Goal: Task Accomplishment & Management: Manage account settings

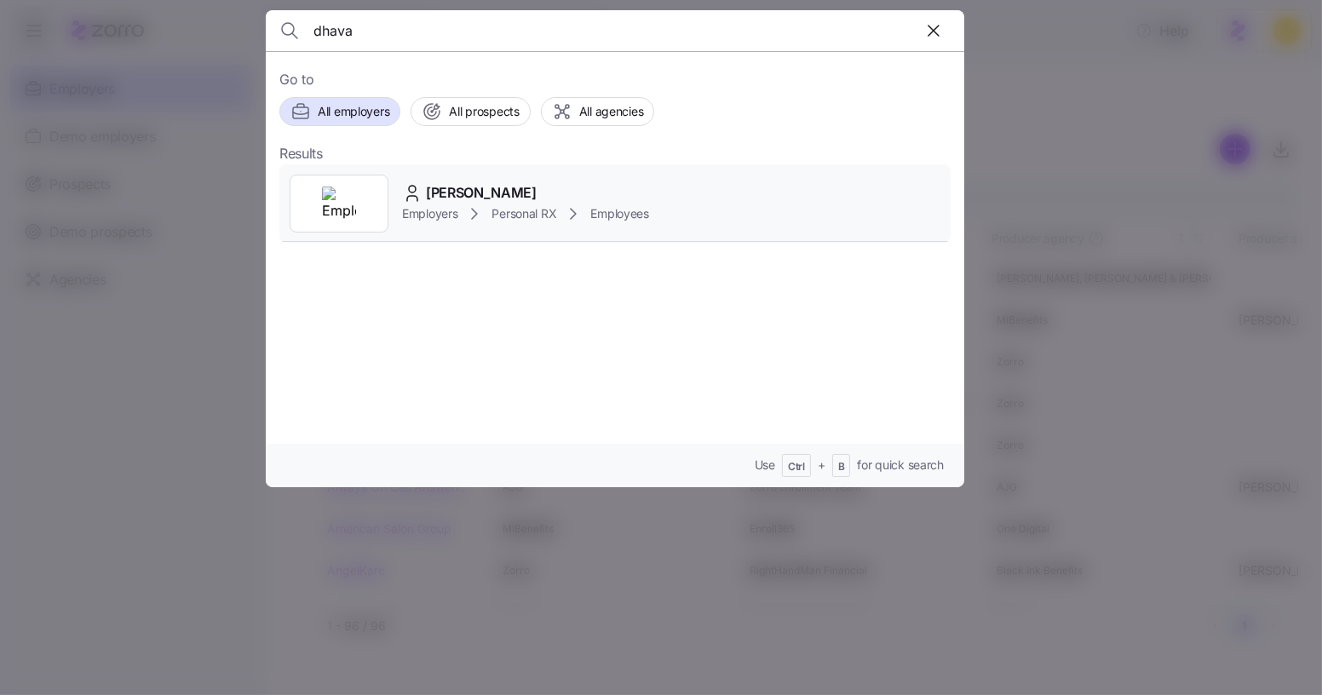
type input "dhava"
click at [527, 185] on span "Dhavalkumar Patel" at bounding box center [481, 192] width 111 height 21
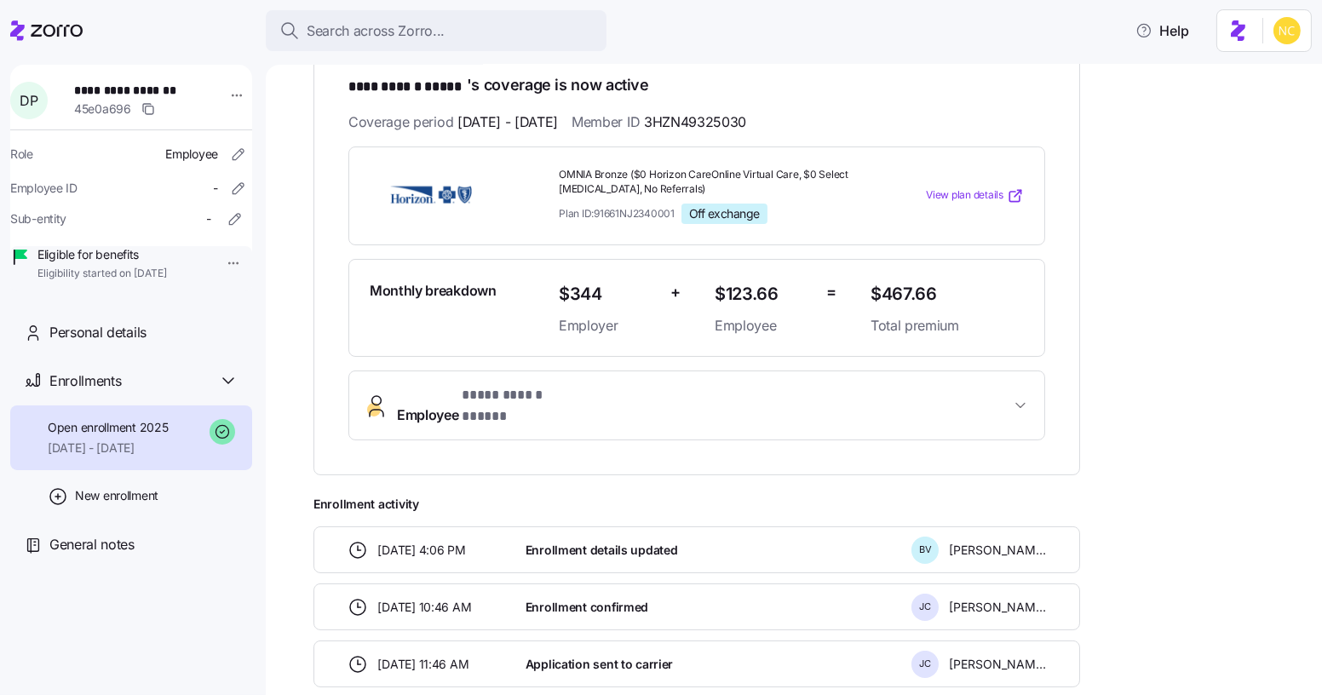
click at [515, 404] on span "**********" at bounding box center [524, 395] width 124 height 21
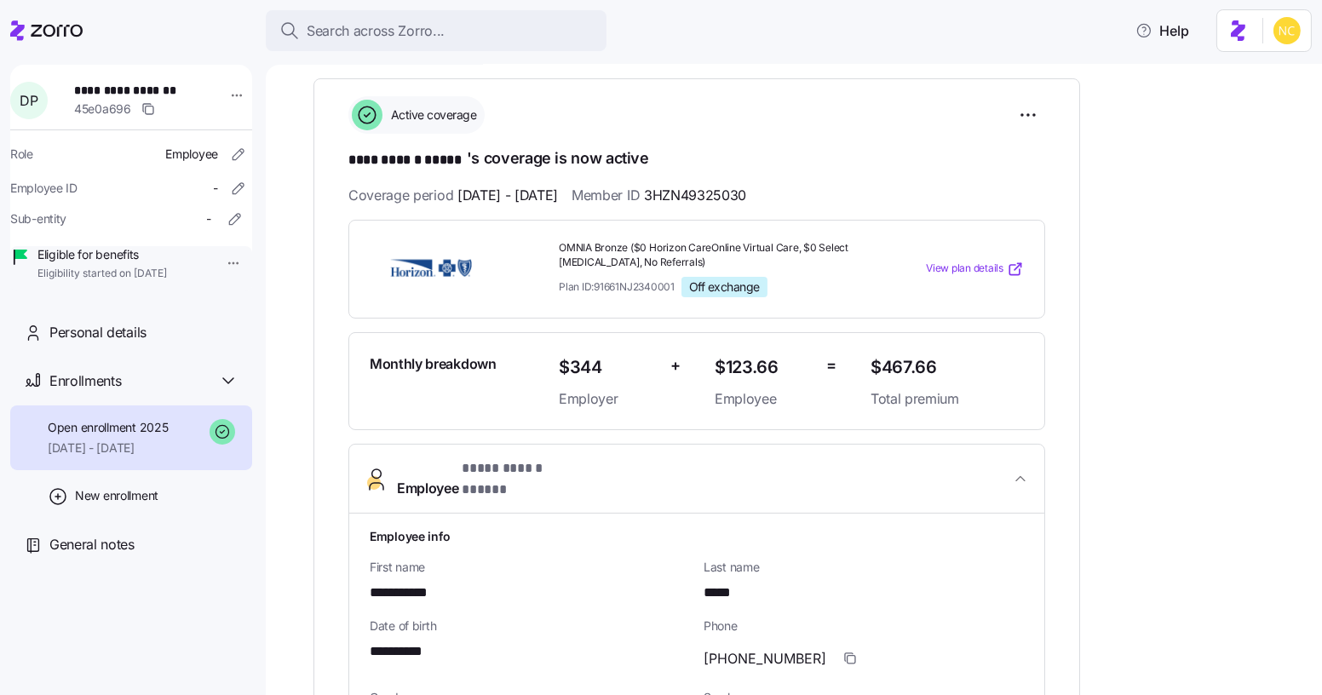
scroll to position [232, 0]
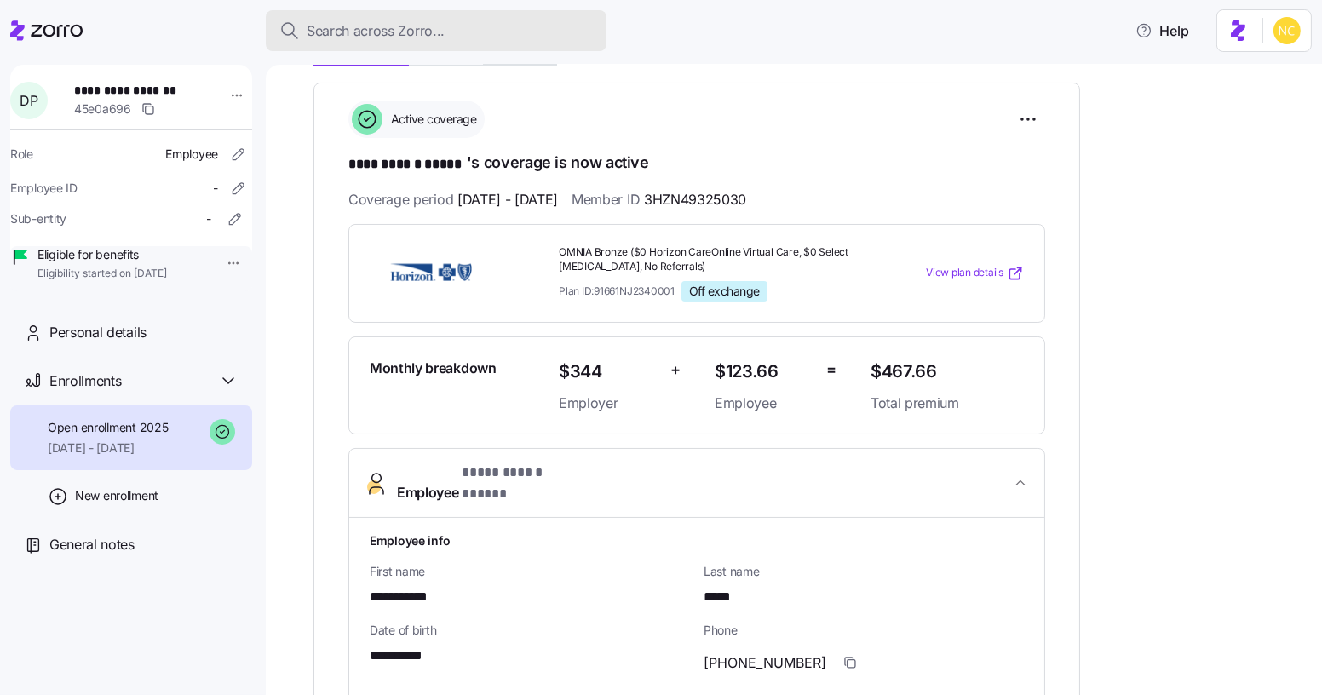
click at [577, 16] on button "Search across Zorro..." at bounding box center [436, 30] width 341 height 41
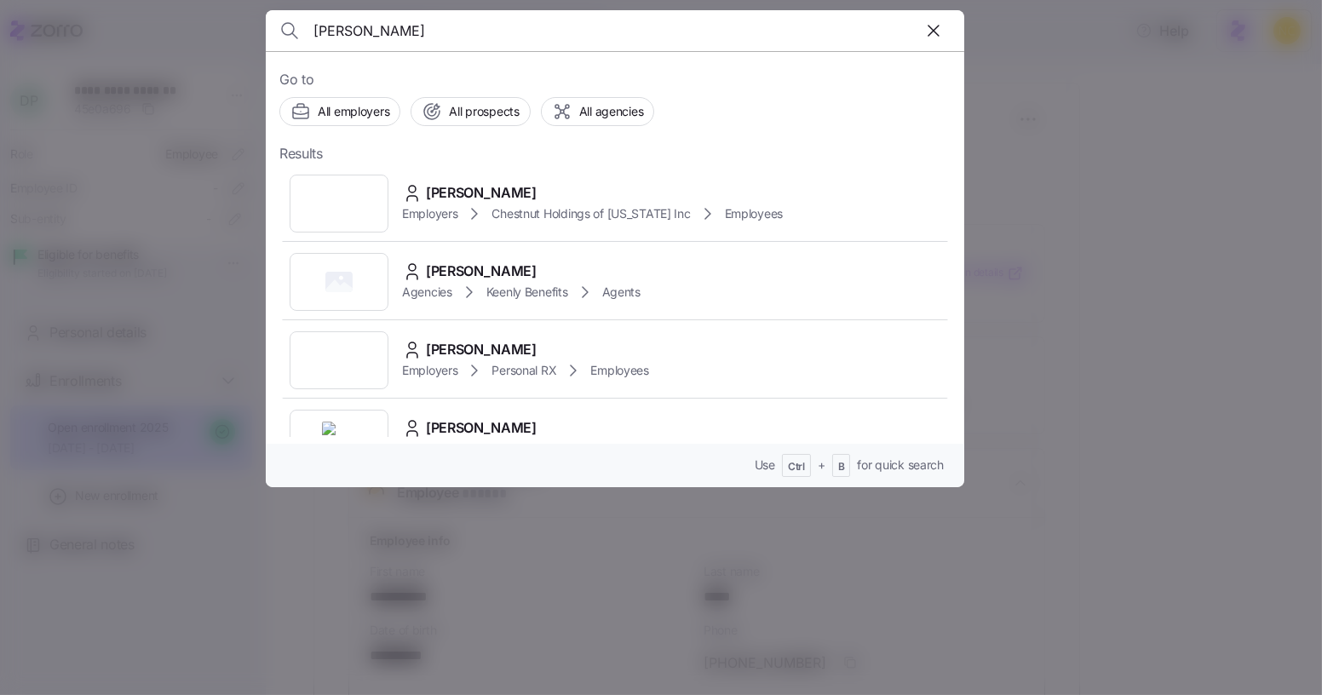
type input "tabitha"
click at [629, 336] on div "Tabitha Castagna Employers Personal RX Employees" at bounding box center [614, 360] width 671 height 78
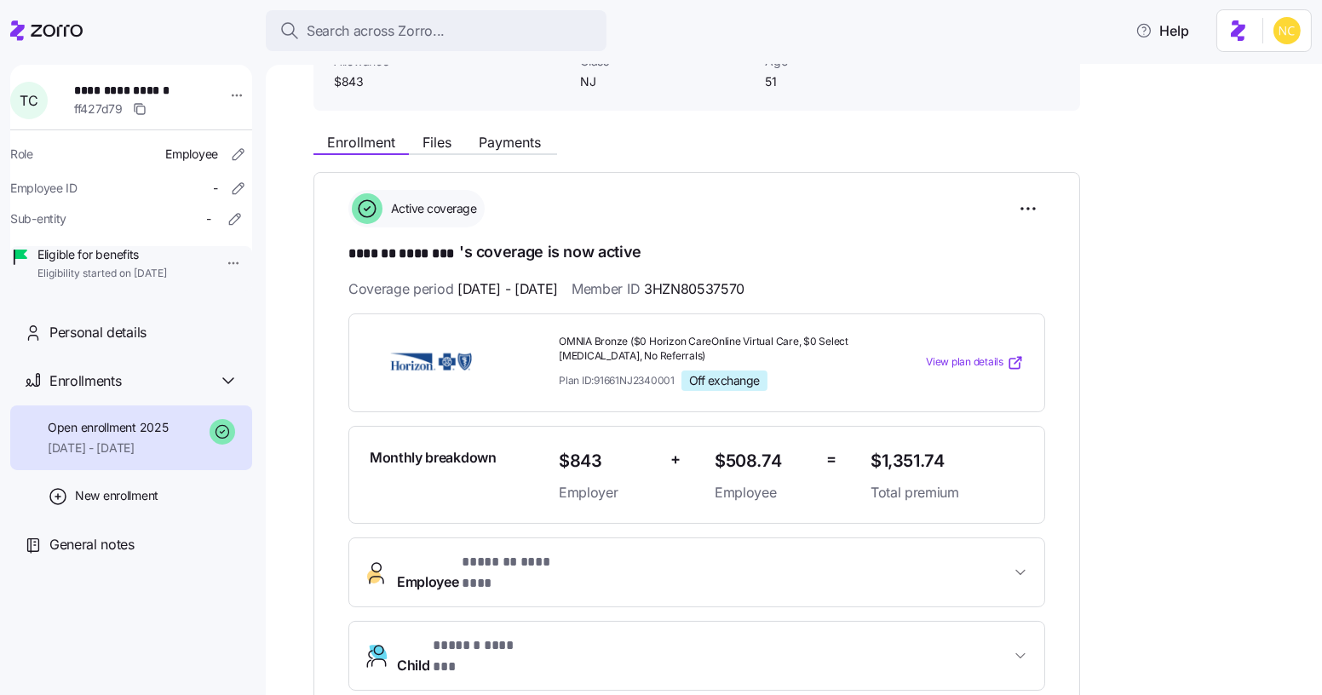
scroll to position [154, 0]
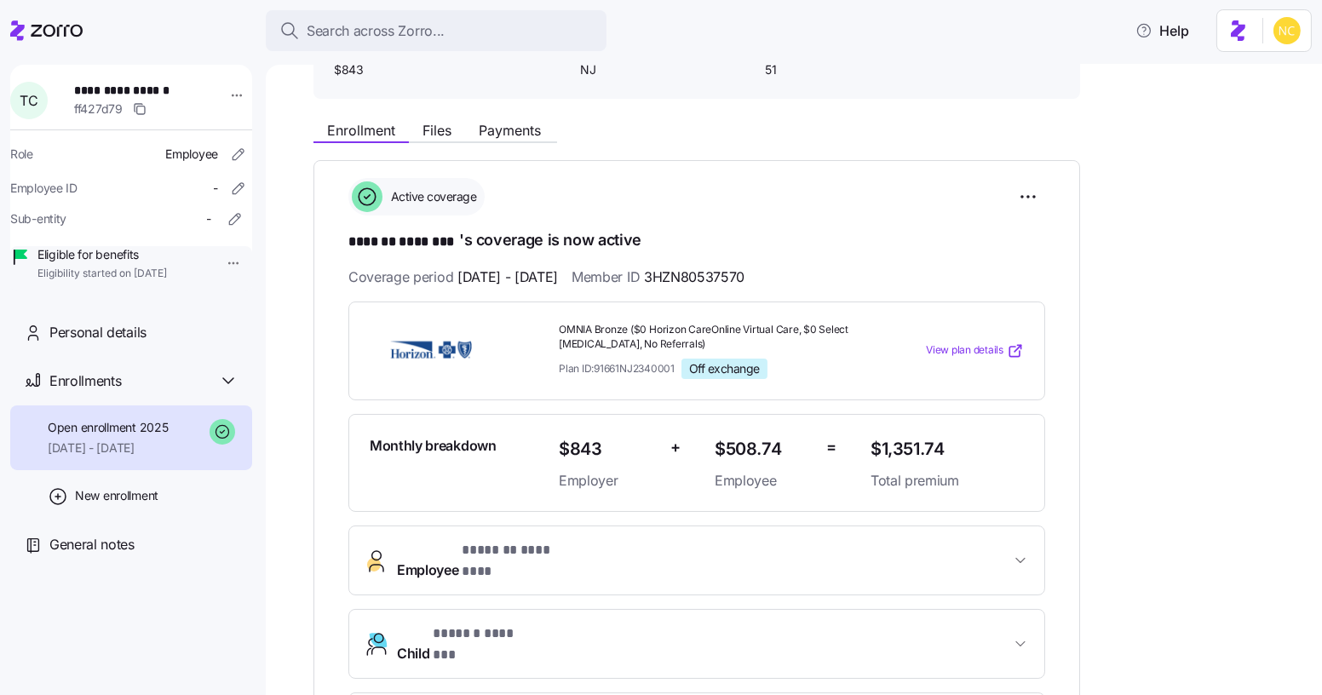
click at [576, 535] on button "Employee * ******* ******** *" at bounding box center [696, 560] width 695 height 68
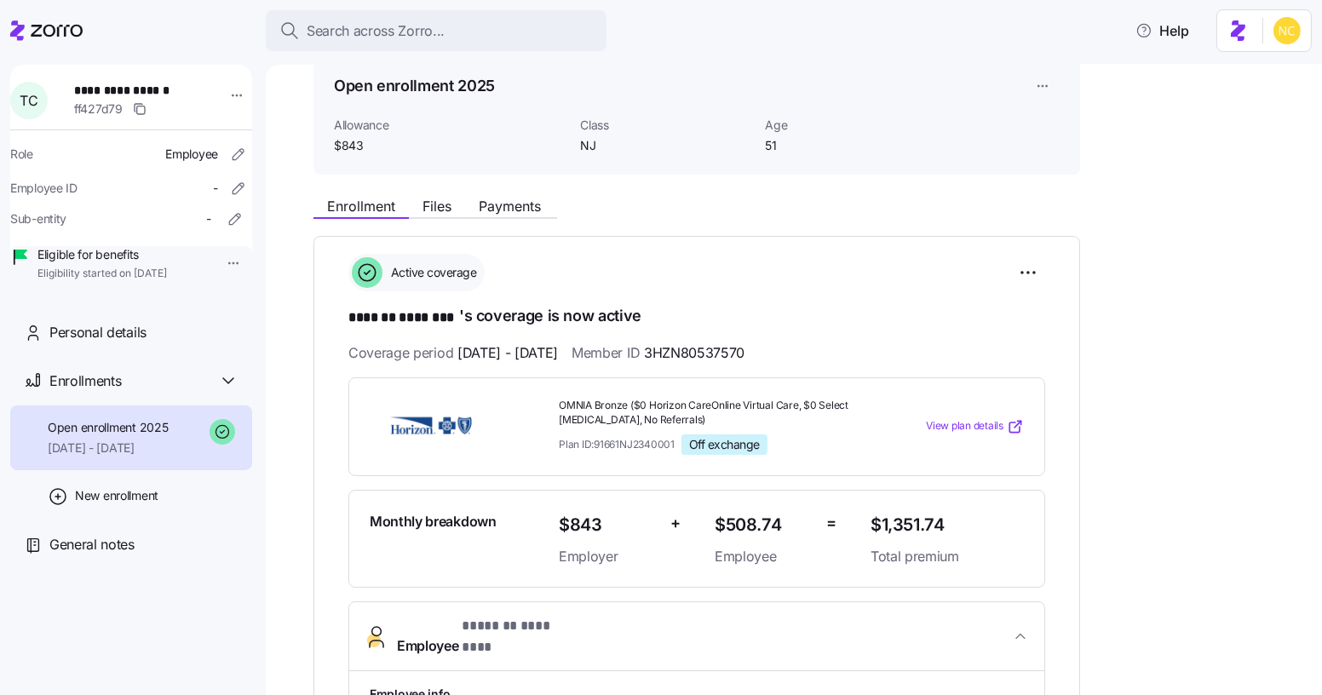
scroll to position [77, 0]
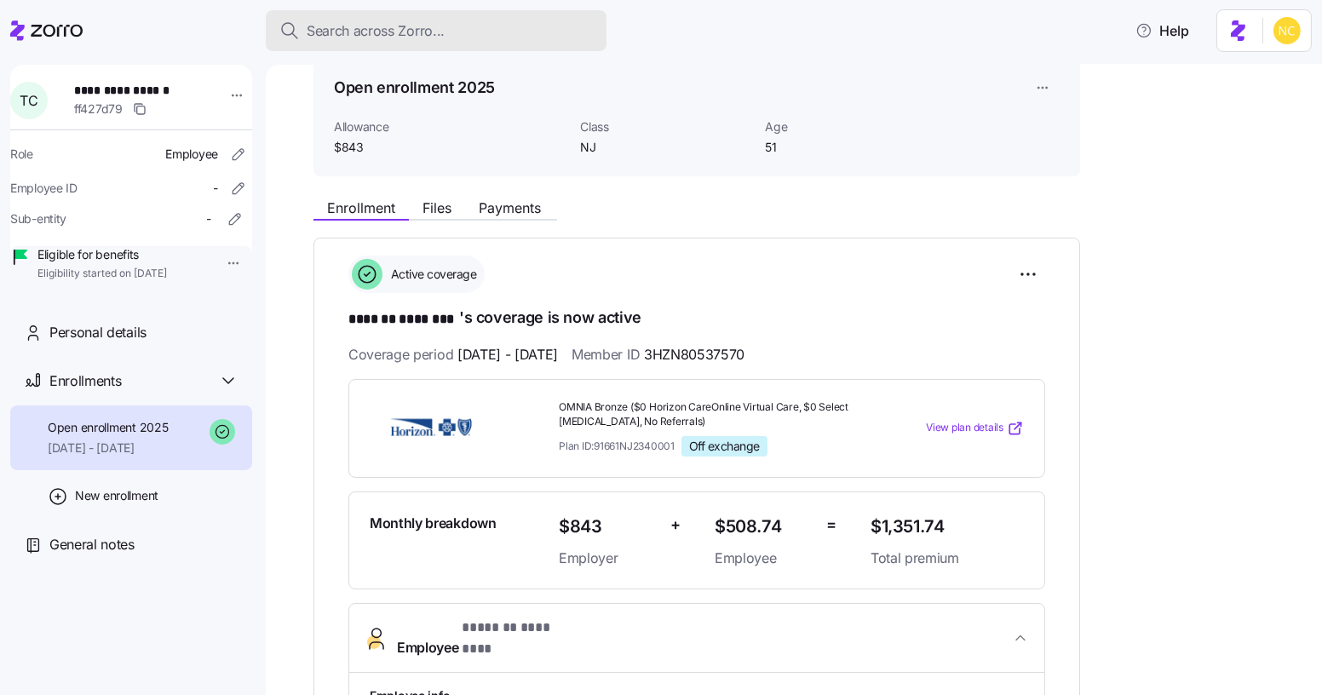
click at [425, 34] on span "Search across Zorro..." at bounding box center [376, 30] width 138 height 21
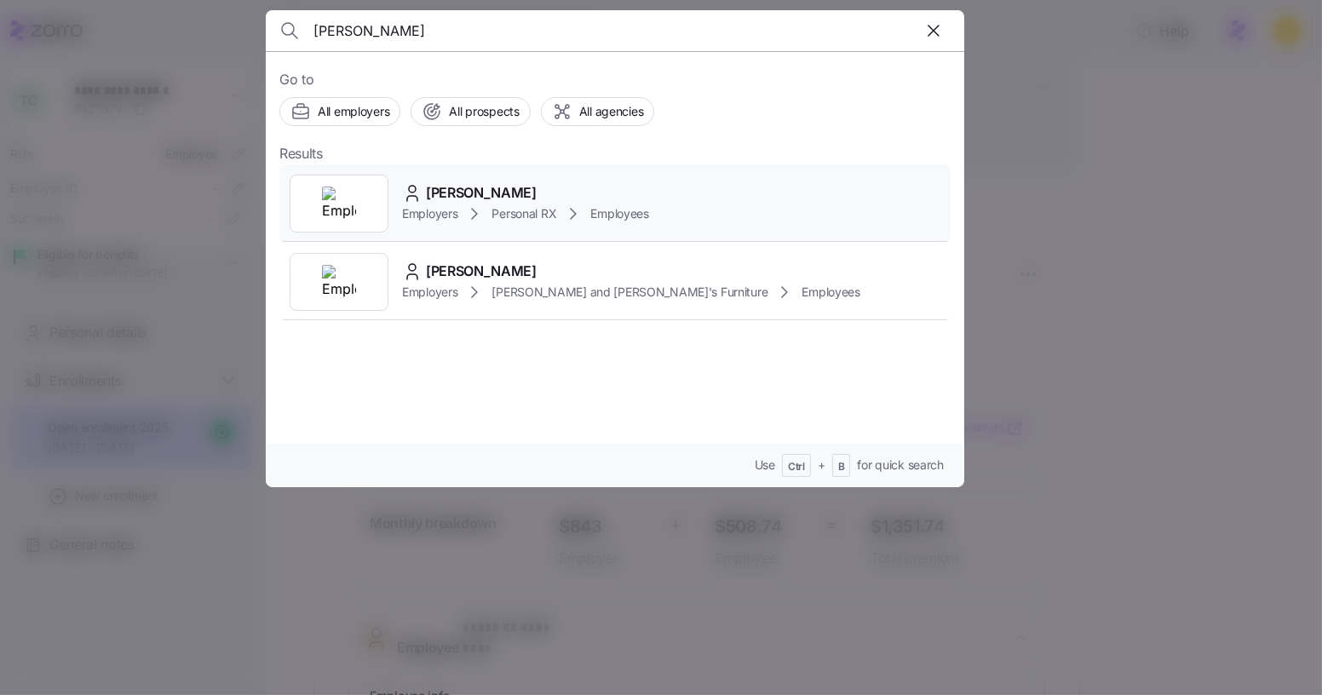
type input "marget lawless"
click at [601, 182] on div "Margaret Lawless" at bounding box center [525, 192] width 247 height 21
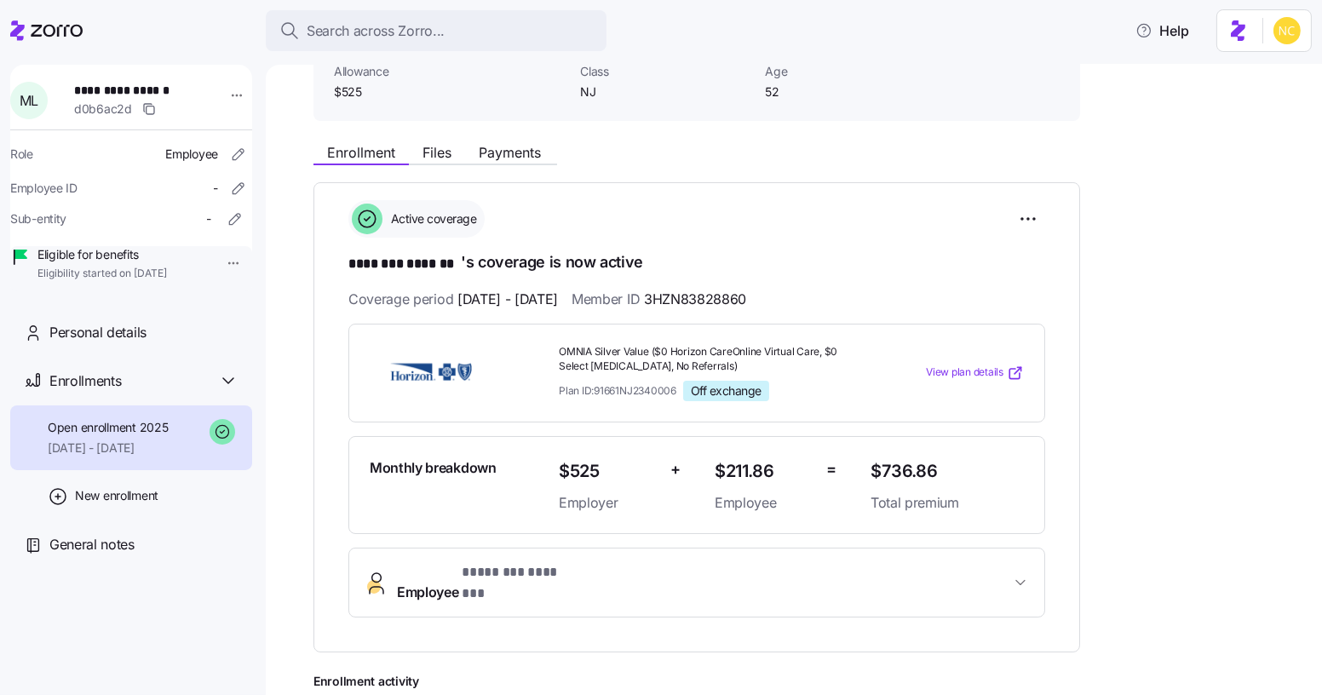
scroll to position [154, 0]
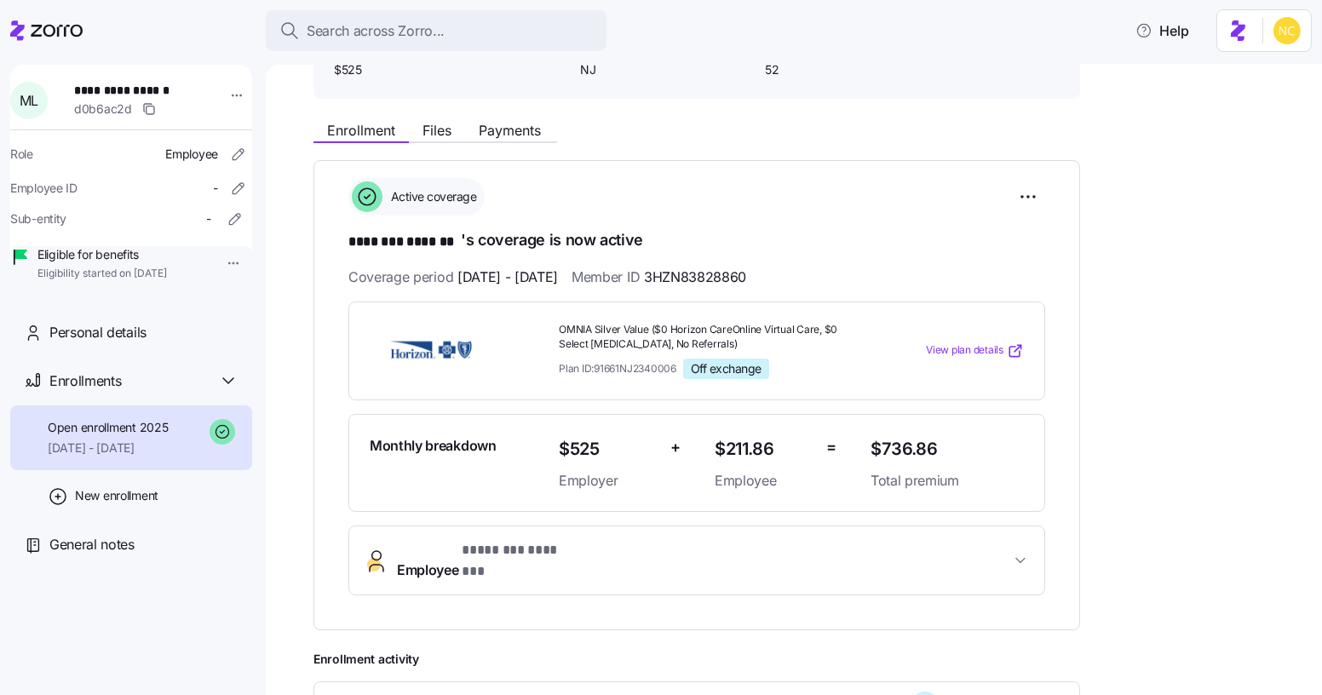
click at [479, 530] on button "Employee * ******** ******* *" at bounding box center [696, 560] width 695 height 68
click at [479, 544] on span "* ******** ******* *" at bounding box center [521, 550] width 119 height 21
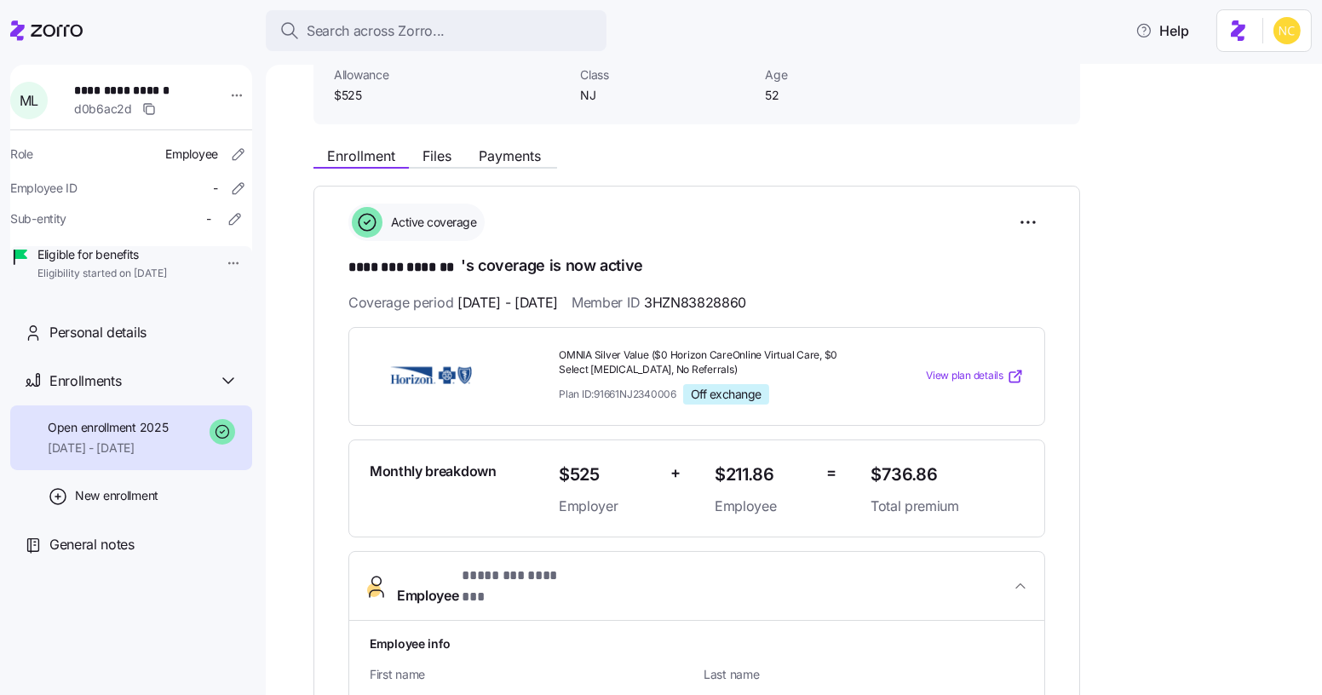
scroll to position [77, 0]
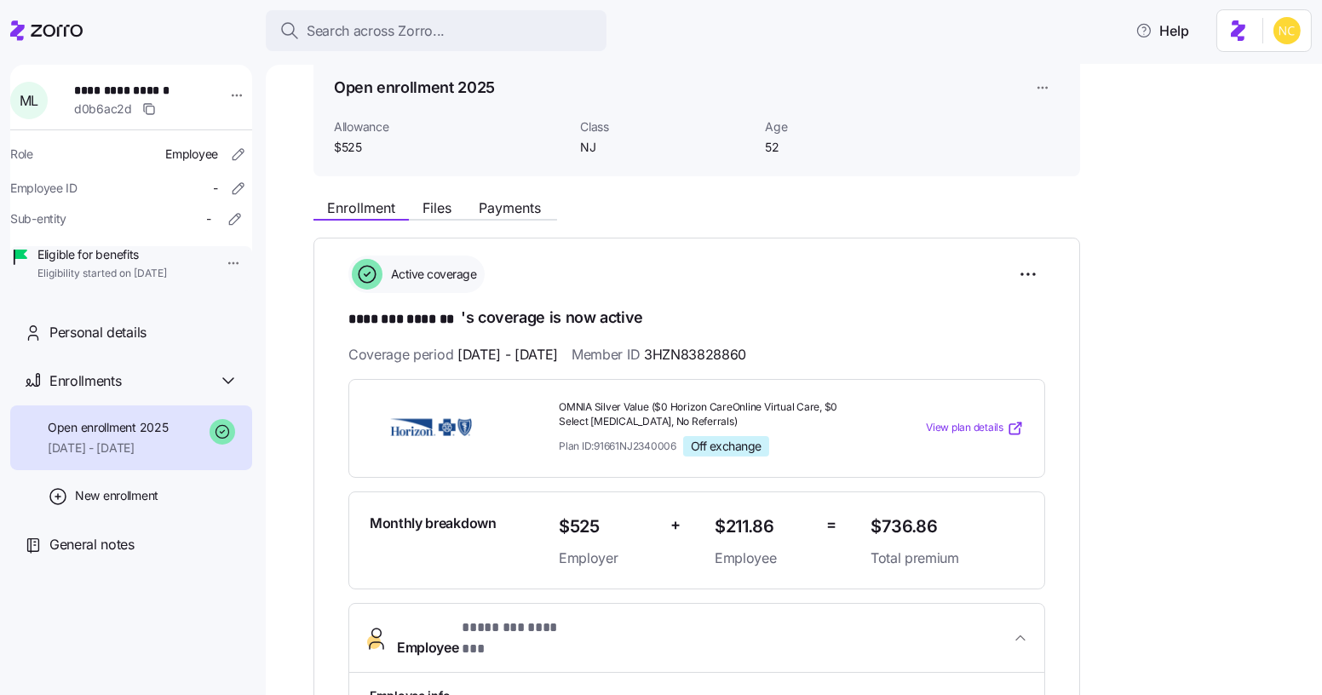
click at [525, 192] on div "Enrollment Files Payments" at bounding box center [696, 205] width 767 height 31
click at [533, 204] on span "Payments" at bounding box center [510, 208] width 62 height 14
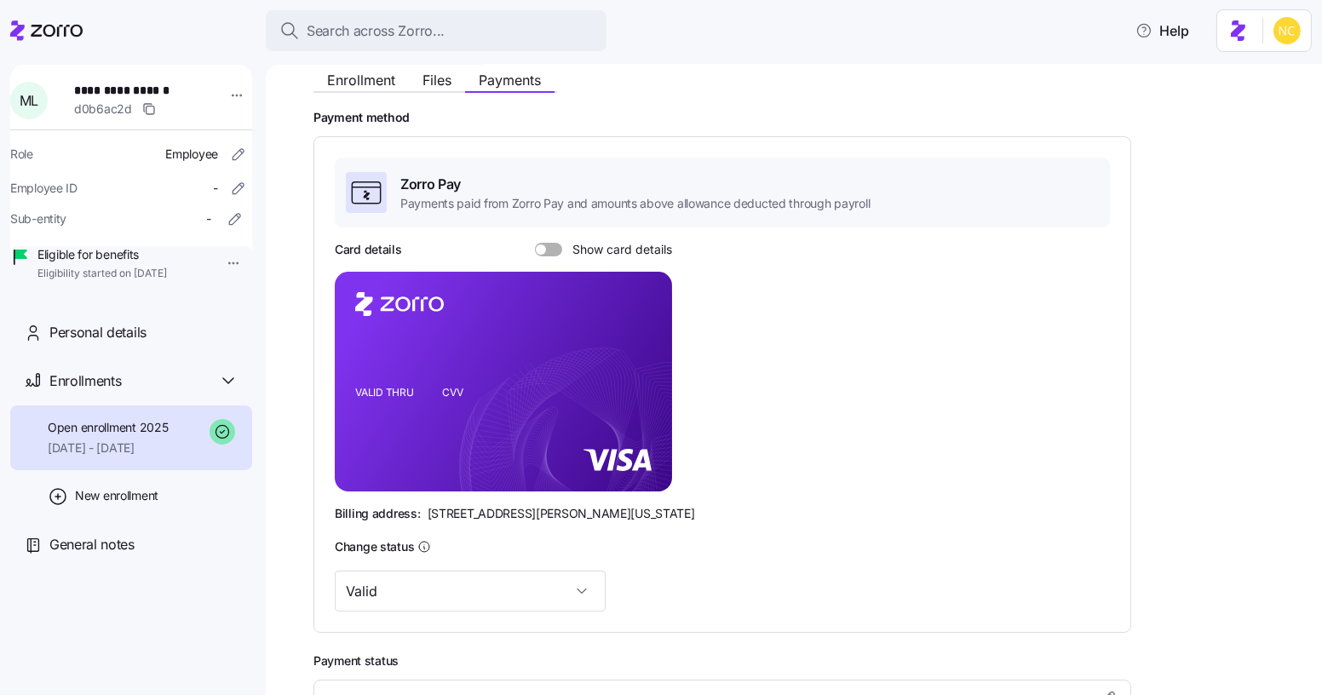
scroll to position [77, 0]
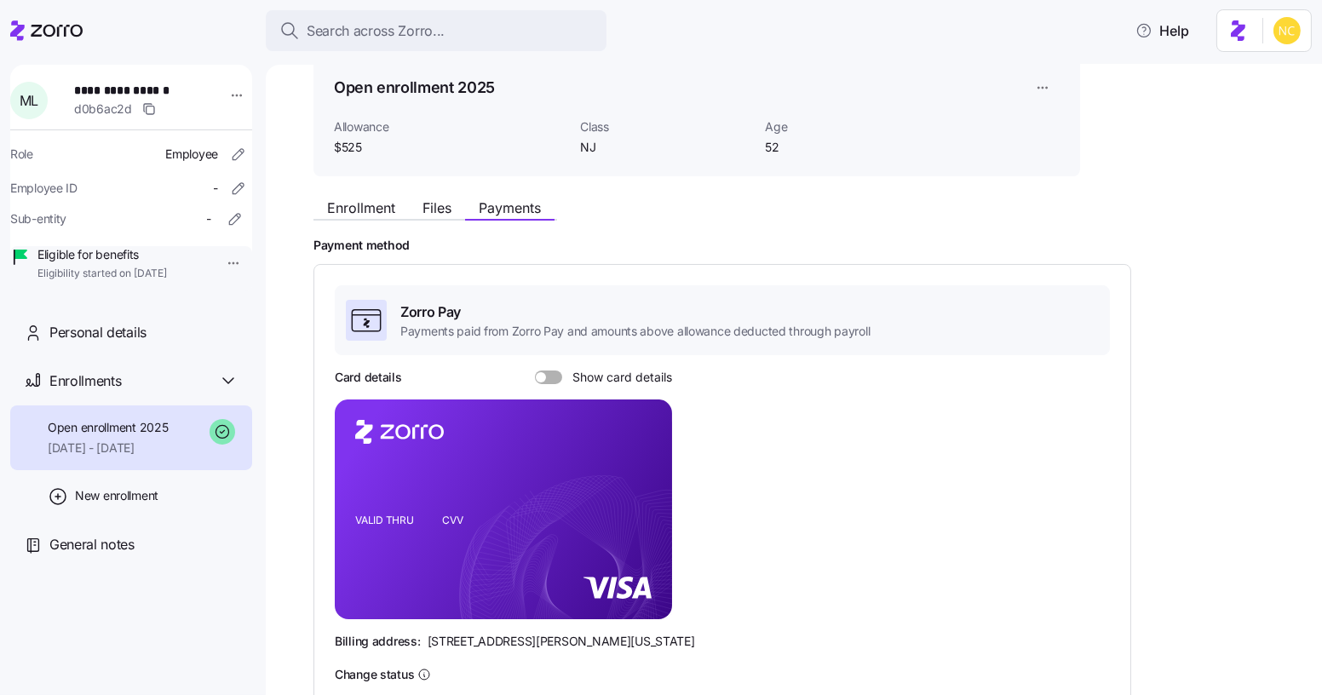
click at [536, 382] on label "Show card details" at bounding box center [603, 377] width 137 height 14
click at [535, 370] on input "Show card details" at bounding box center [535, 370] width 0 height 0
click at [347, 208] on span "Enrollment" at bounding box center [361, 208] width 68 height 14
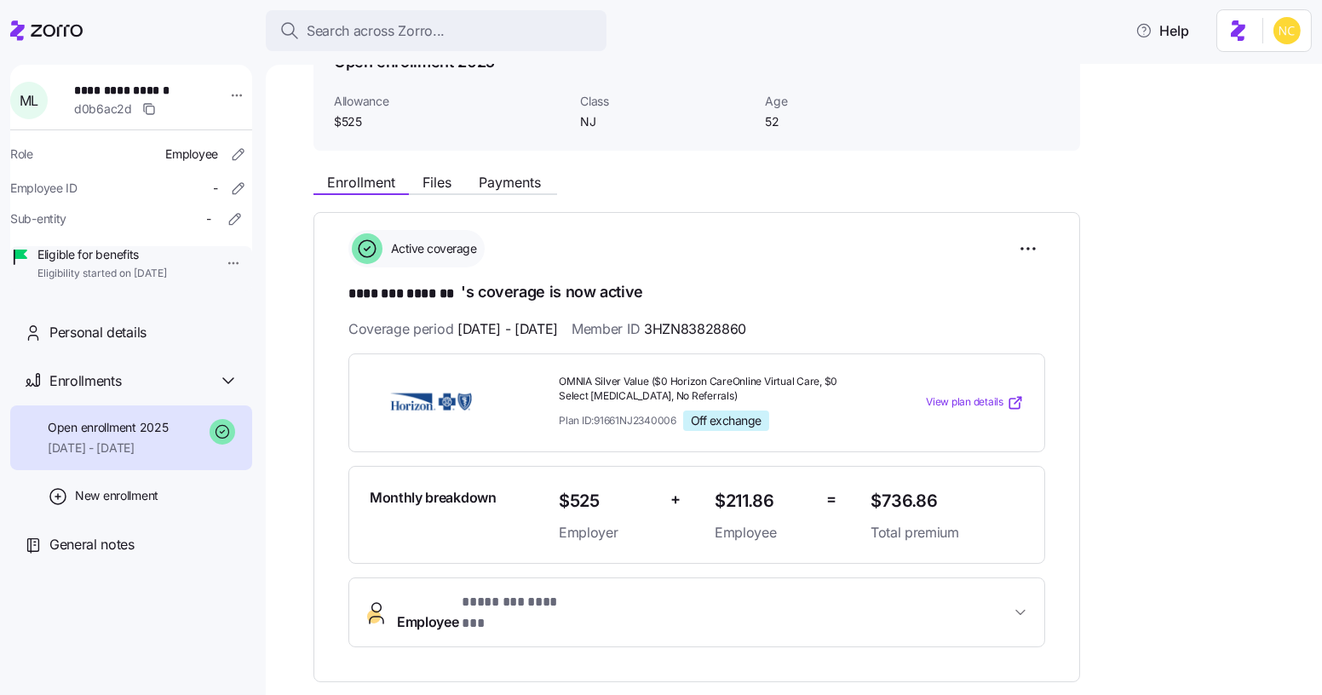
scroll to position [154, 0]
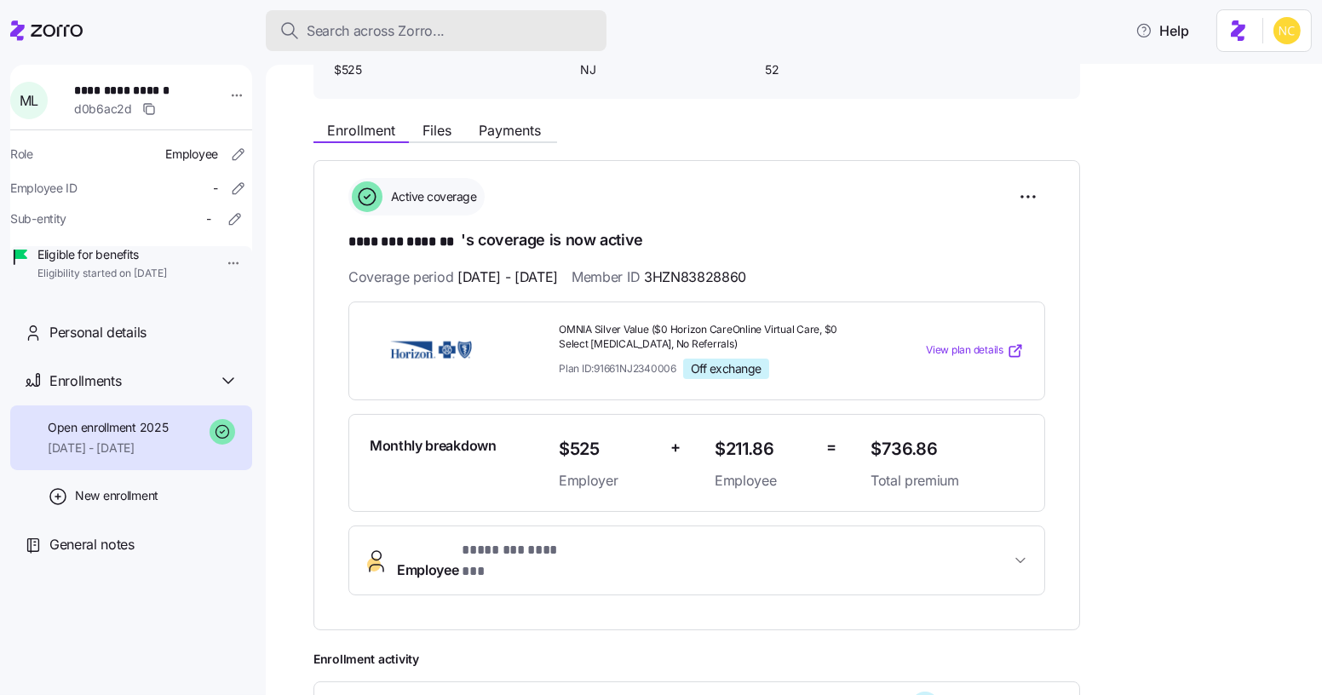
click at [424, 32] on span "Search across Zorro..." at bounding box center [376, 30] width 138 height 21
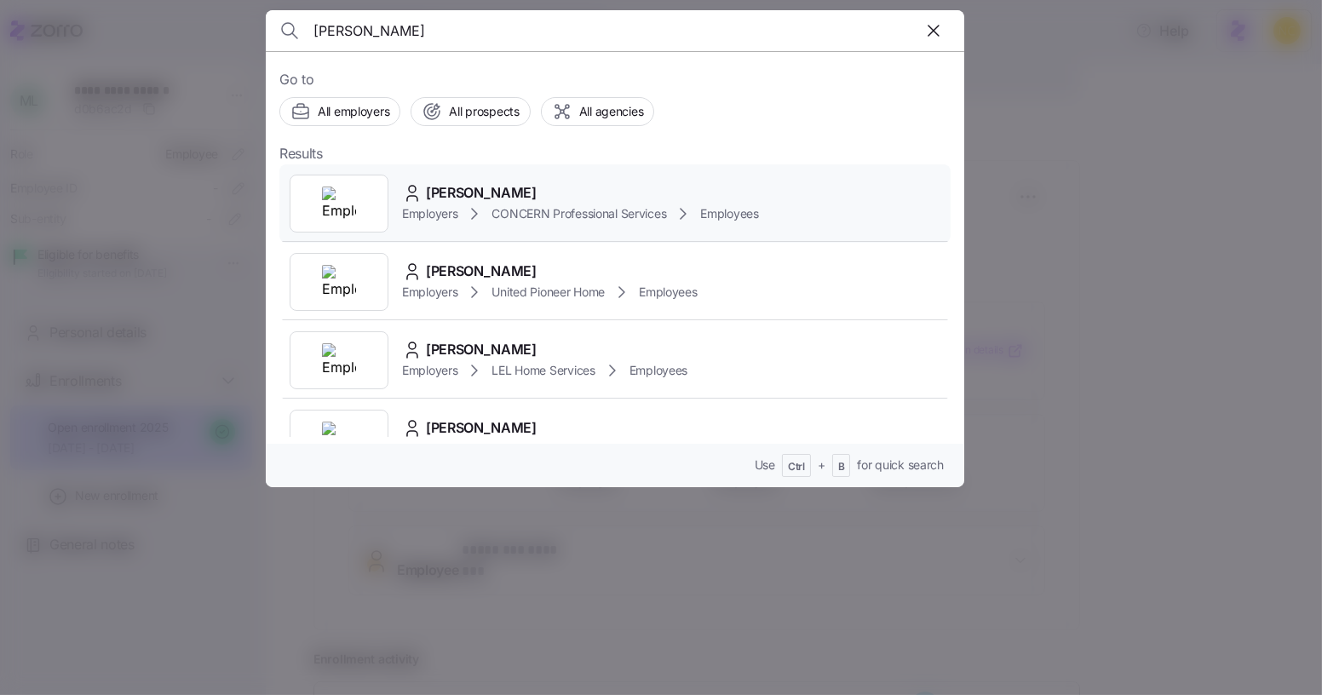
type input "sandra branco"
click at [535, 220] on div "Sandra Branco Employers CONCERN Professional Services Employees" at bounding box center [580, 203] width 357 height 42
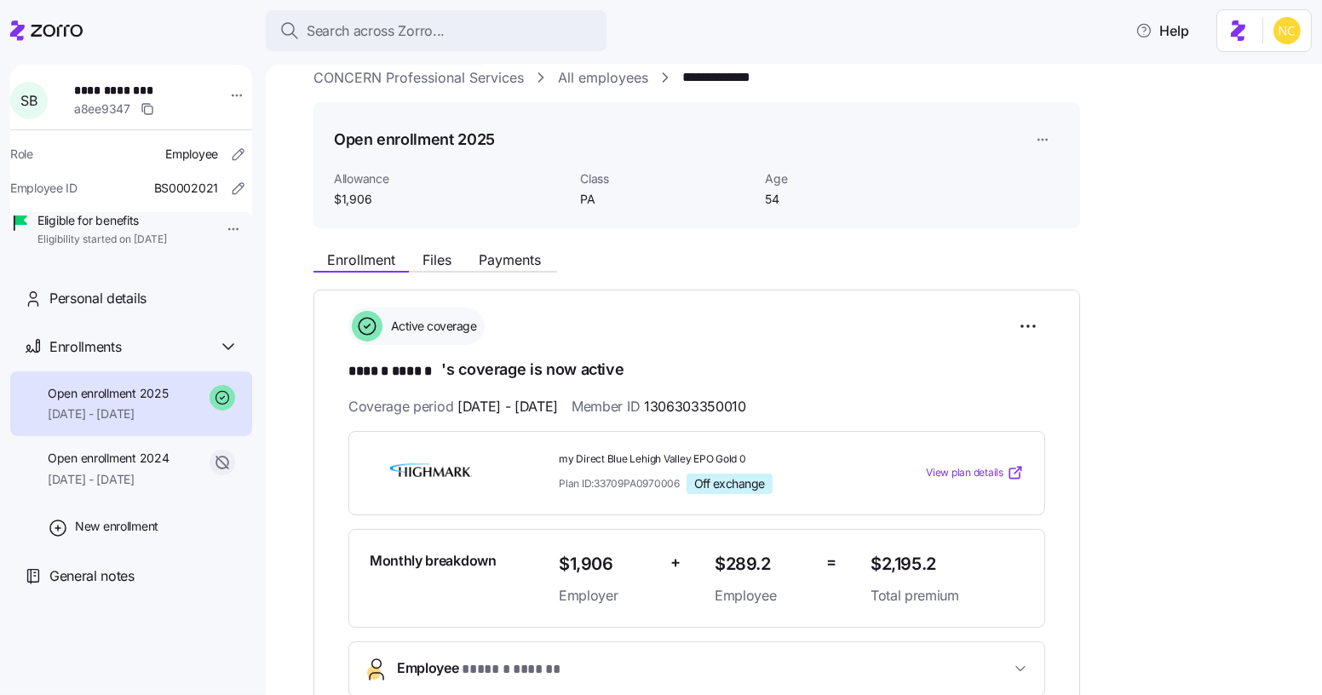
scroll to position [77, 0]
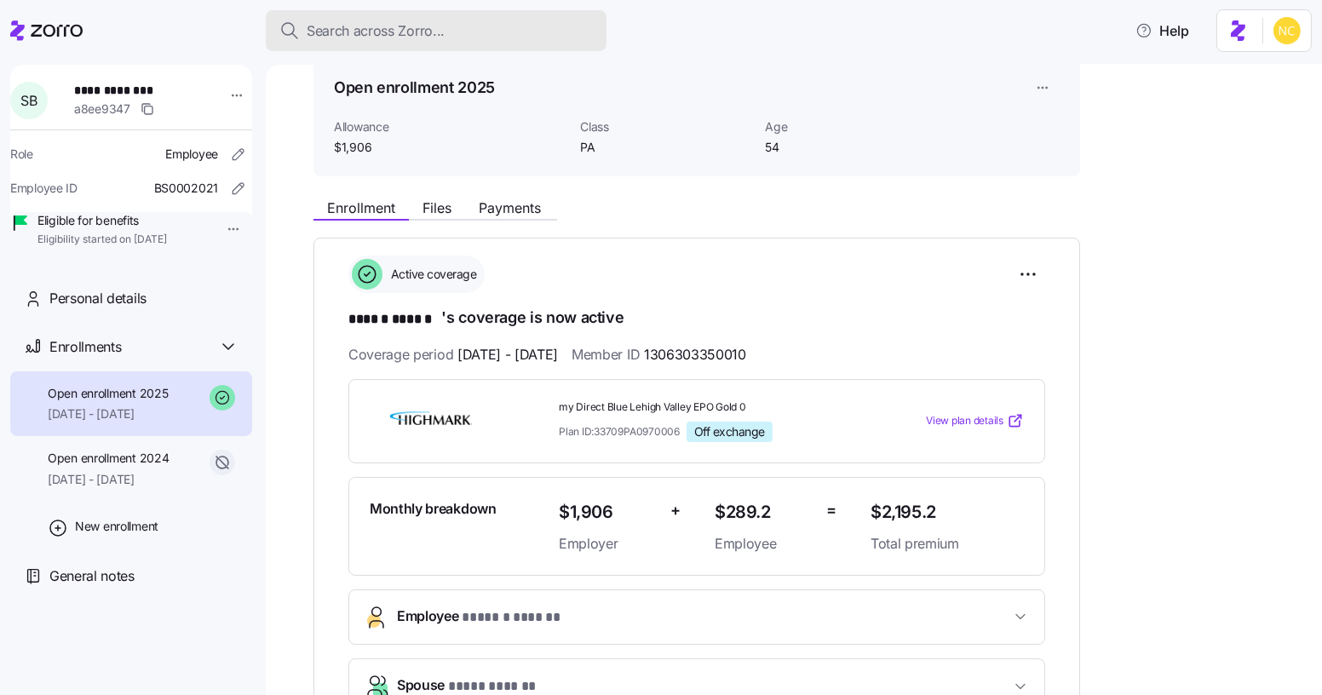
click at [474, 26] on div "Search across Zorro..." at bounding box center [435, 30] width 313 height 21
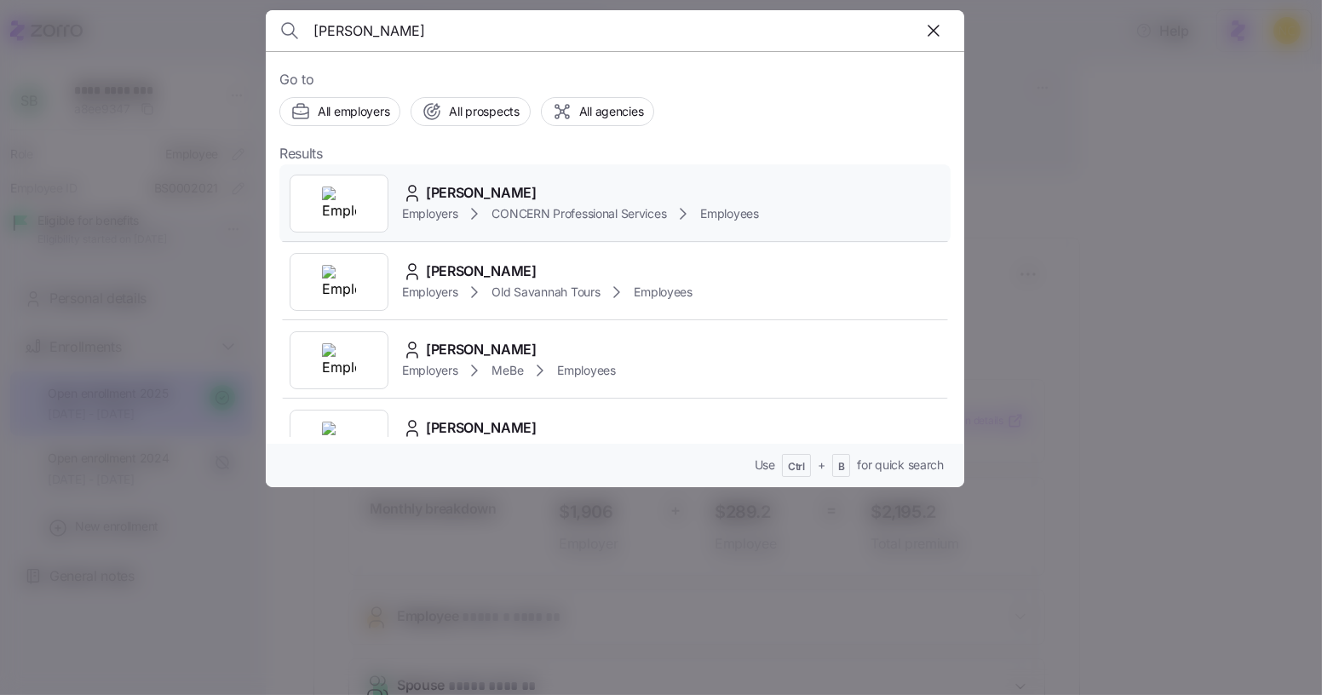
type input "jane newman"
click at [543, 169] on div "Jane Newman Employers CONCERN Professional Services Employees" at bounding box center [614, 203] width 671 height 78
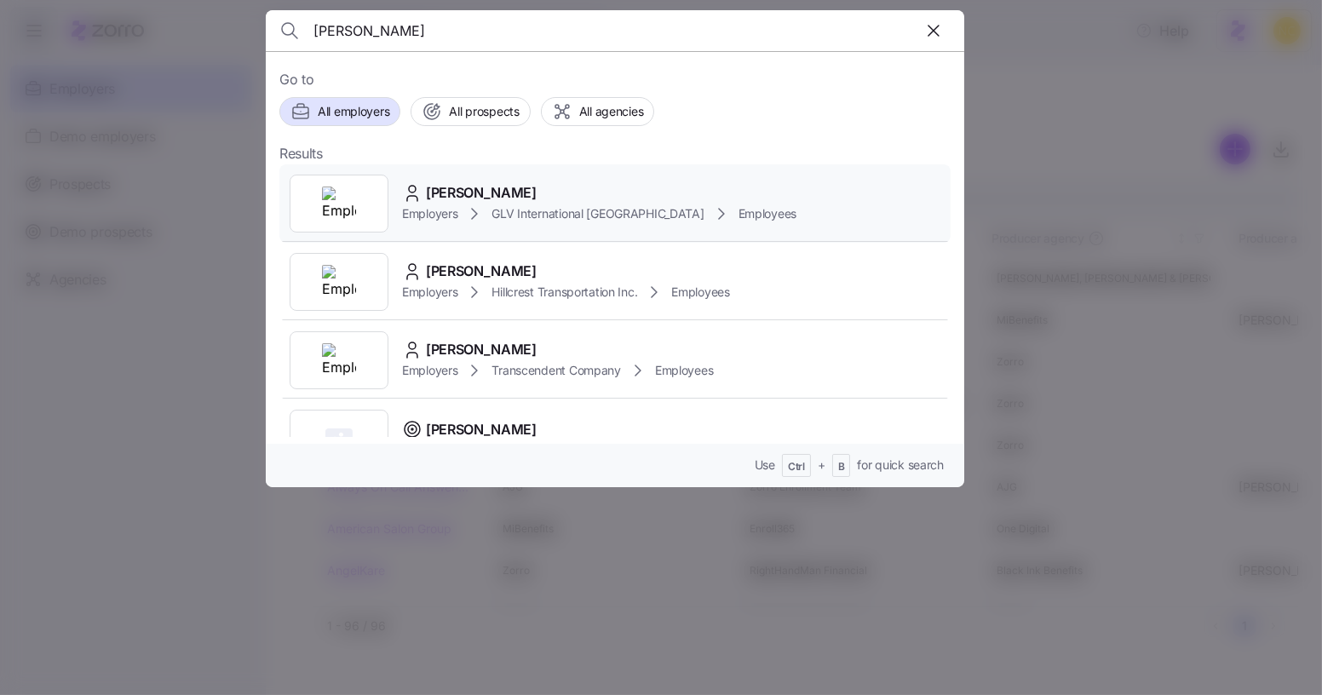
type input "malcolm d"
click at [539, 182] on div "Malcolm Dyson" at bounding box center [599, 192] width 394 height 21
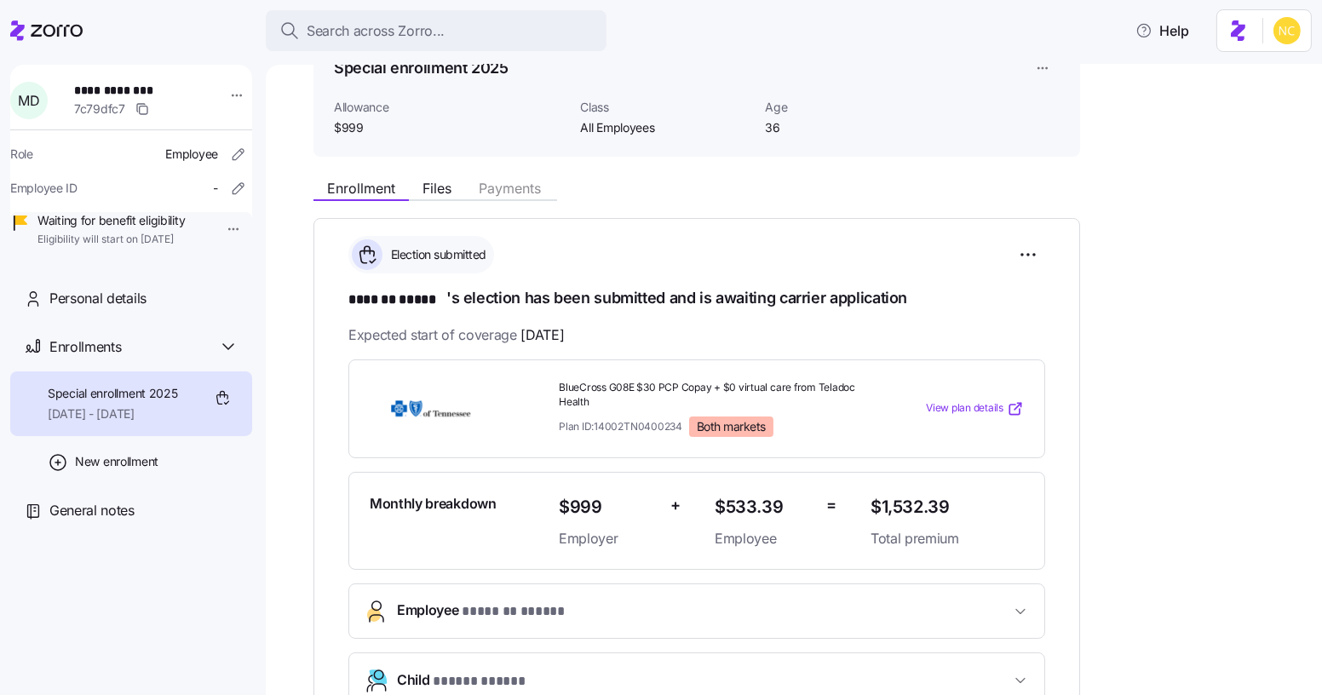
scroll to position [77, 0]
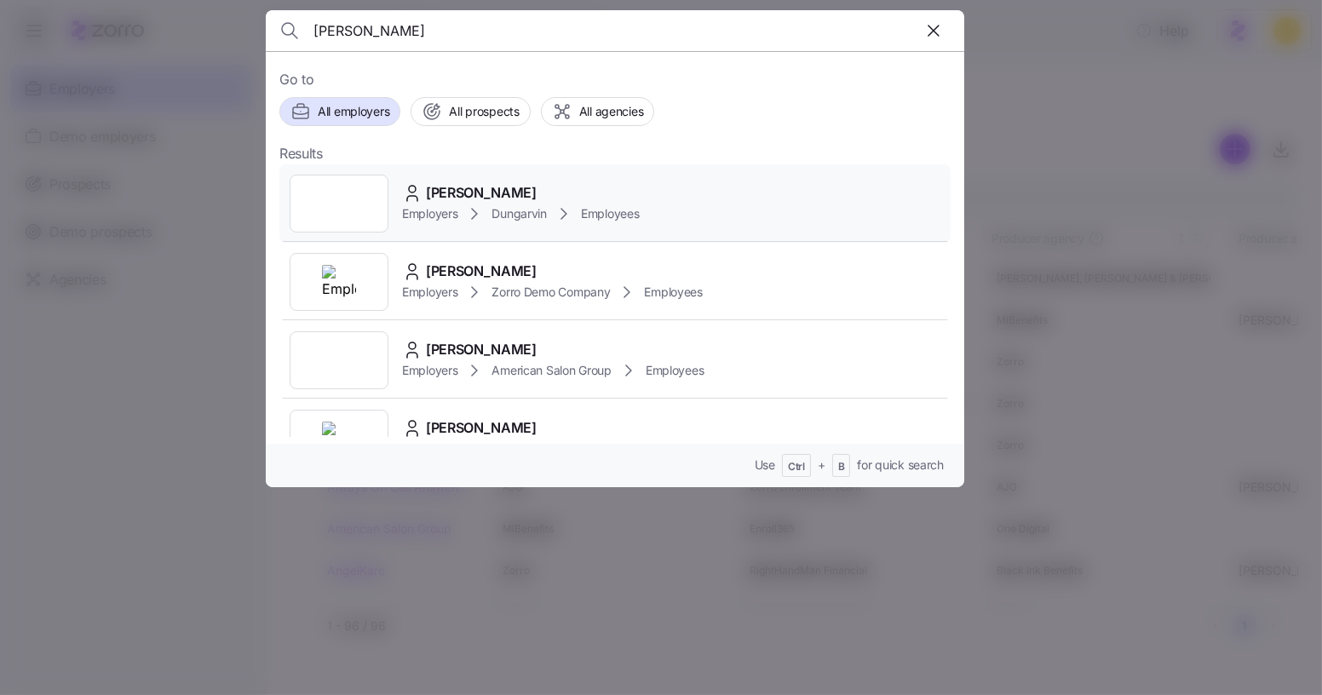
type input "angela lomax"
click at [514, 188] on span "Angela Lomax" at bounding box center [481, 192] width 111 height 21
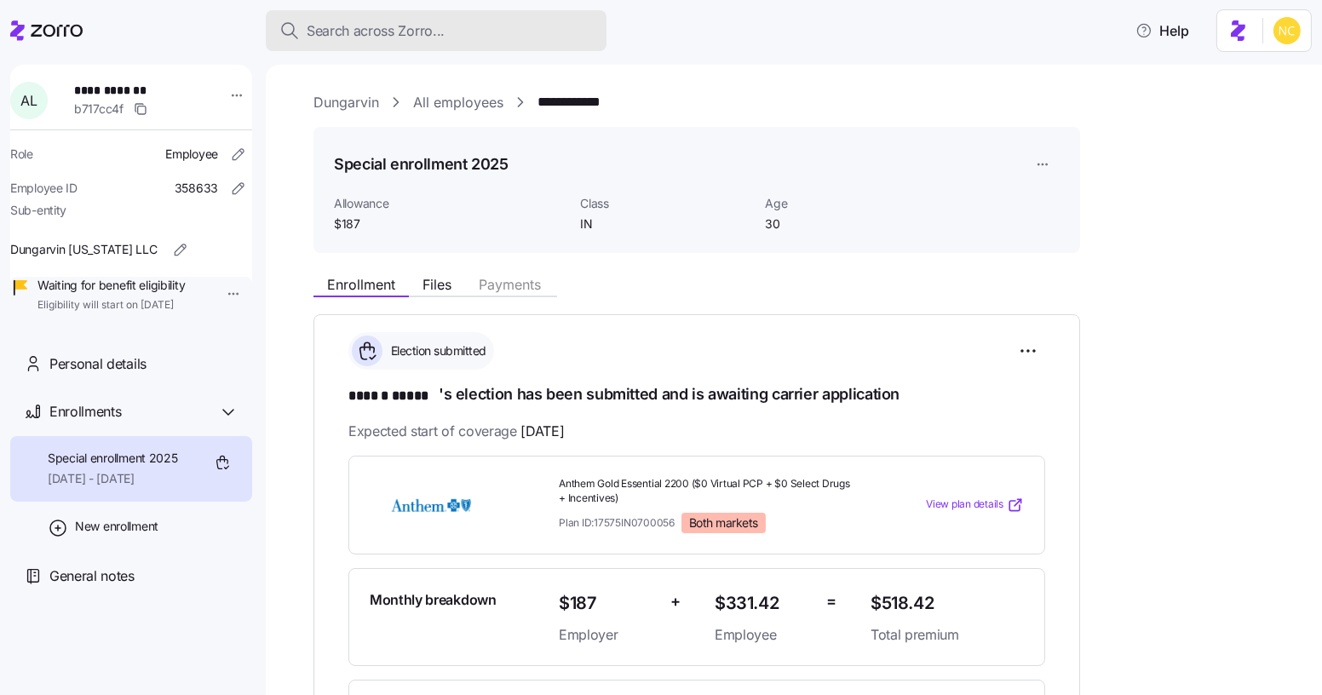
click at [445, 34] on div "Search across Zorro..." at bounding box center [435, 30] width 313 height 21
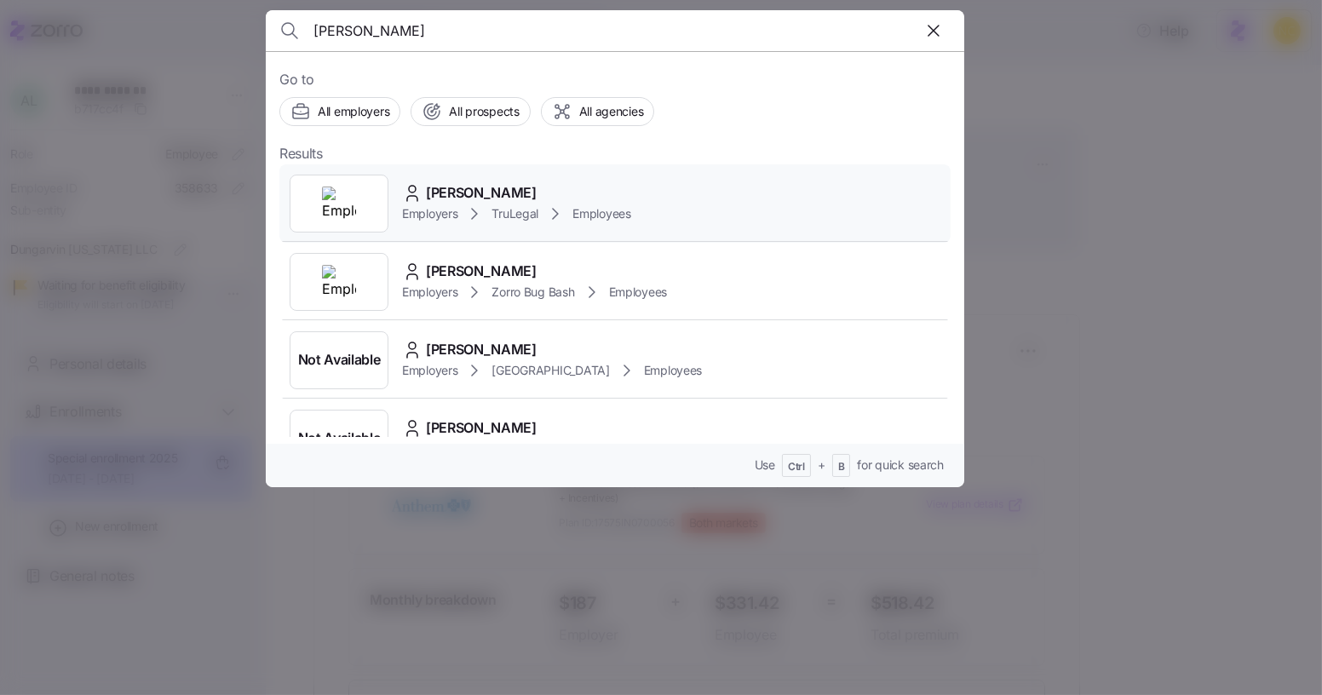
type input "bradley steph"
click at [587, 192] on div "Bradley Stephenson" at bounding box center [516, 192] width 229 height 21
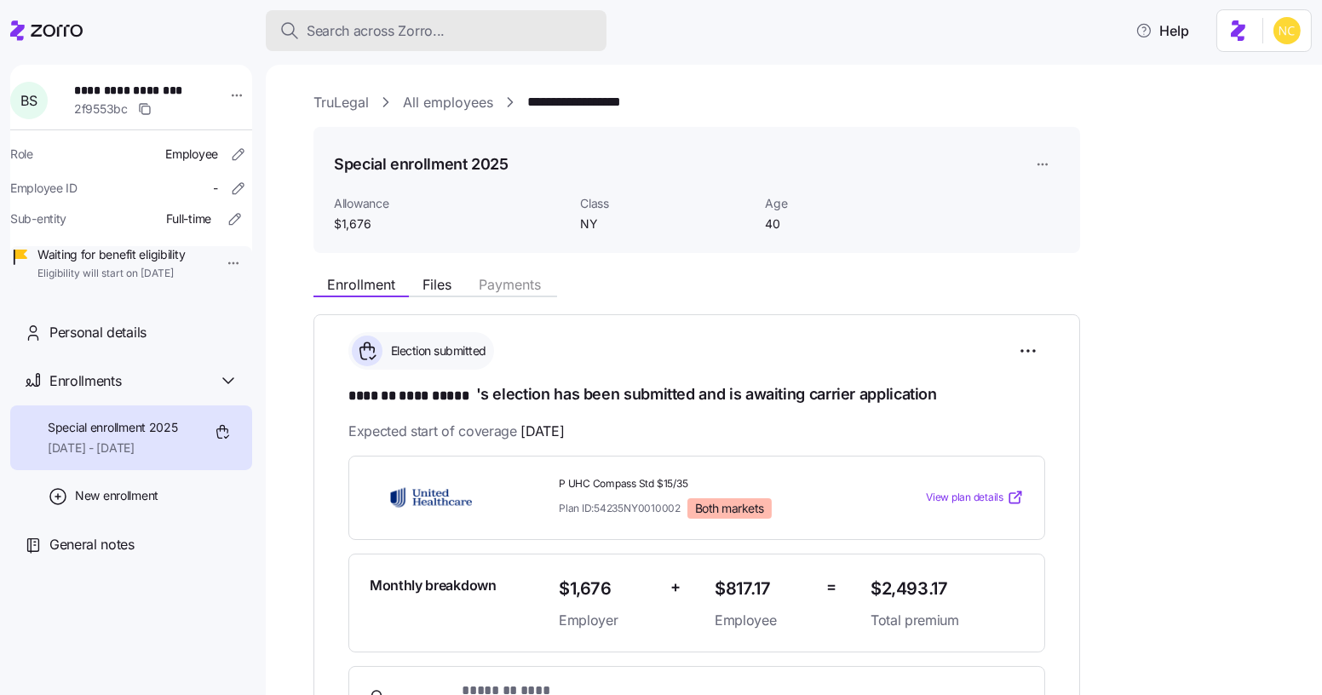
click at [416, 36] on span "Search across Zorro..." at bounding box center [376, 30] width 138 height 21
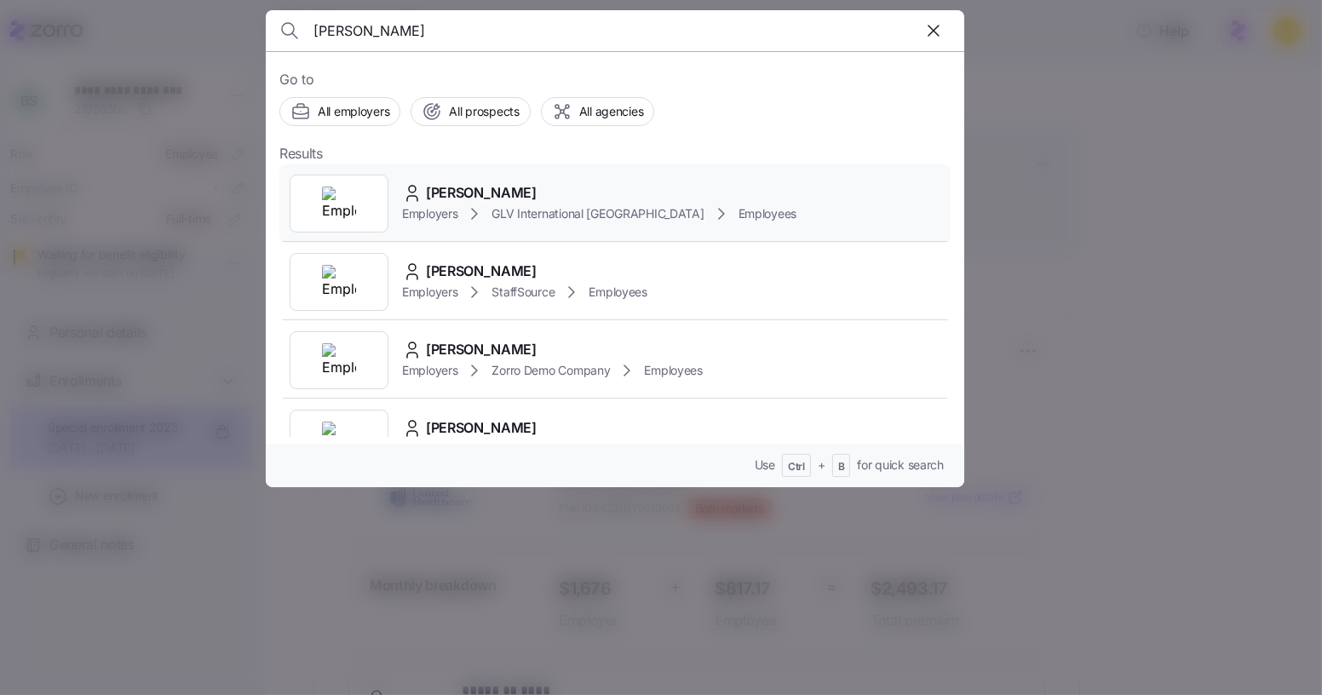
type input "christy brooks"
click at [571, 190] on div "Christy Brooks" at bounding box center [599, 192] width 394 height 21
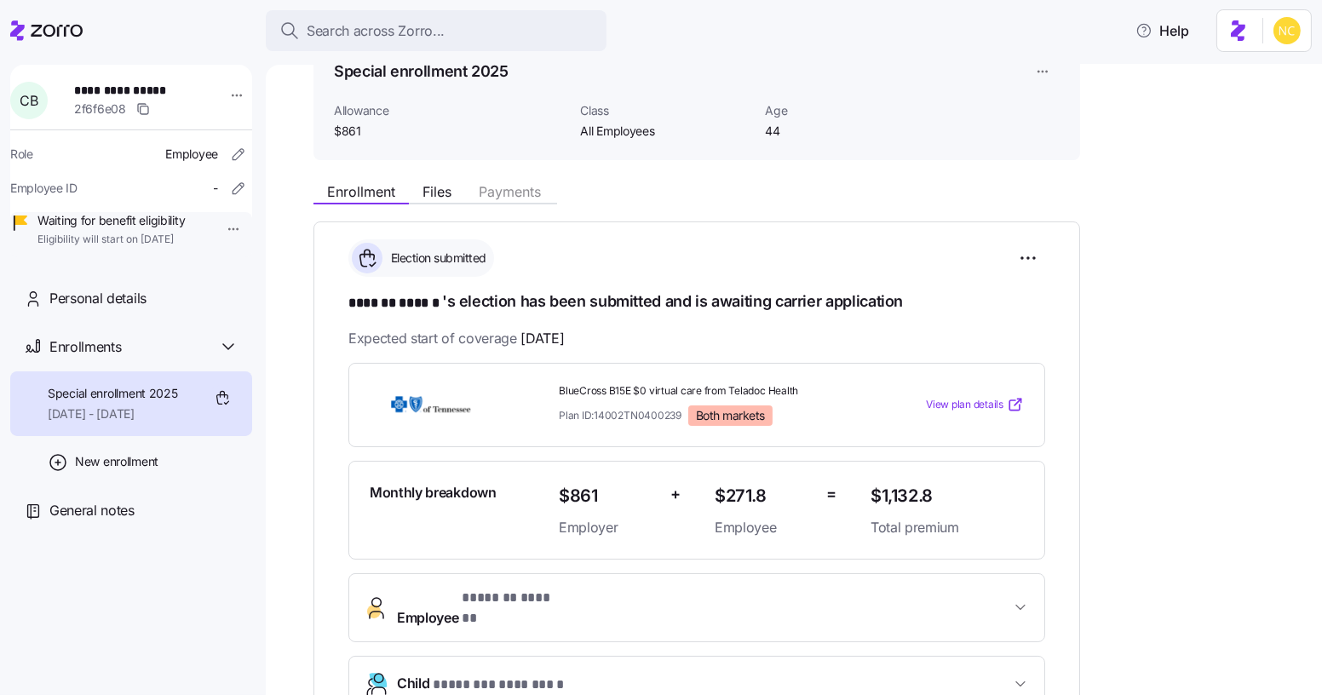
scroll to position [33, 0]
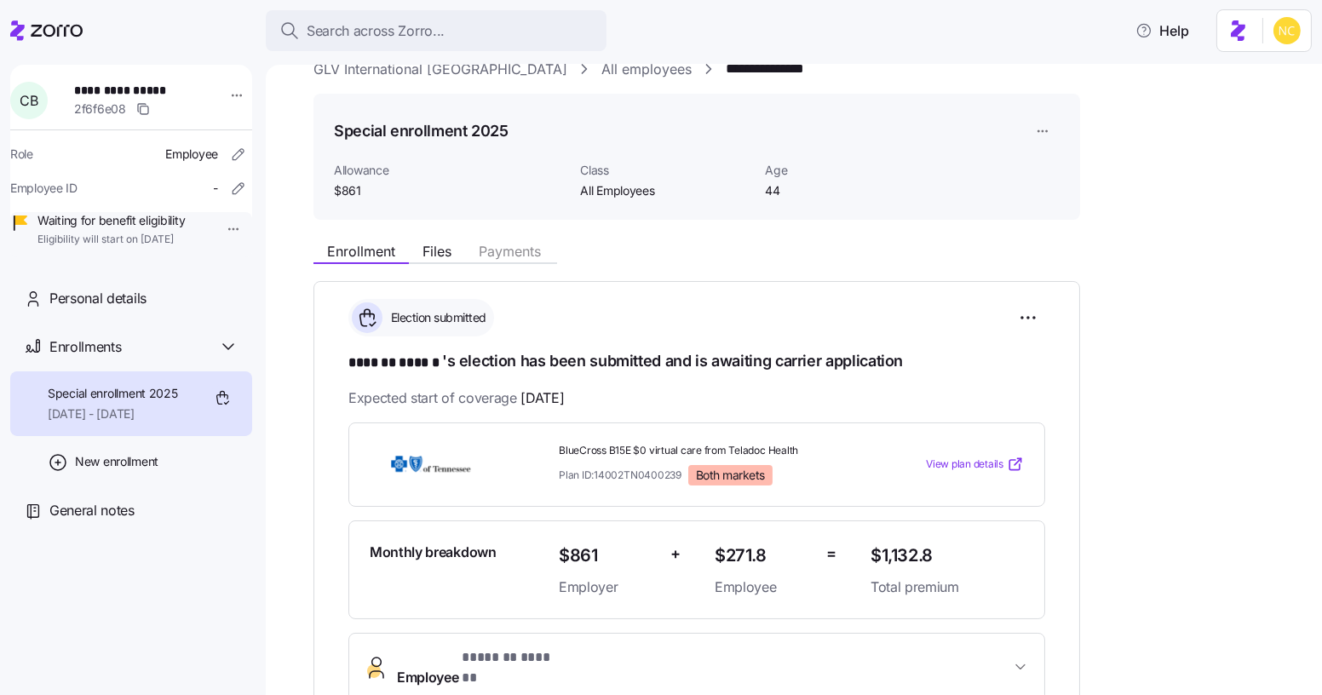
click at [462, 3] on header "Search across Zorro... Help" at bounding box center [661, 27] width 1322 height 55
click at [457, 14] on button "Search across Zorro..." at bounding box center [436, 30] width 341 height 41
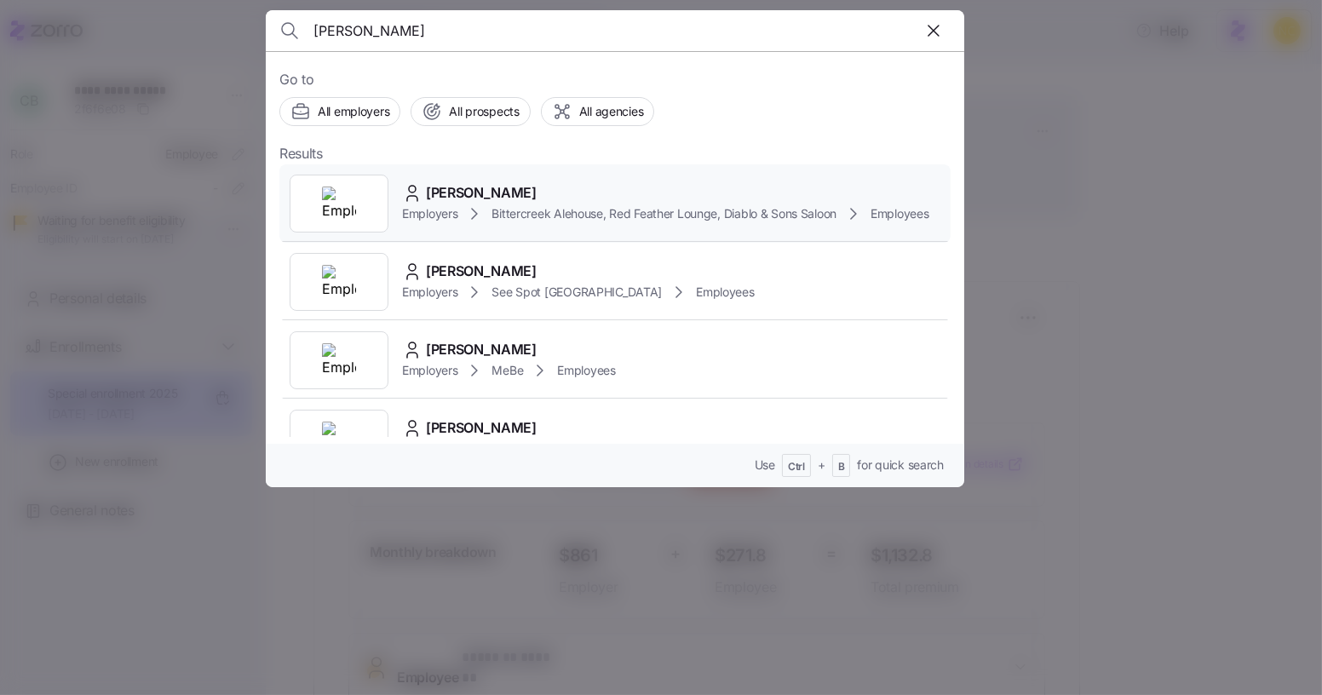
type input "madlyn"
click at [426, 204] on span "Madlyn Zaun" at bounding box center [481, 192] width 111 height 21
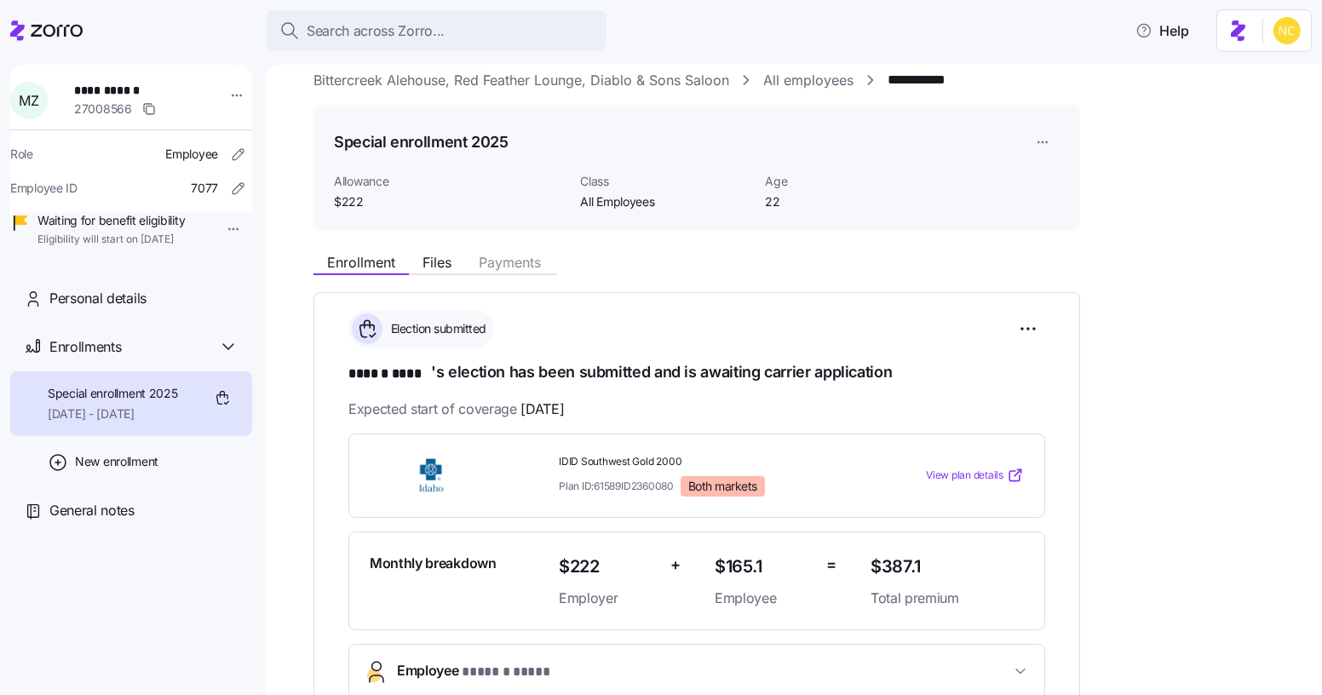
scroll to position [77, 0]
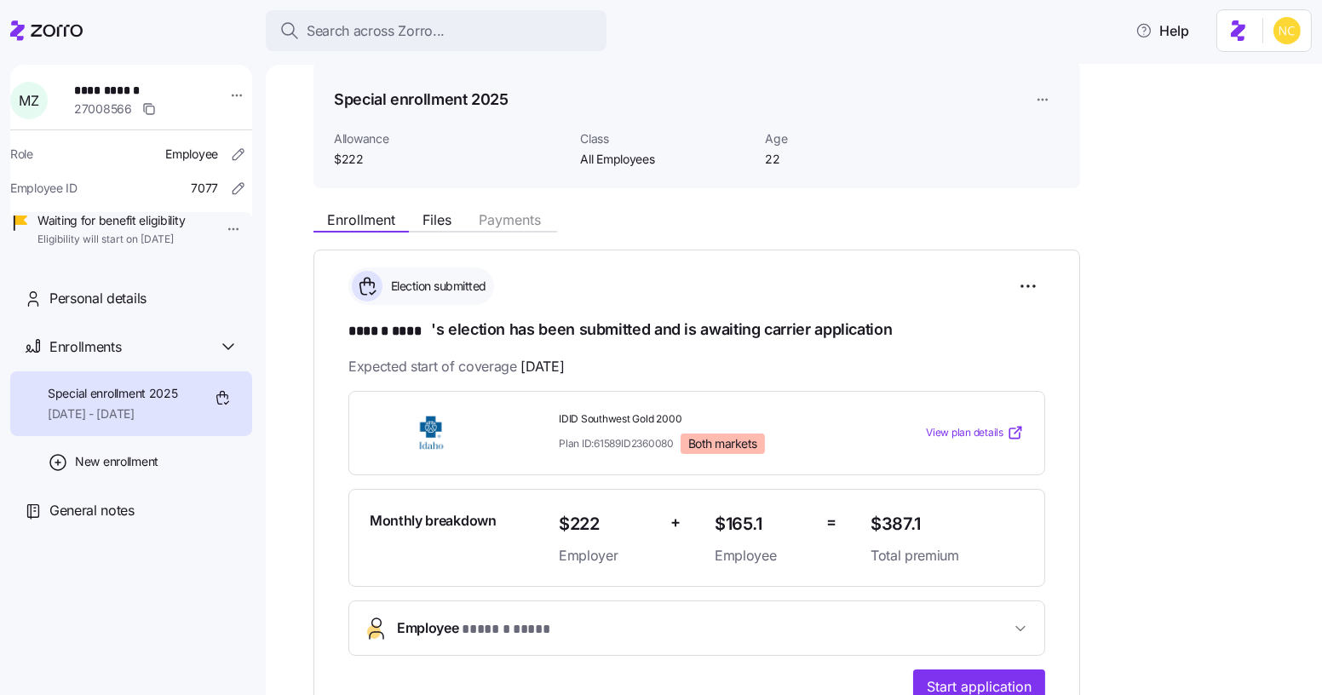
scroll to position [77, 0]
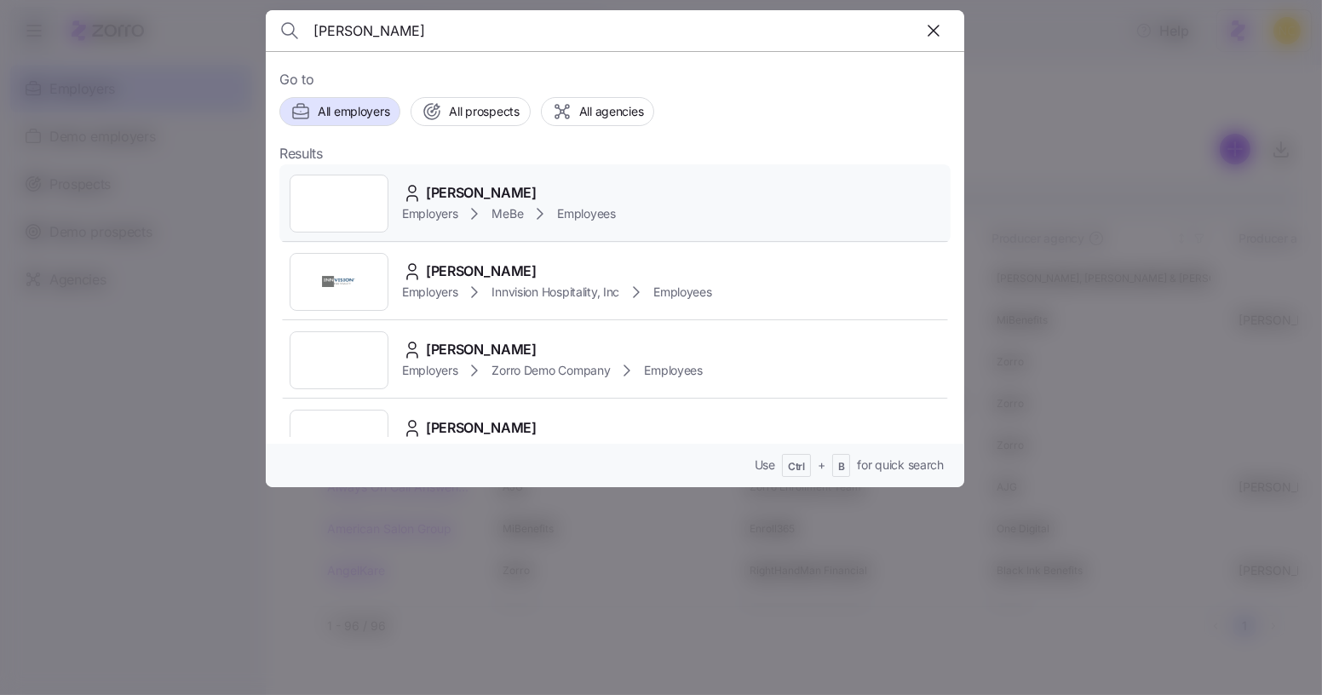
type input "[PERSON_NAME]"
click at [511, 193] on span "Peyton Robertson" at bounding box center [481, 192] width 111 height 21
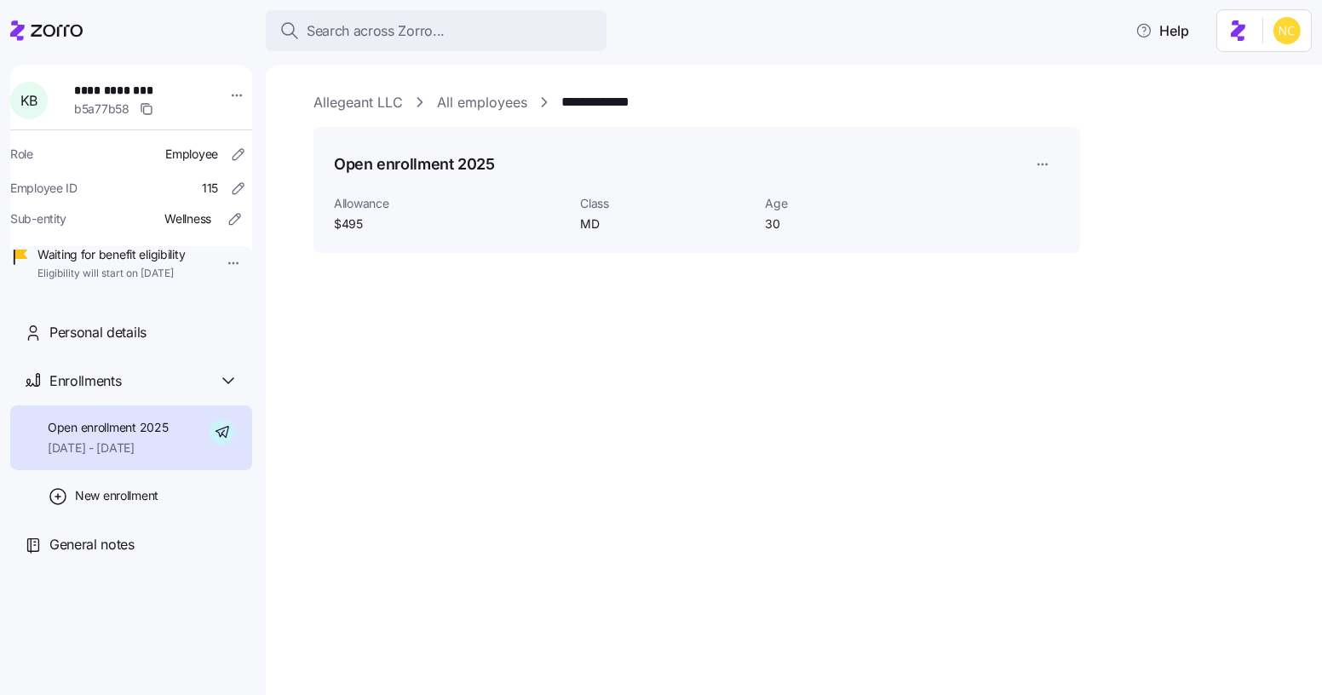
click at [55, 457] on span "[DATE] - [DATE]" at bounding box center [108, 447] width 120 height 17
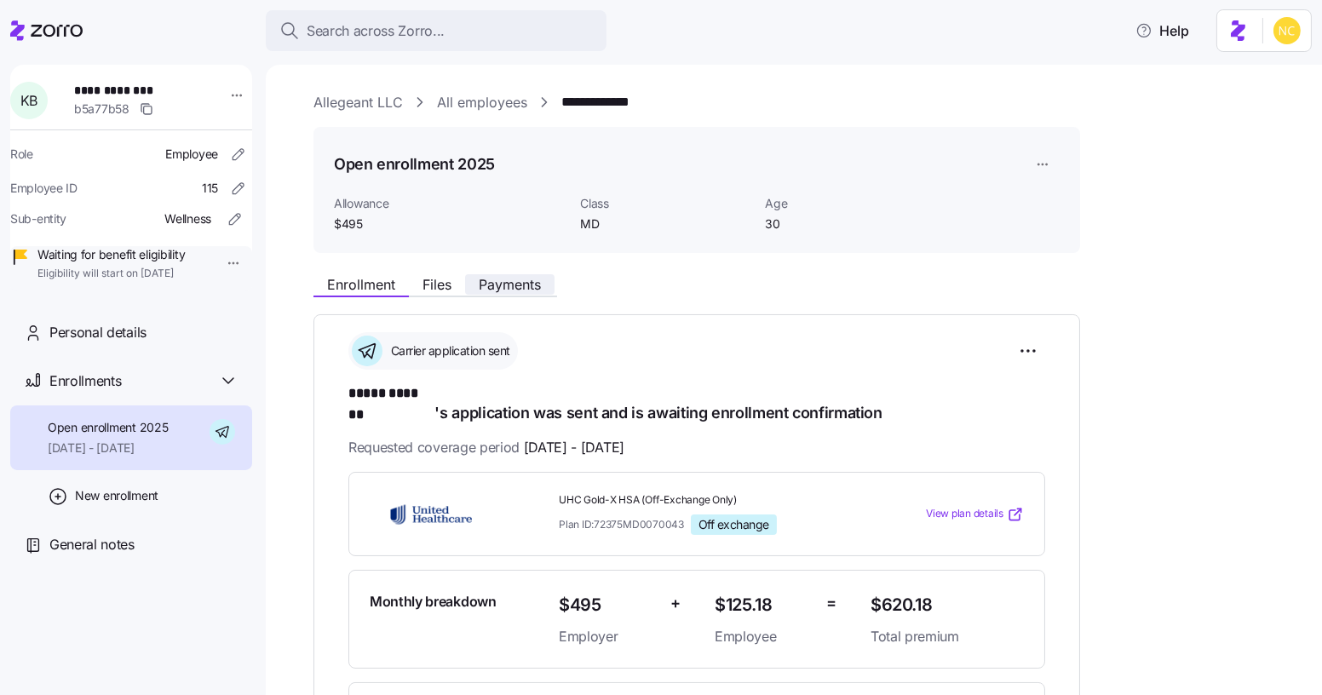
click at [508, 290] on span "Payments" at bounding box center [510, 285] width 62 height 14
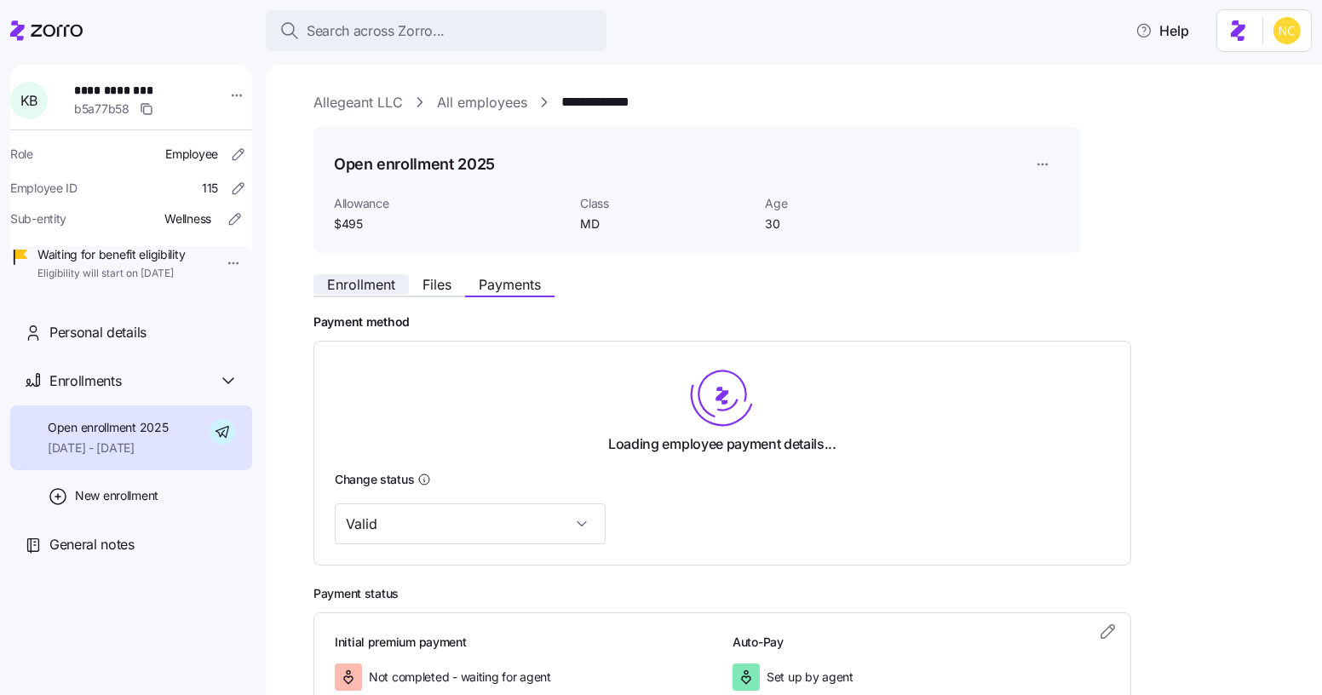
click at [370, 278] on span "Enrollment" at bounding box center [361, 285] width 68 height 14
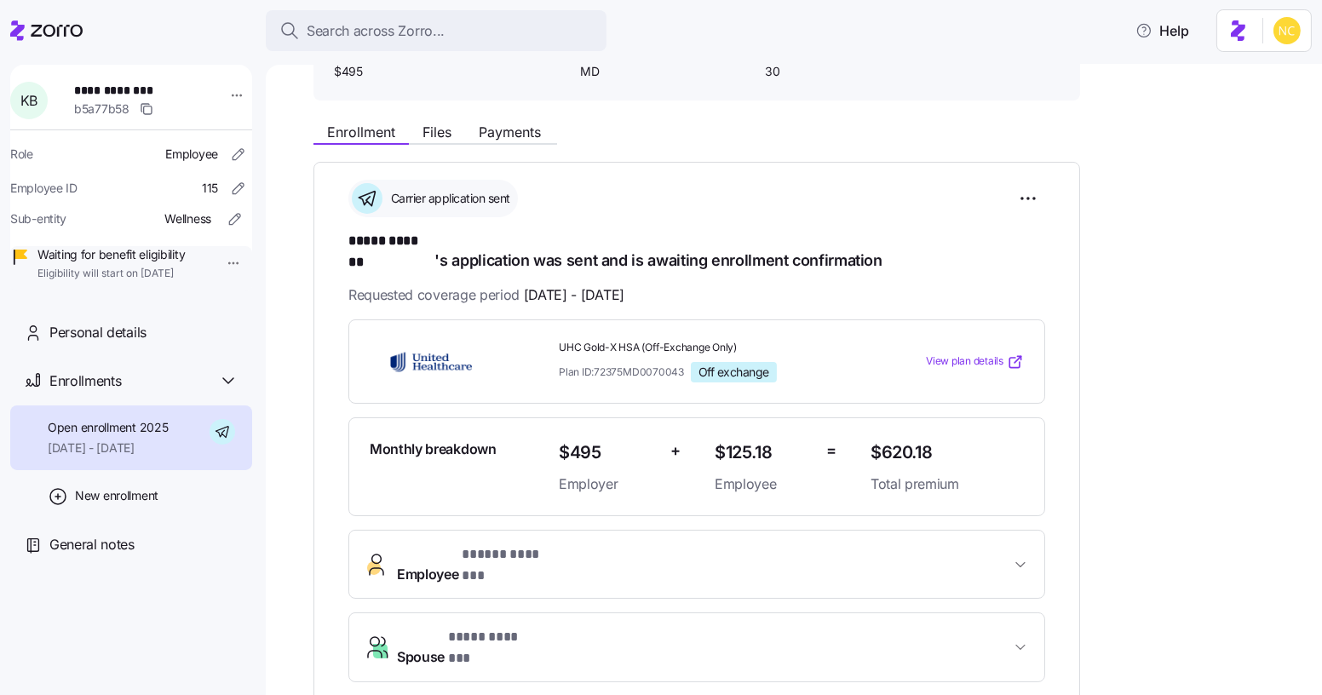
scroll to position [97, 0]
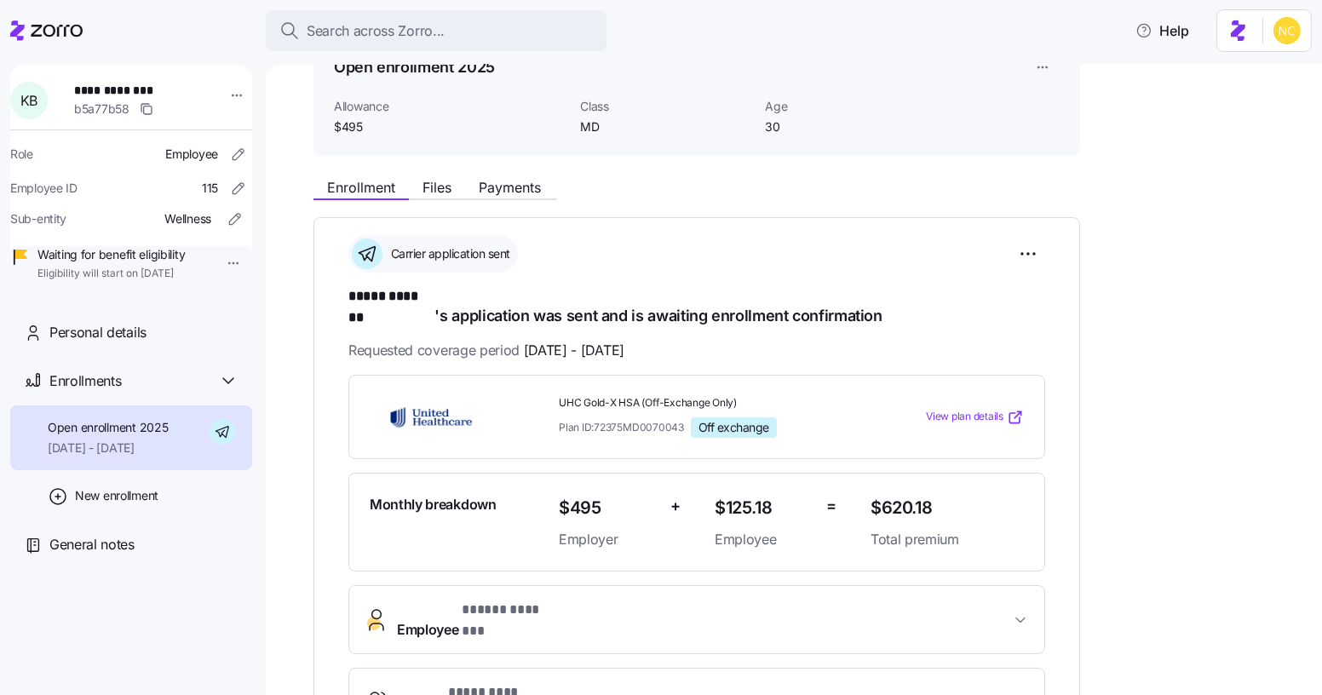
click at [530, 204] on div "**********" at bounding box center [805, 600] width 985 height 863
click at [527, 198] on div "Enrollment Files Payments" at bounding box center [435, 190] width 244 height 20
click at [525, 190] on span "Payments" at bounding box center [510, 188] width 62 height 14
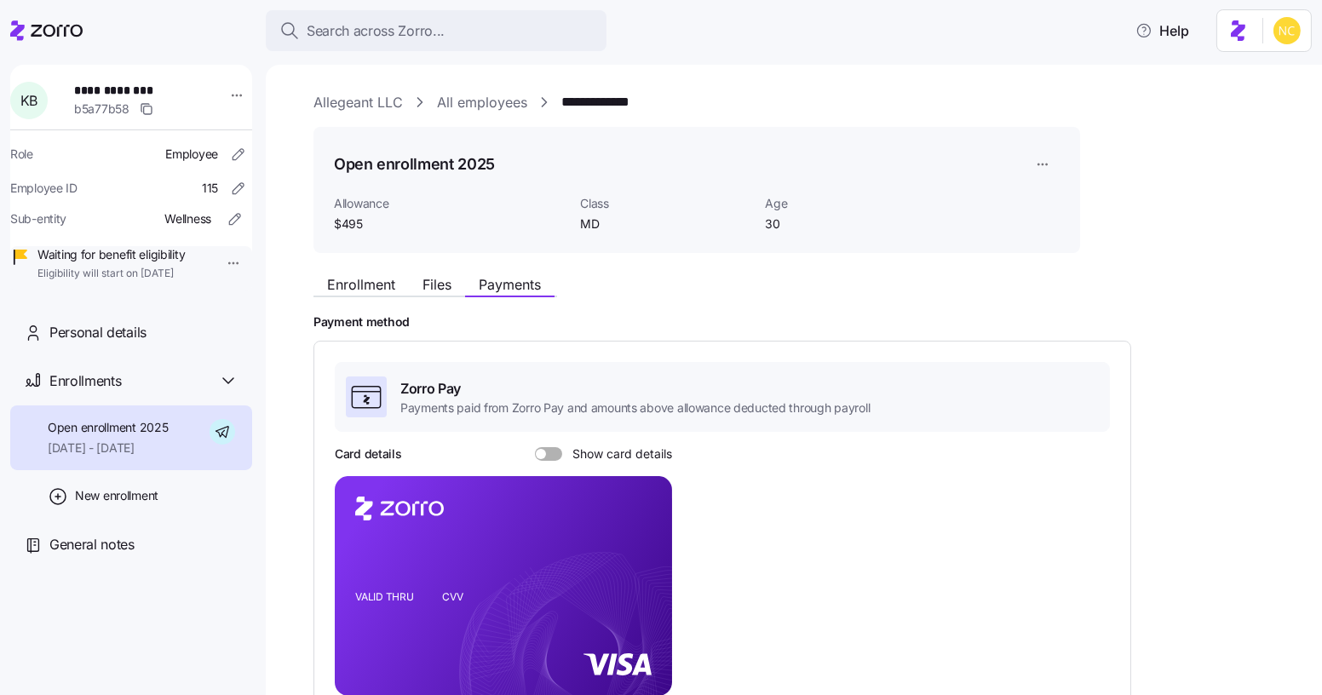
click at [348, 272] on div "Enrollment Files Payments" at bounding box center [696, 282] width 767 height 31
click at [365, 289] on span "Enrollment" at bounding box center [361, 285] width 68 height 14
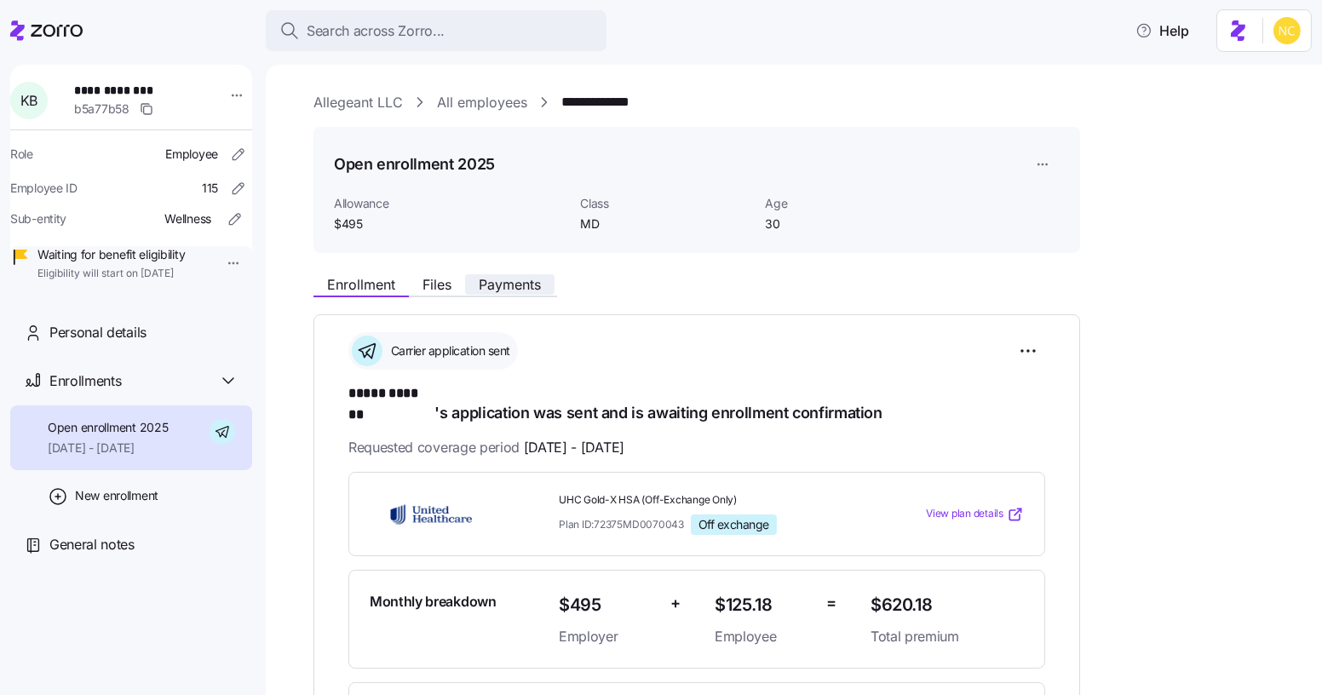
click at [511, 287] on span "Payments" at bounding box center [510, 285] width 62 height 14
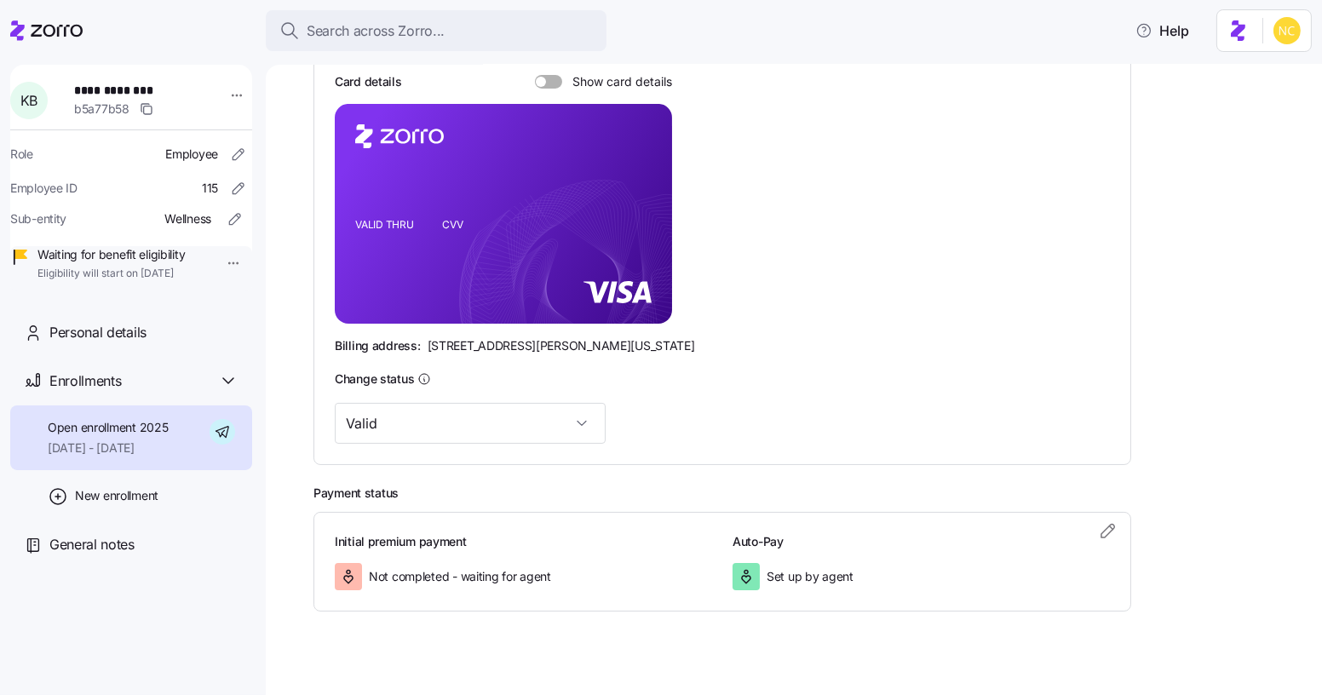
scroll to position [388, 0]
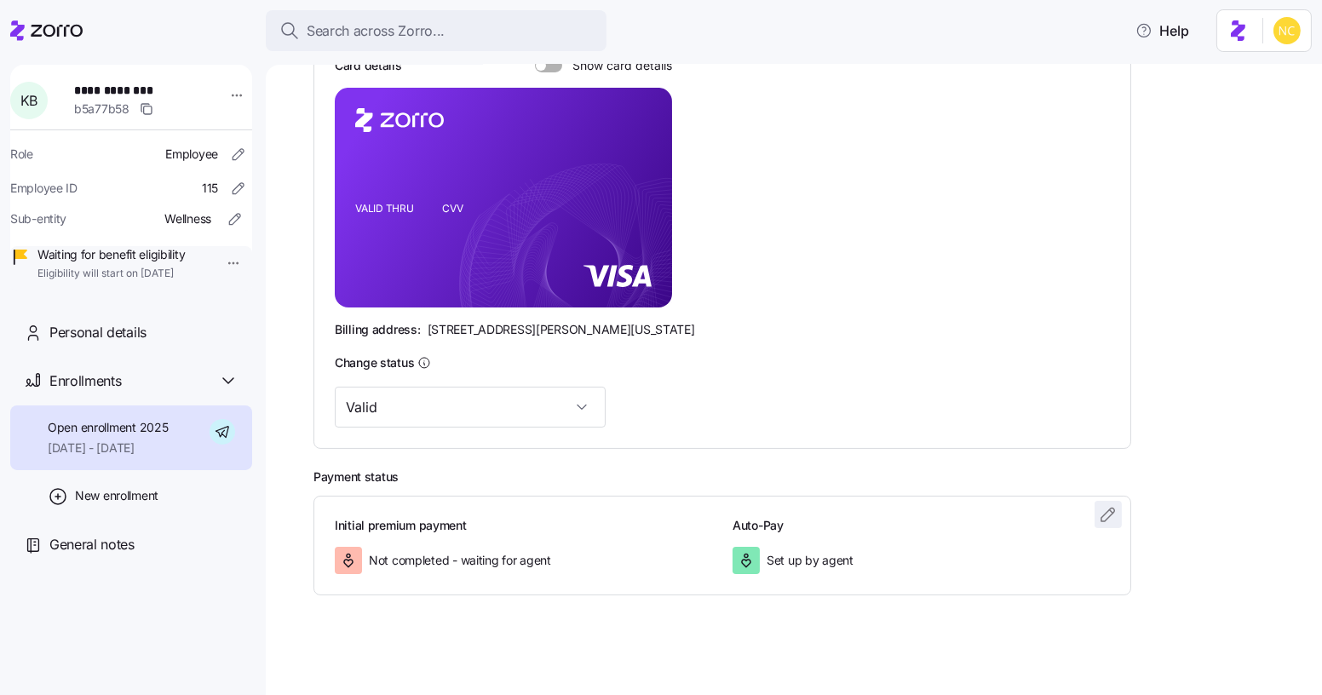
click at [1106, 505] on icon "button" at bounding box center [1108, 514] width 20 height 20
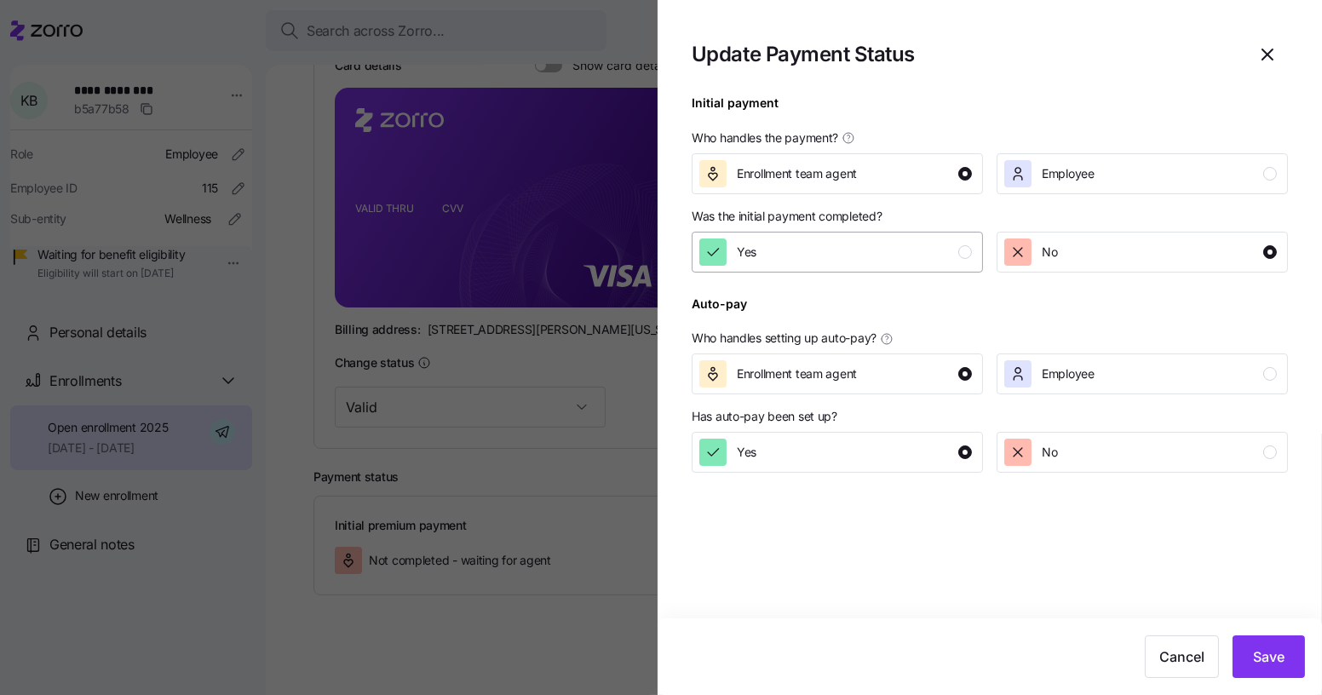
click at [814, 239] on div "Yes" at bounding box center [835, 251] width 273 height 27
click at [1261, 646] on button "Save" at bounding box center [1268, 656] width 72 height 43
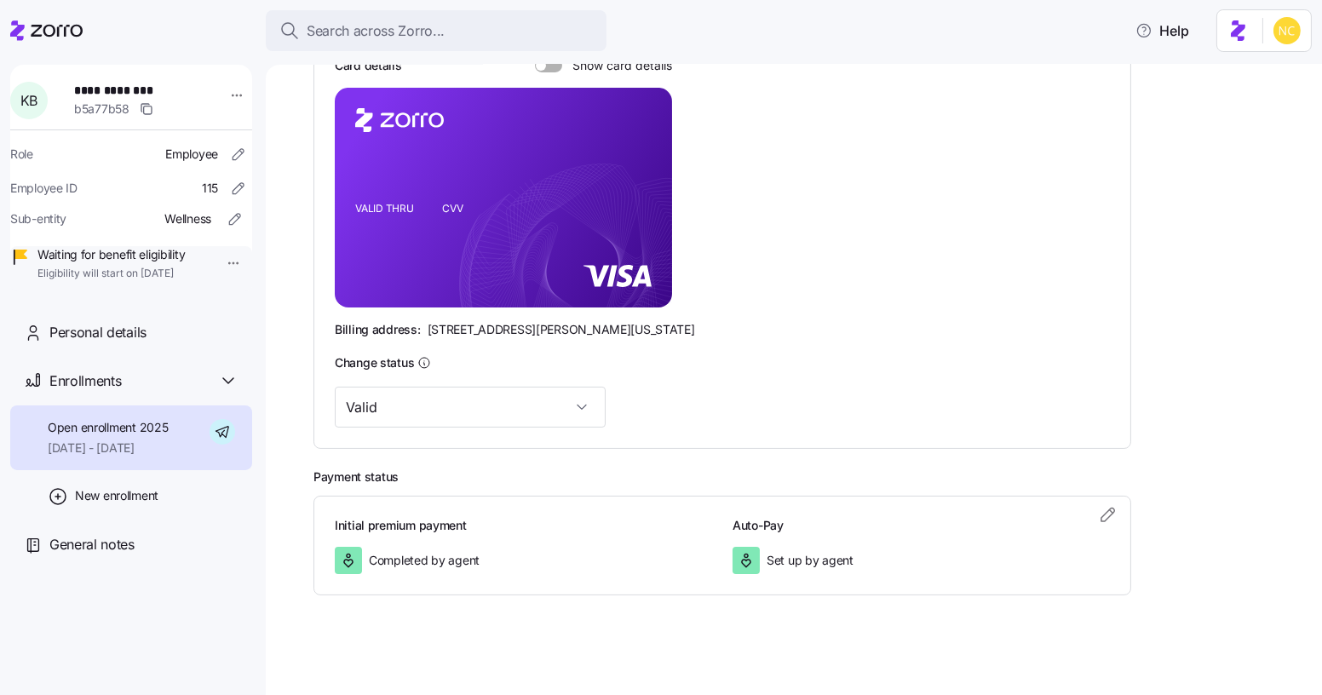
scroll to position [259, 0]
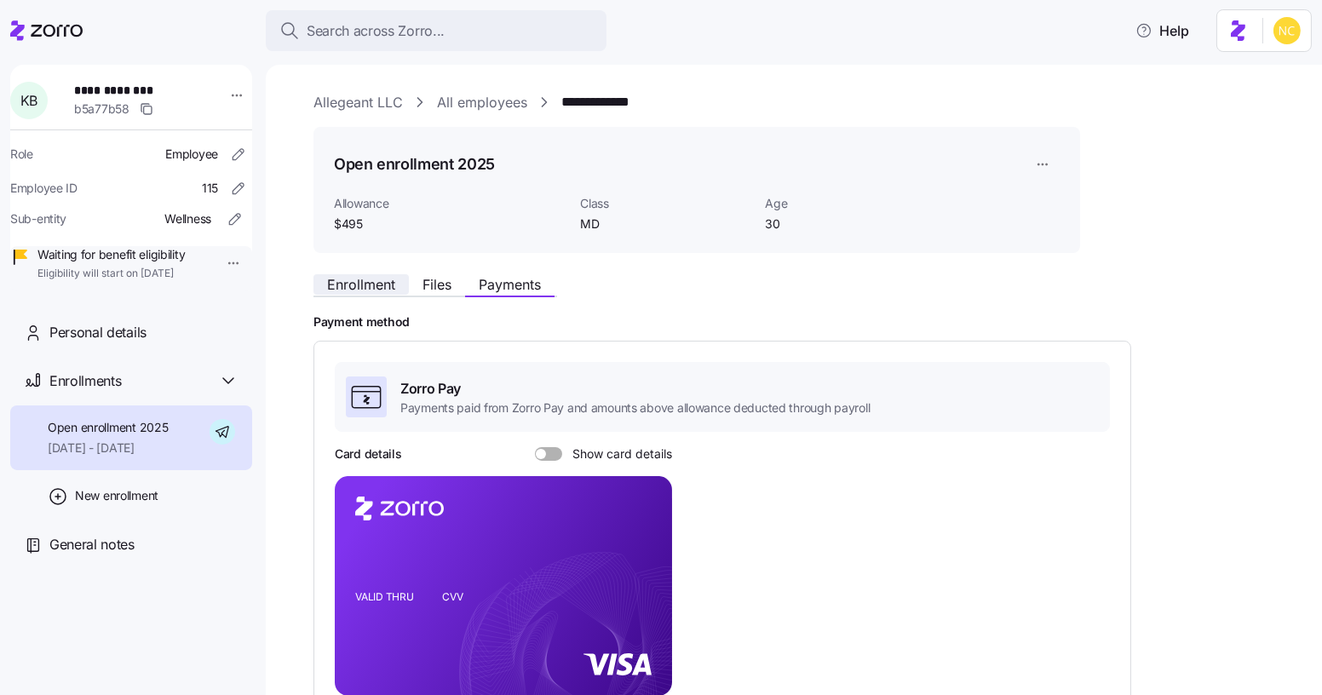
click at [353, 286] on span "Enrollment" at bounding box center [361, 285] width 68 height 14
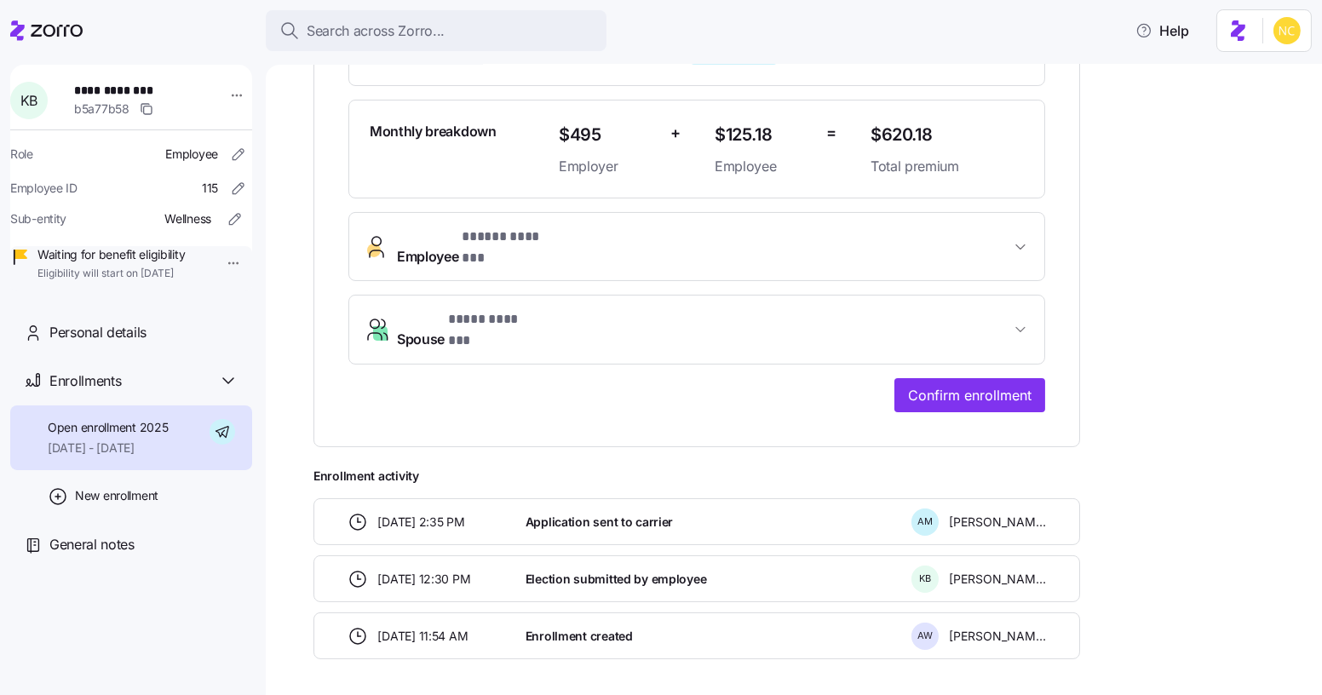
scroll to position [485, 0]
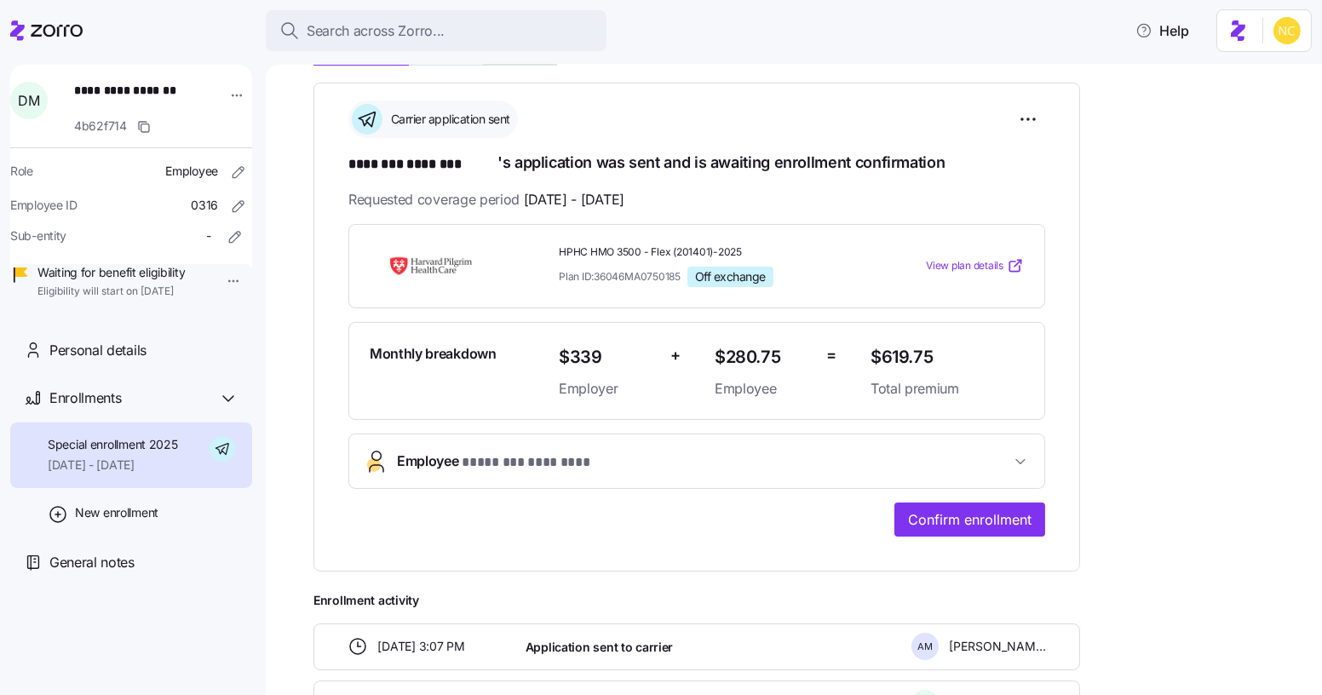
scroll to position [132, 0]
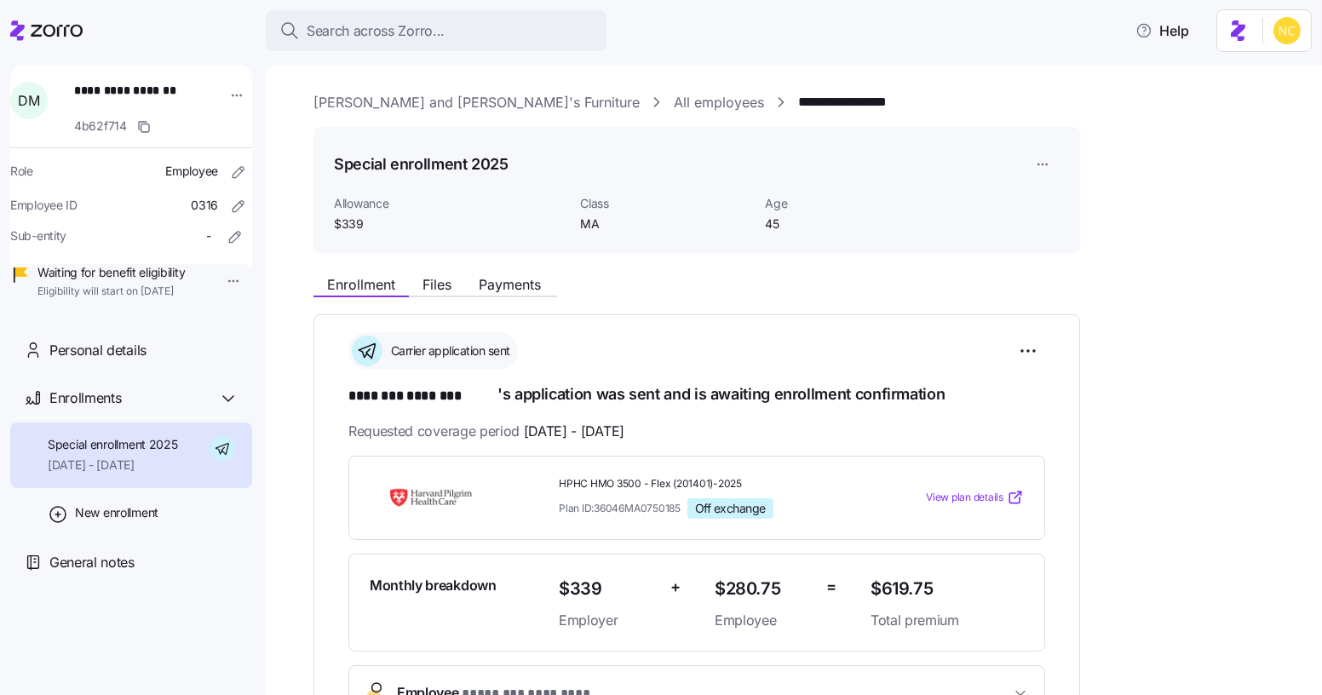
click at [525, 278] on span "Payments" at bounding box center [510, 285] width 62 height 14
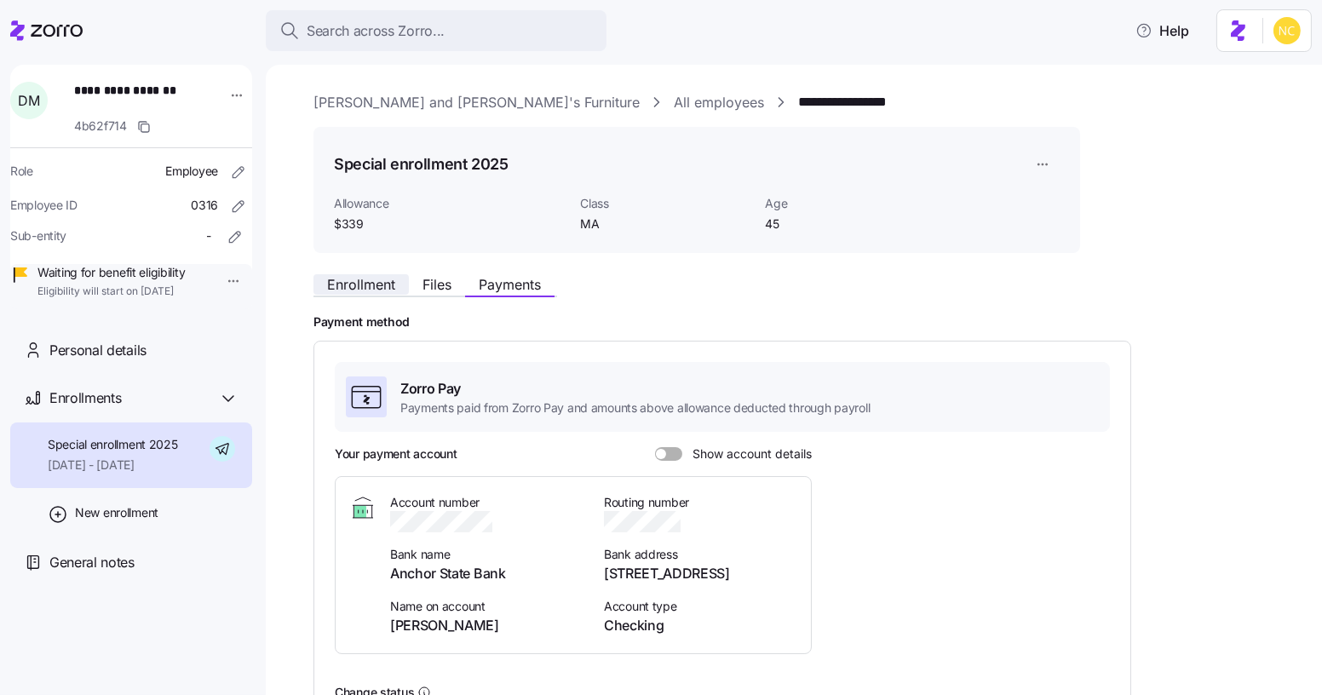
click at [366, 290] on span "Enrollment" at bounding box center [361, 285] width 68 height 14
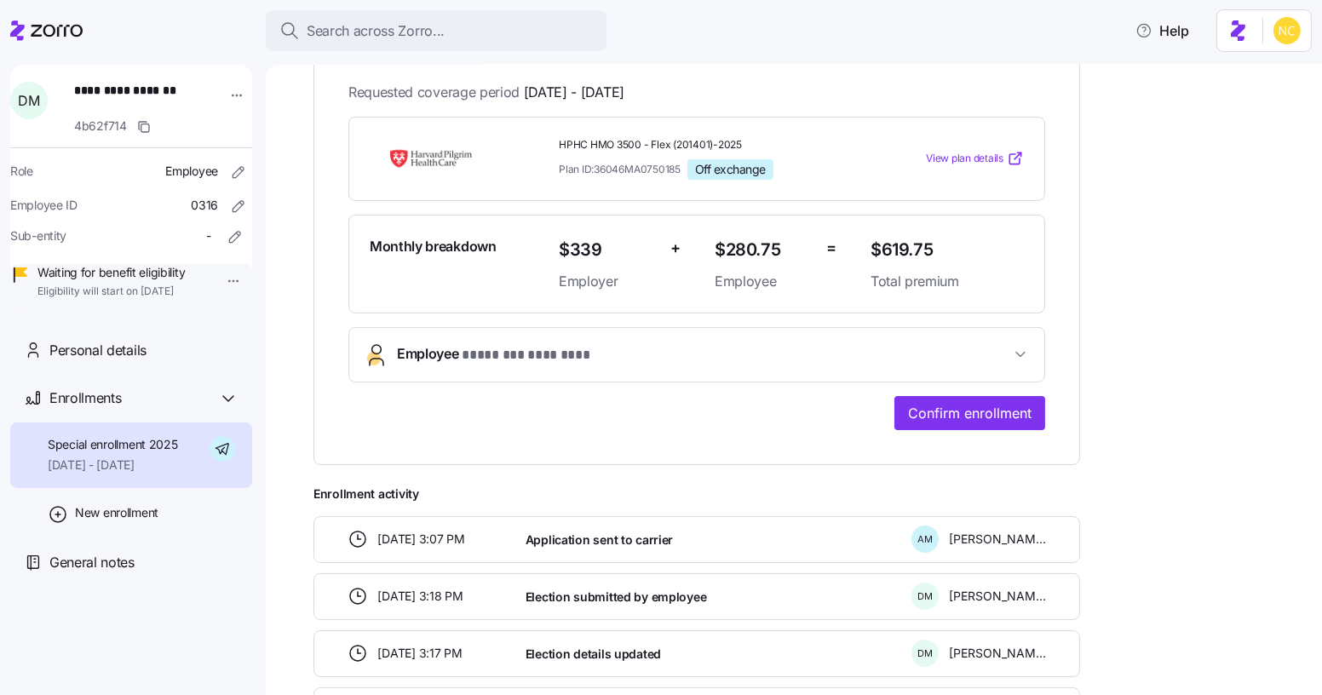
scroll to position [154, 0]
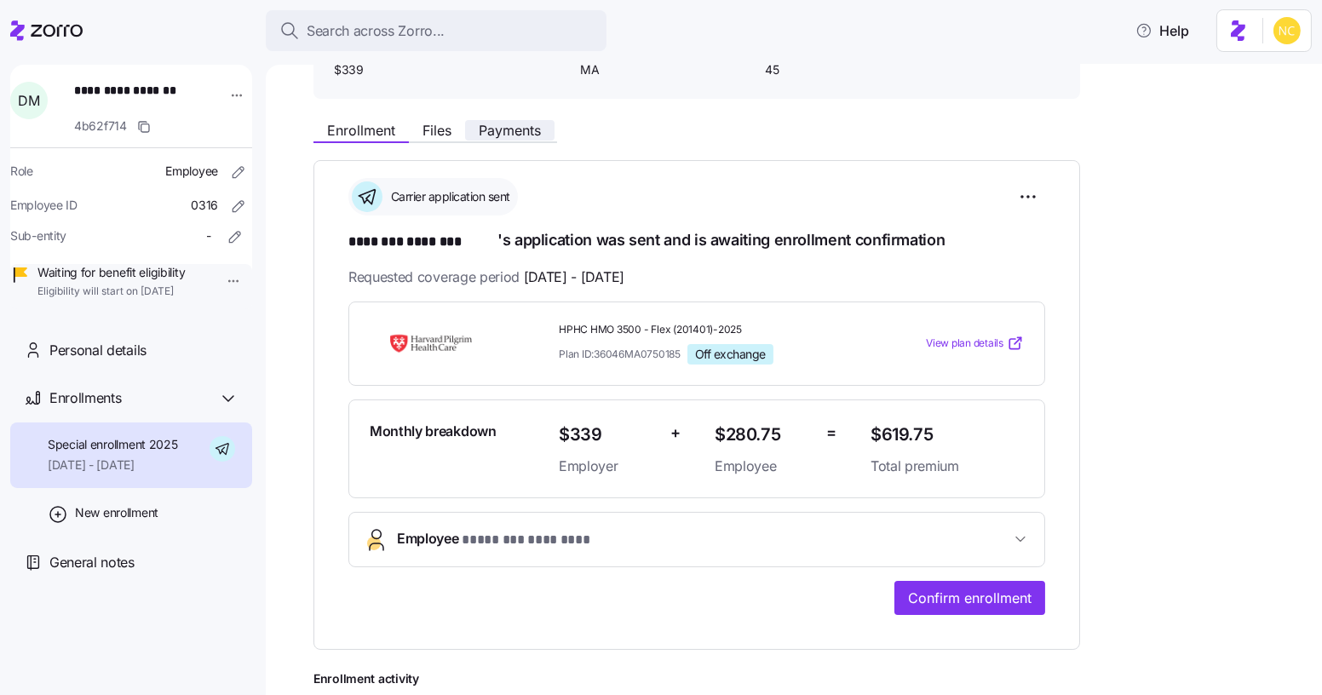
click at [531, 137] on span "Payments" at bounding box center [510, 130] width 62 height 14
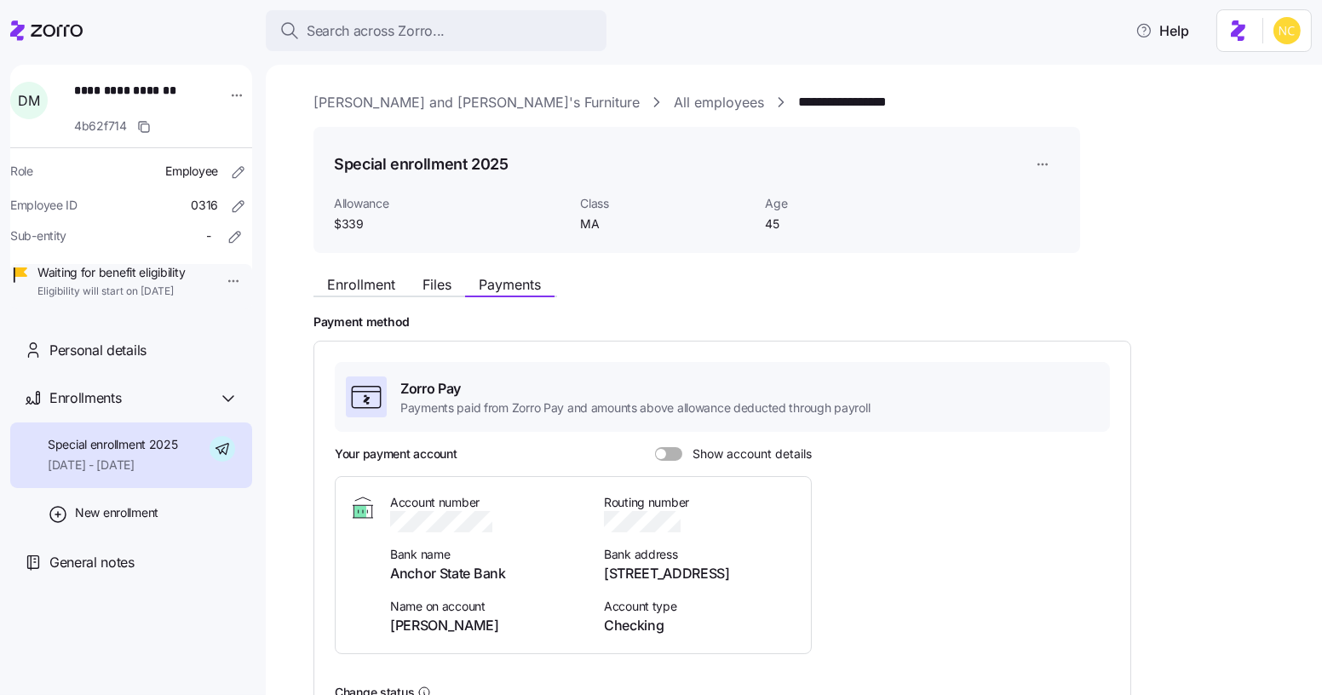
scroll to position [329, 0]
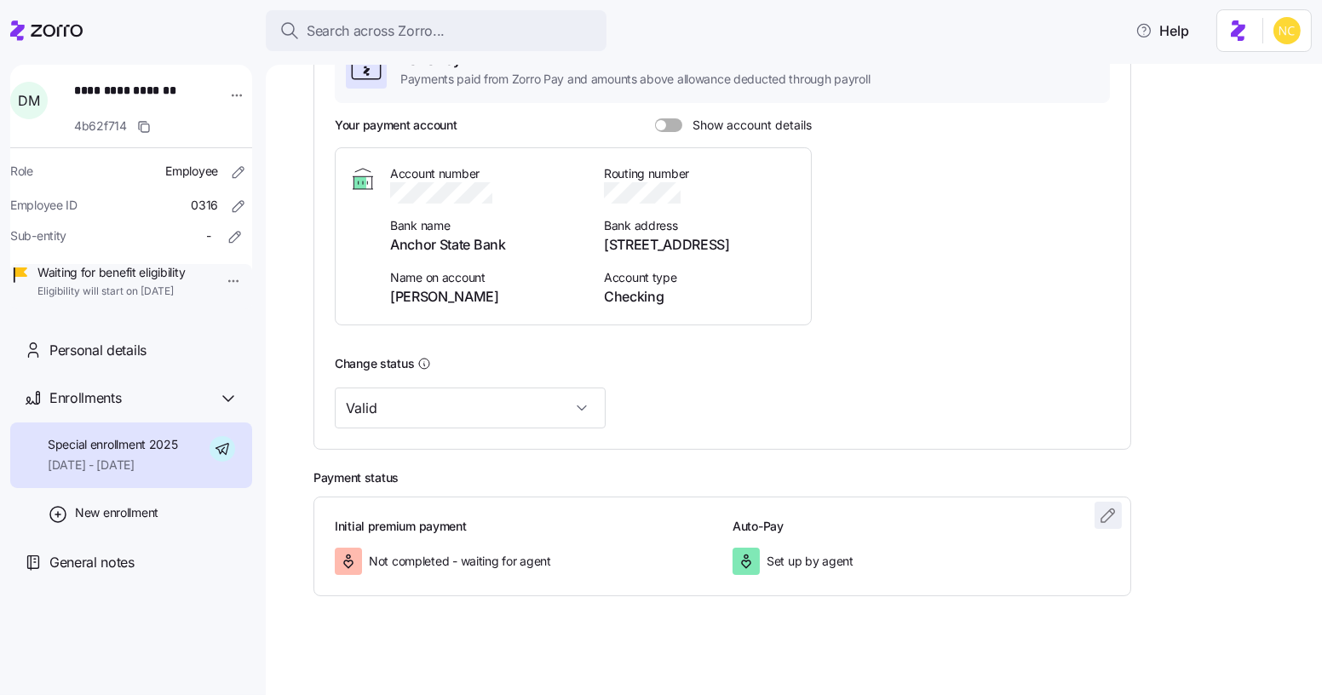
click at [1109, 516] on icon "button" at bounding box center [1108, 515] width 20 height 20
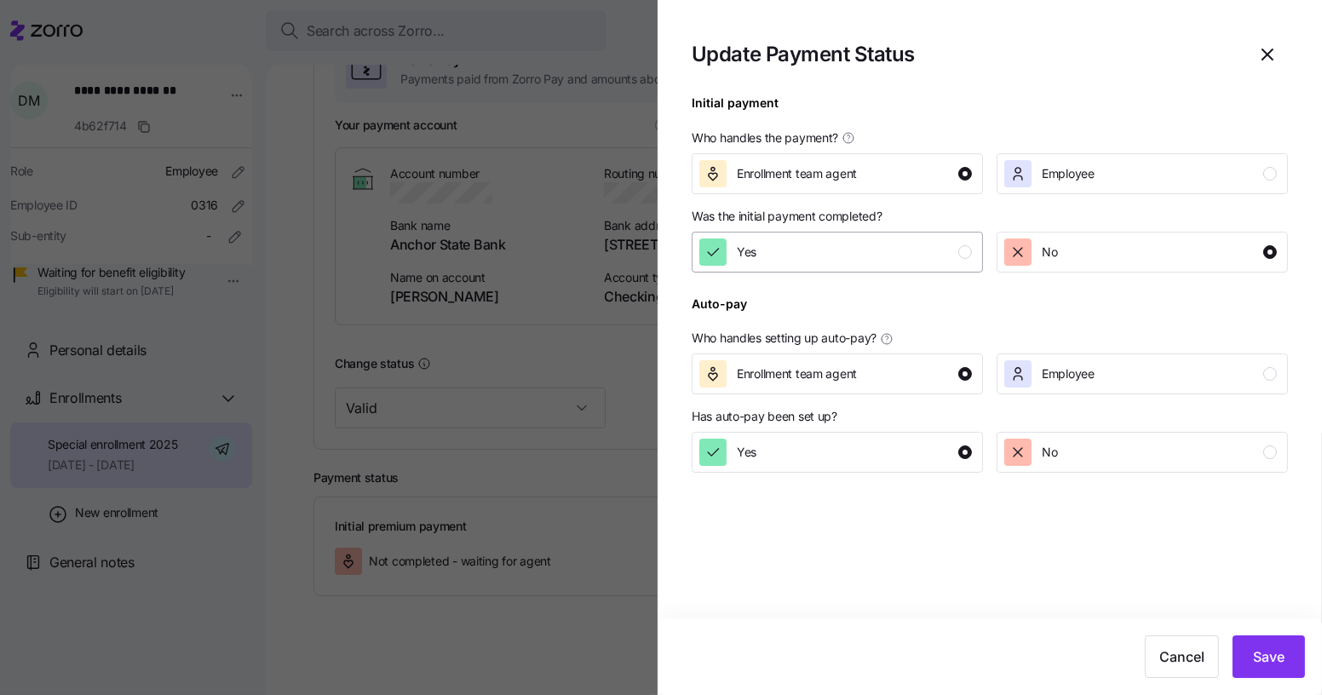
click at [868, 258] on div "Yes" at bounding box center [835, 251] width 273 height 27
click at [1276, 674] on button "Save" at bounding box center [1268, 656] width 72 height 43
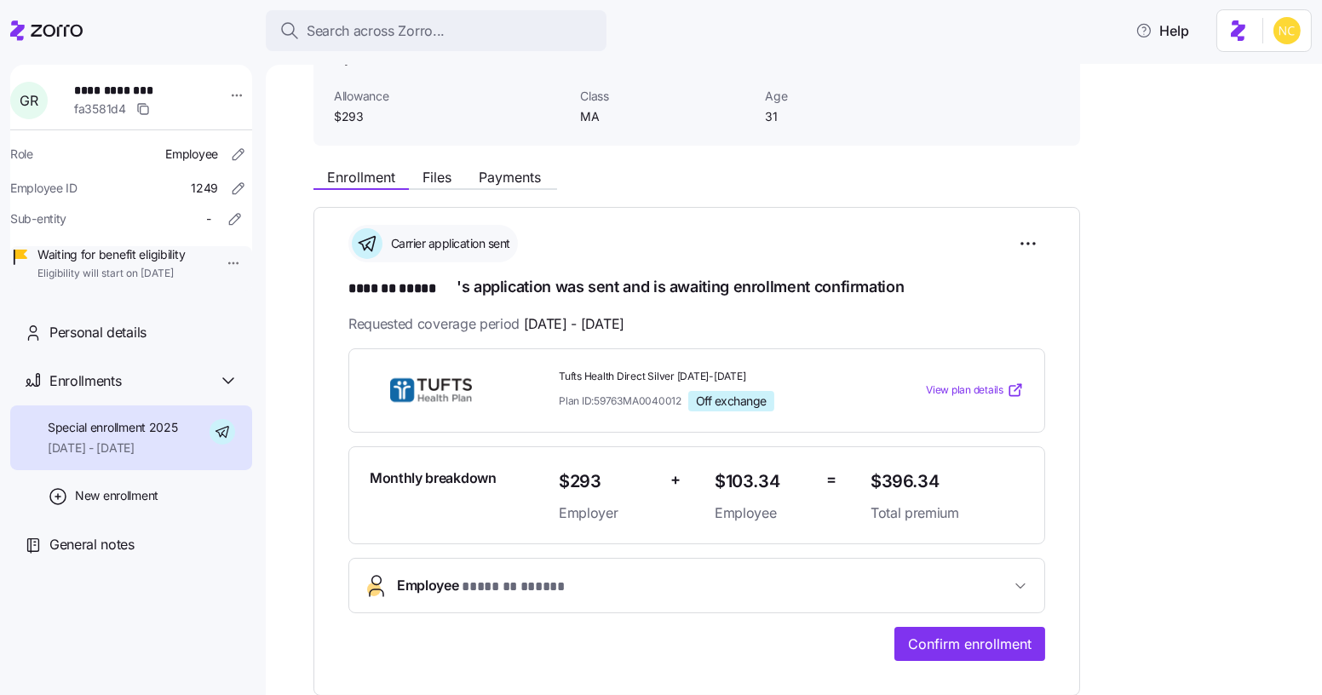
scroll to position [106, 0]
click at [490, 172] on span "Payments" at bounding box center [510, 179] width 62 height 14
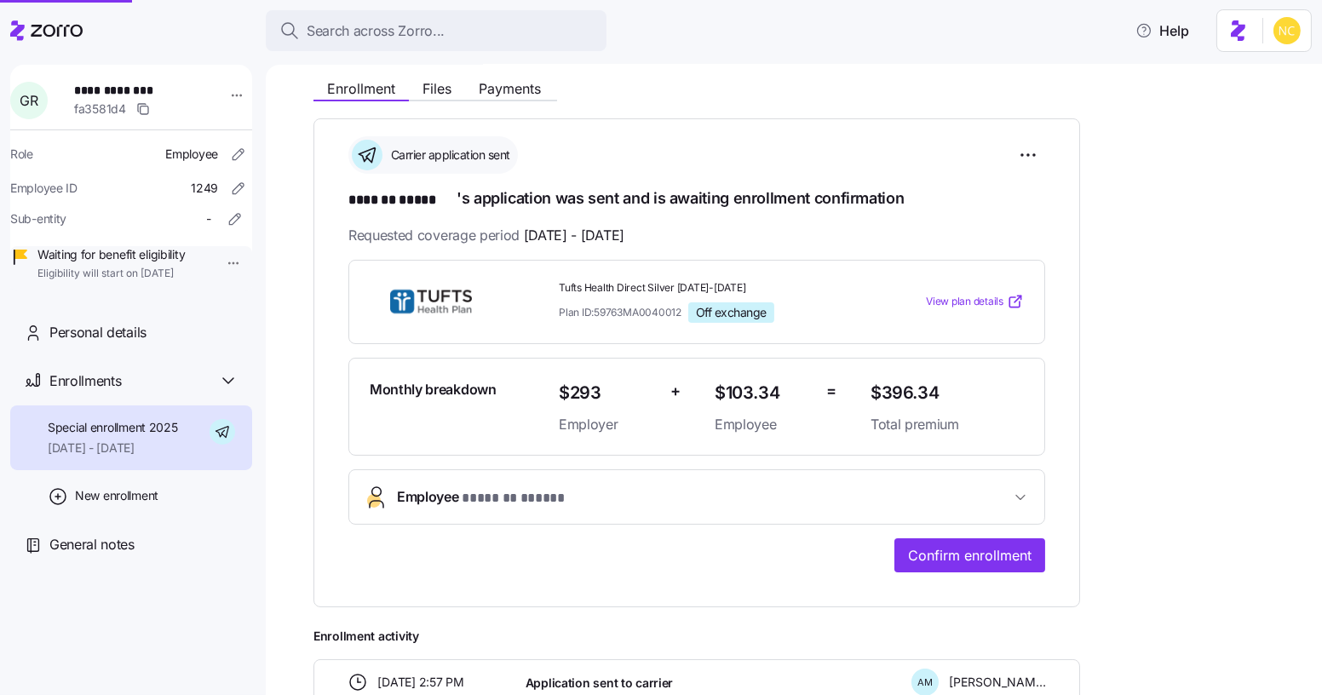
scroll to position [415, 0]
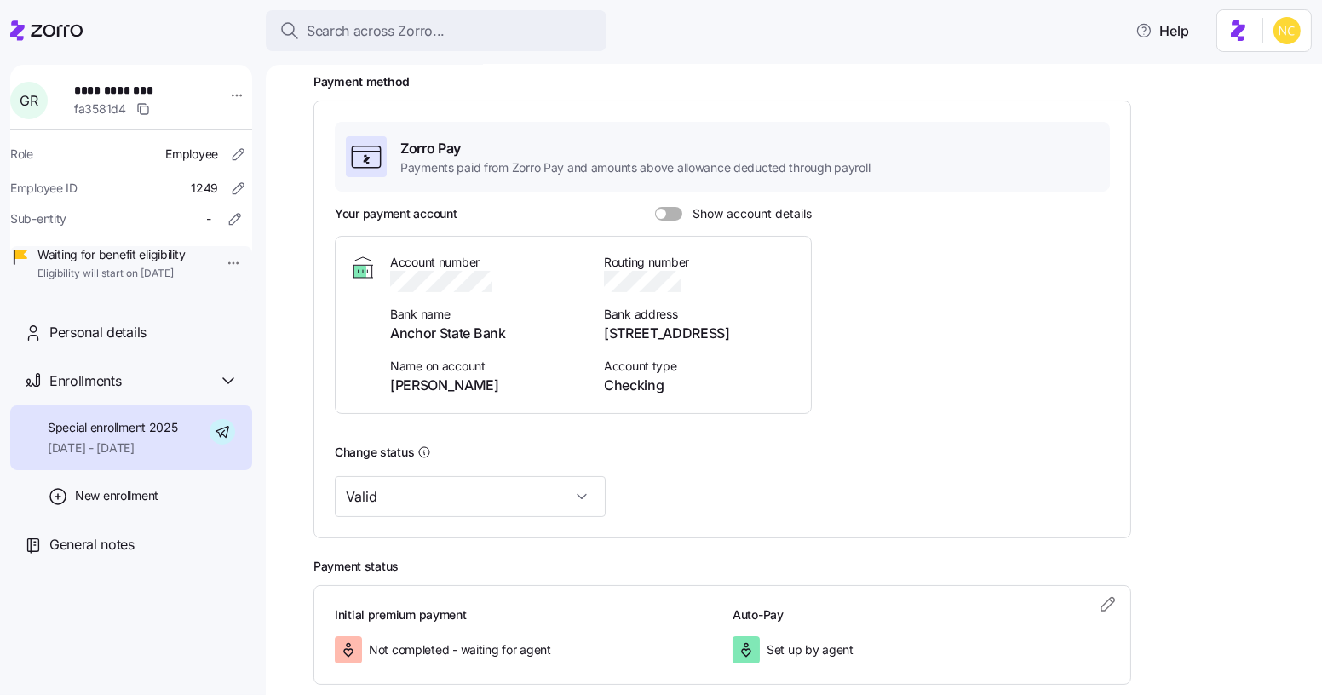
scroll to position [329, 0]
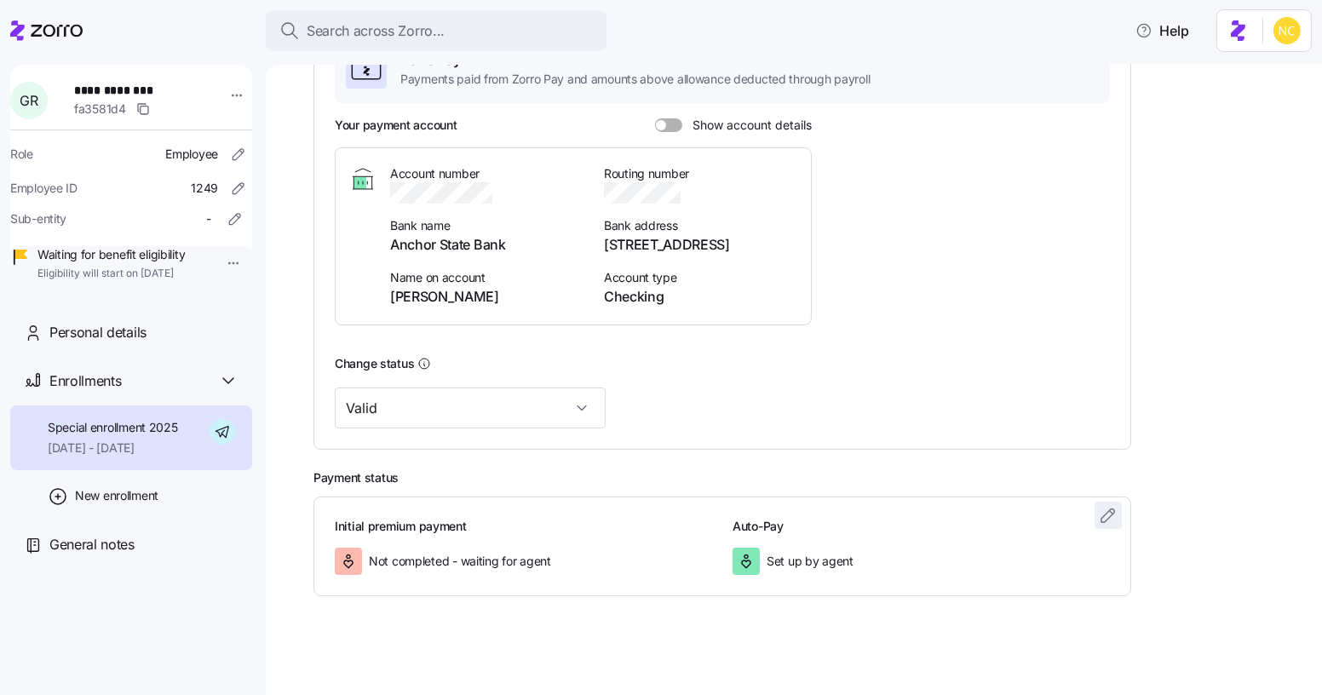
click at [1111, 509] on icon "button" at bounding box center [1108, 515] width 20 height 20
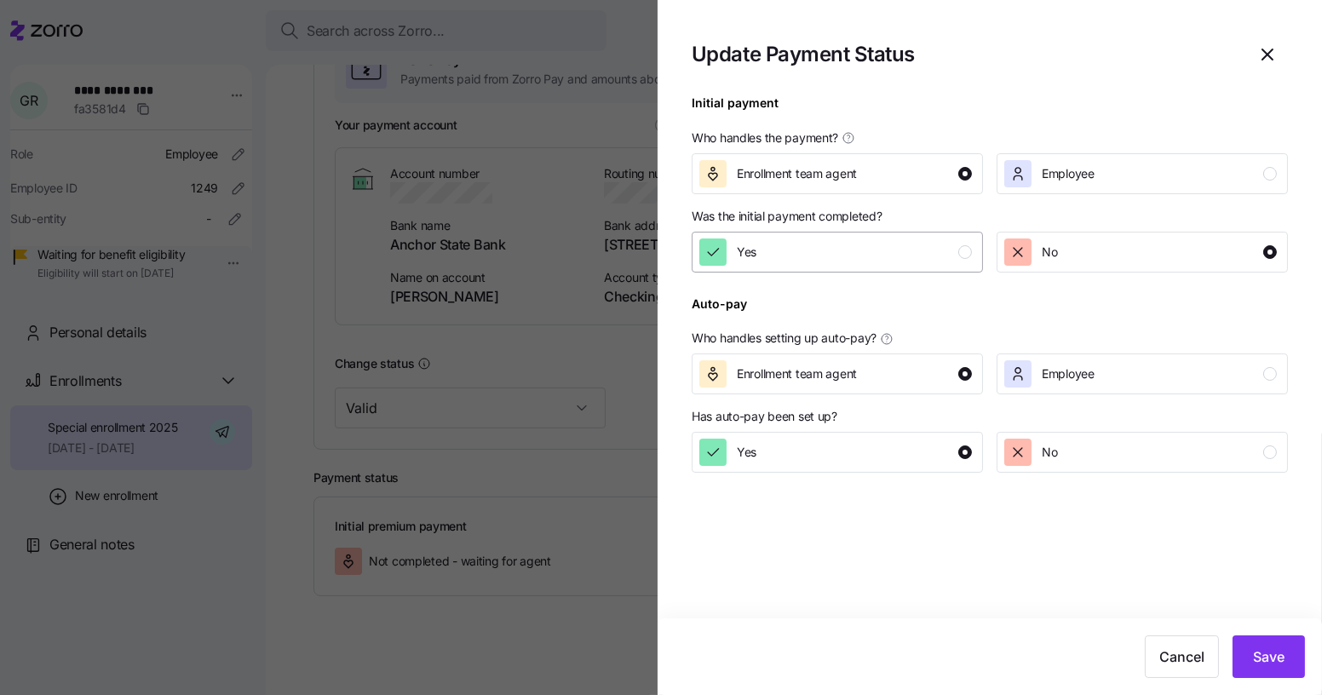
click at [868, 256] on div "Yes" at bounding box center [835, 251] width 273 height 27
click at [1260, 652] on span "Save" at bounding box center [1269, 656] width 32 height 20
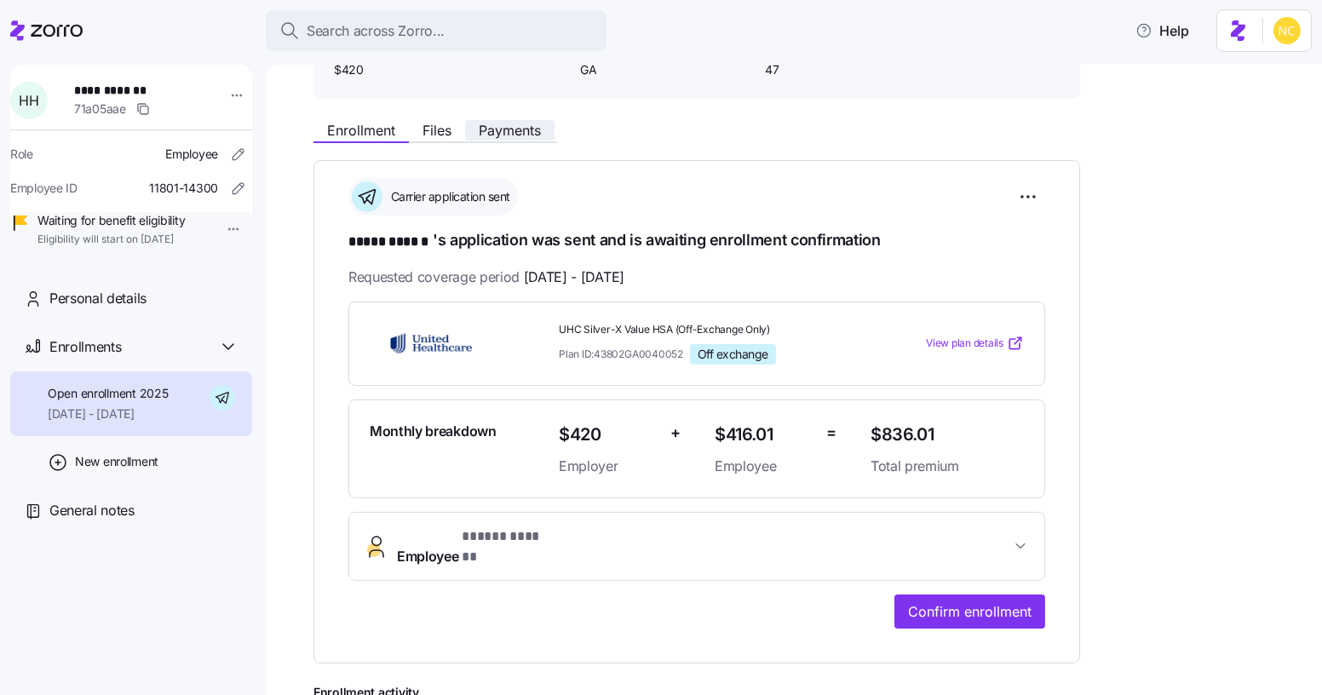
click at [516, 129] on span "Payments" at bounding box center [510, 130] width 62 height 14
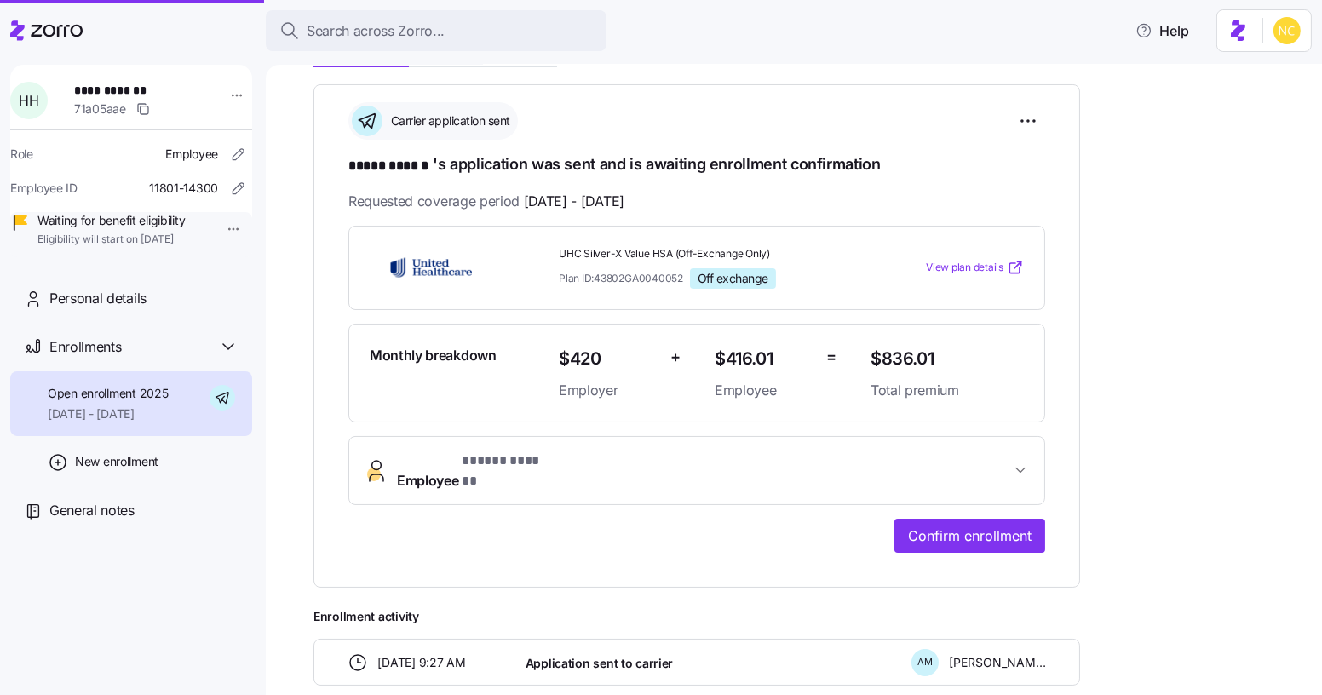
scroll to position [415, 0]
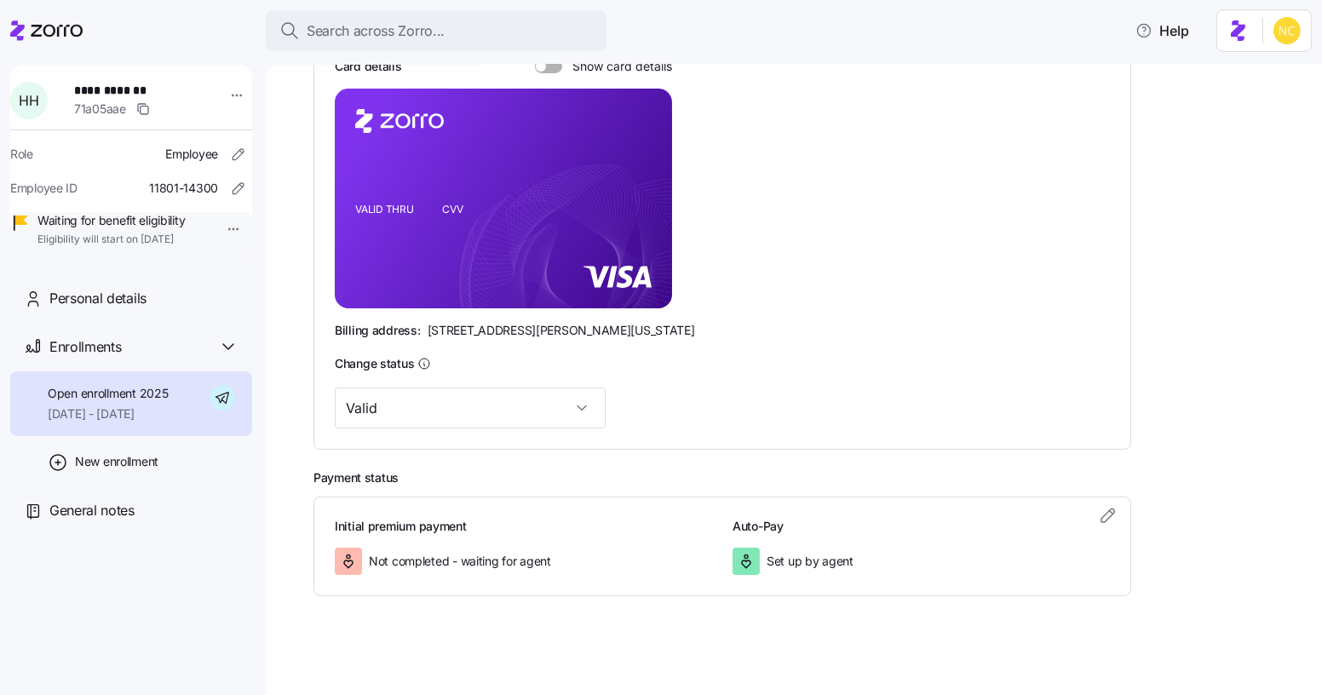
scroll to position [388, 0]
click at [1115, 520] on icon "button" at bounding box center [1108, 514] width 20 height 20
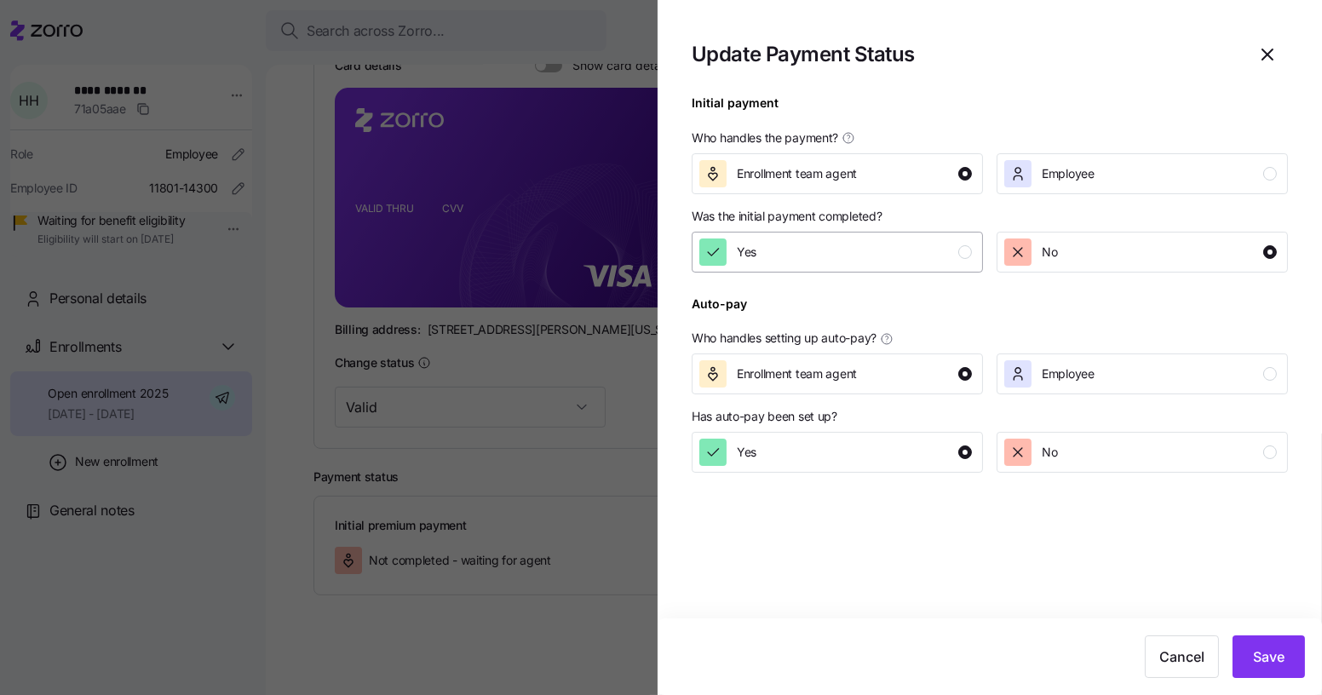
click at [933, 252] on div "Yes" at bounding box center [835, 251] width 273 height 27
click at [1283, 673] on button "Save" at bounding box center [1268, 656] width 72 height 43
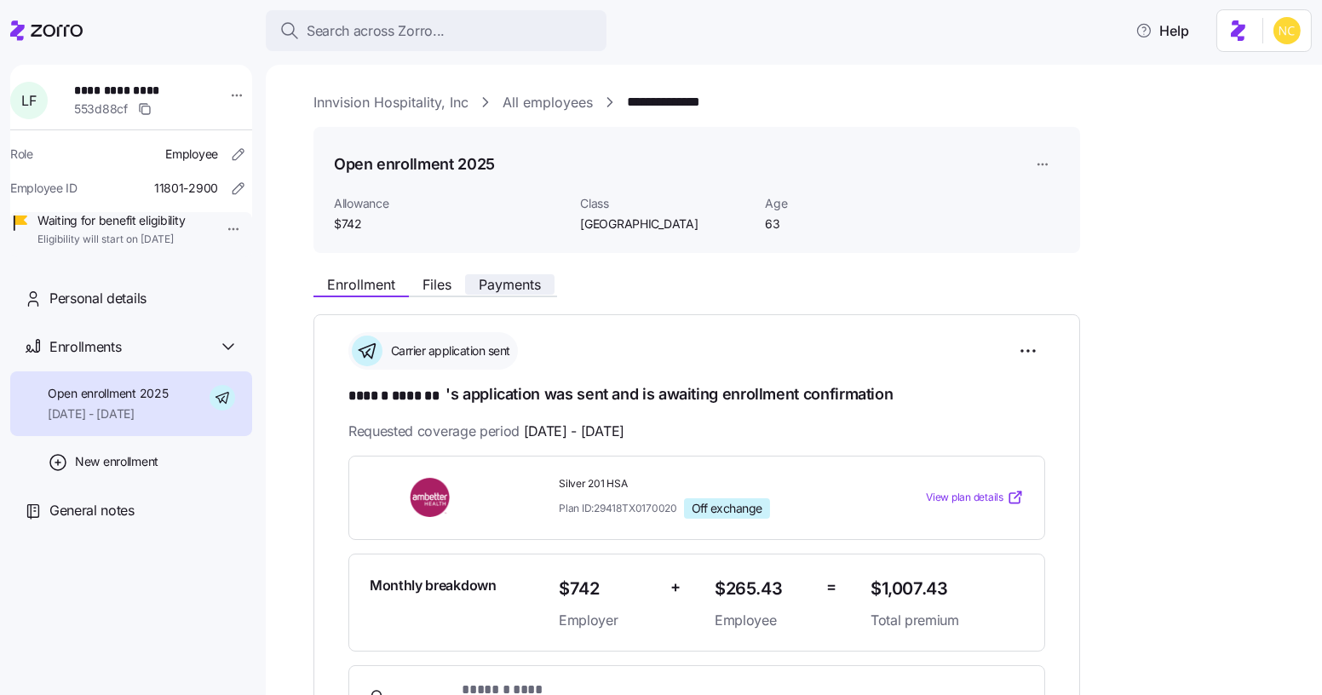
click at [511, 289] on span "Payments" at bounding box center [510, 285] width 62 height 14
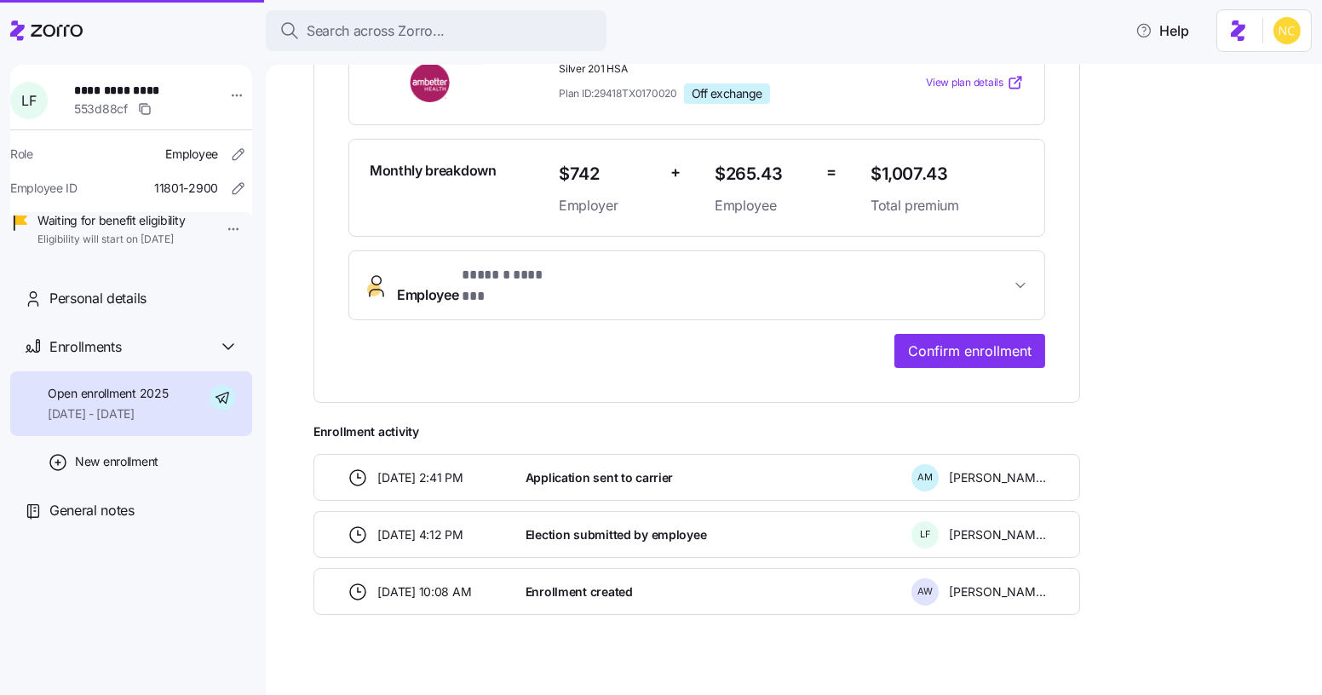
scroll to position [415, 0]
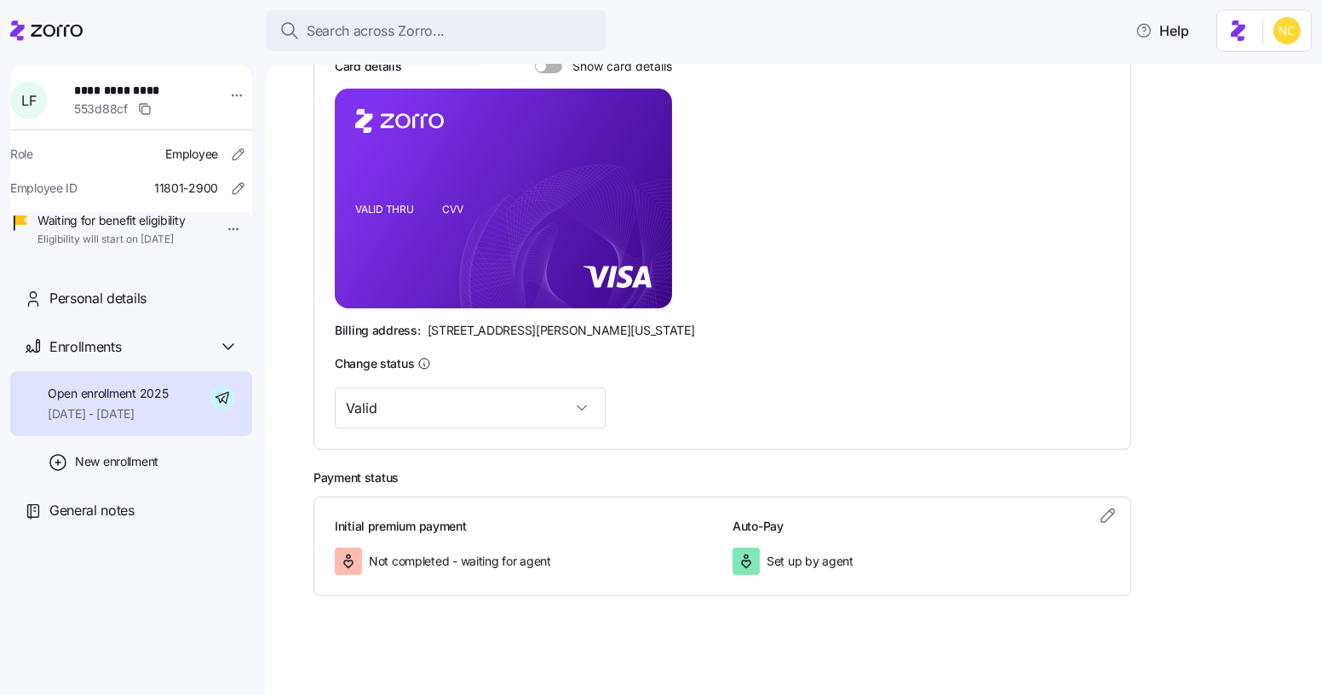
scroll to position [388, 0]
click at [1108, 524] on span "button" at bounding box center [1108, 515] width 26 height 26
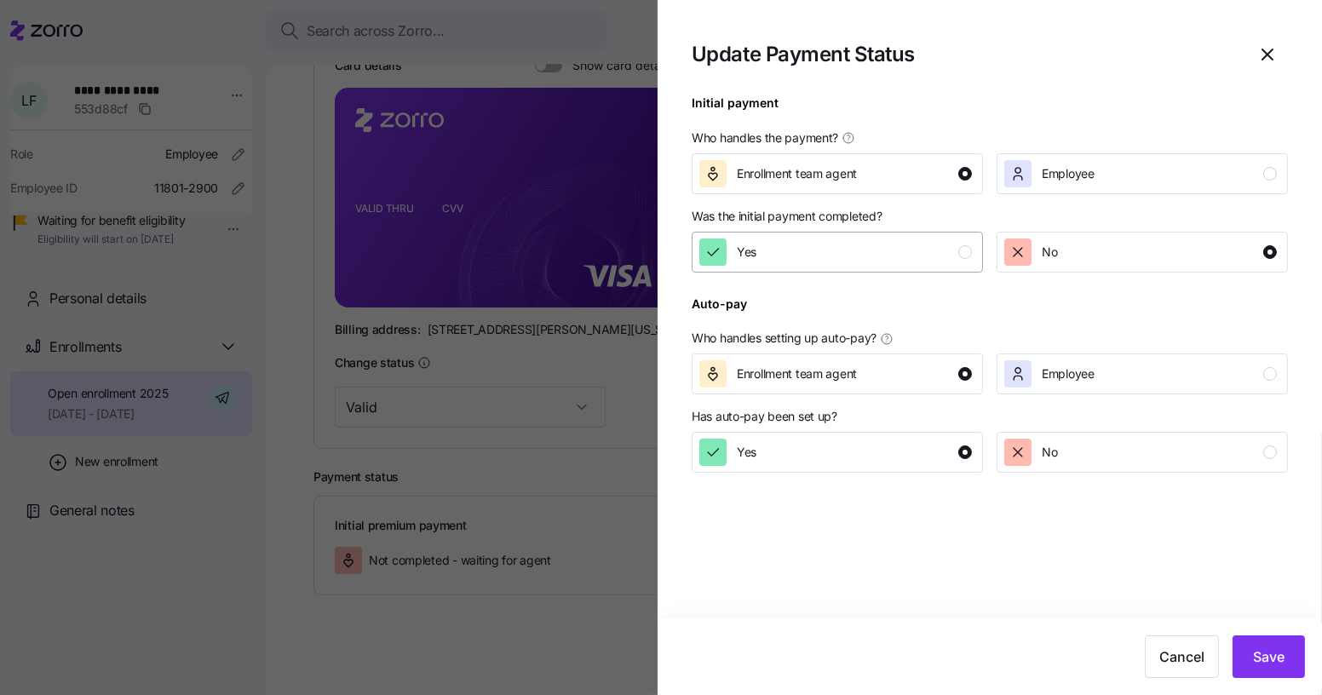
click at [874, 247] on div "Yes" at bounding box center [835, 251] width 273 height 27
click at [1251, 656] on button "Save" at bounding box center [1268, 656] width 72 height 43
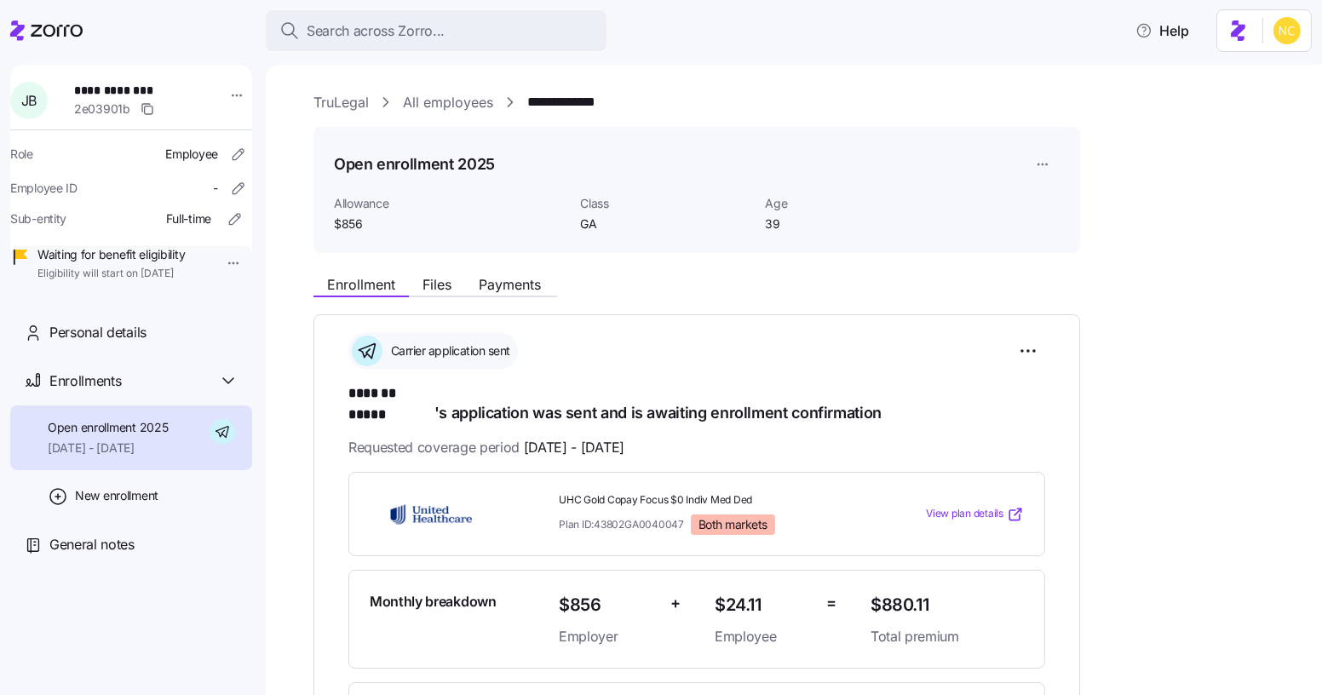
click at [517, 264] on div "**********" at bounding box center [805, 610] width 985 height 1037
click at [517, 284] on span "Payments" at bounding box center [510, 285] width 62 height 14
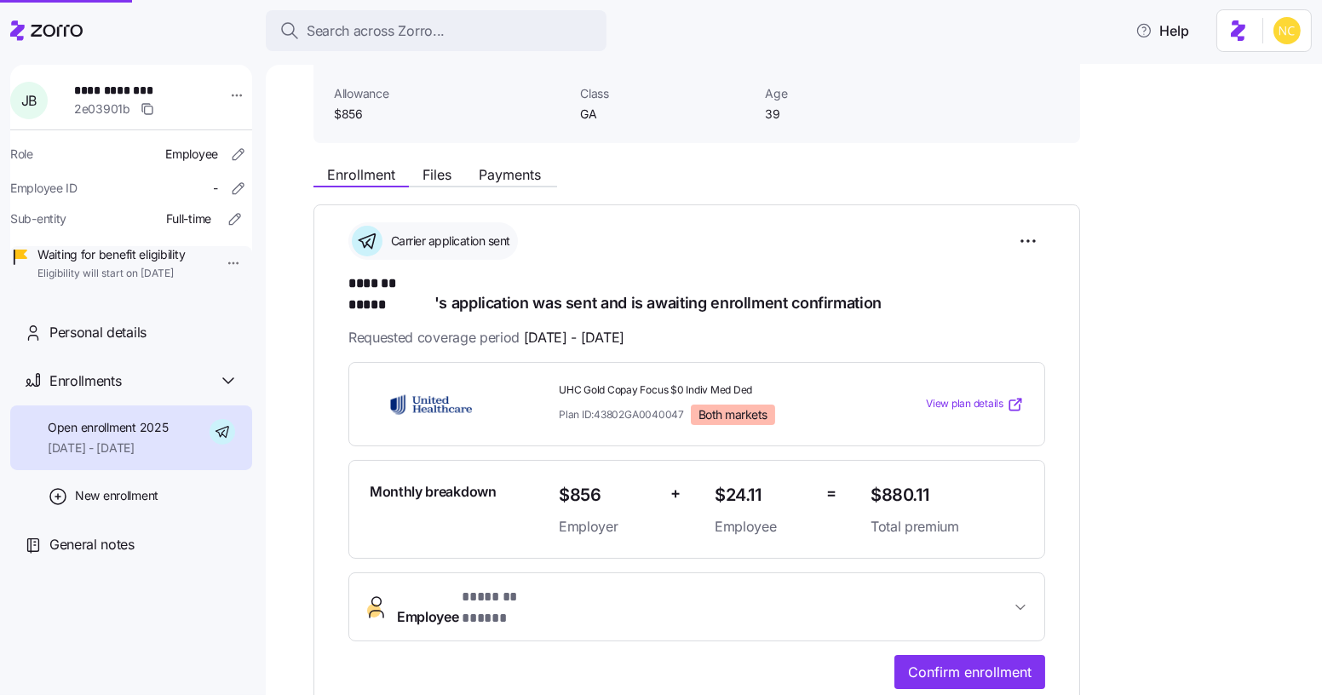
scroll to position [415, 0]
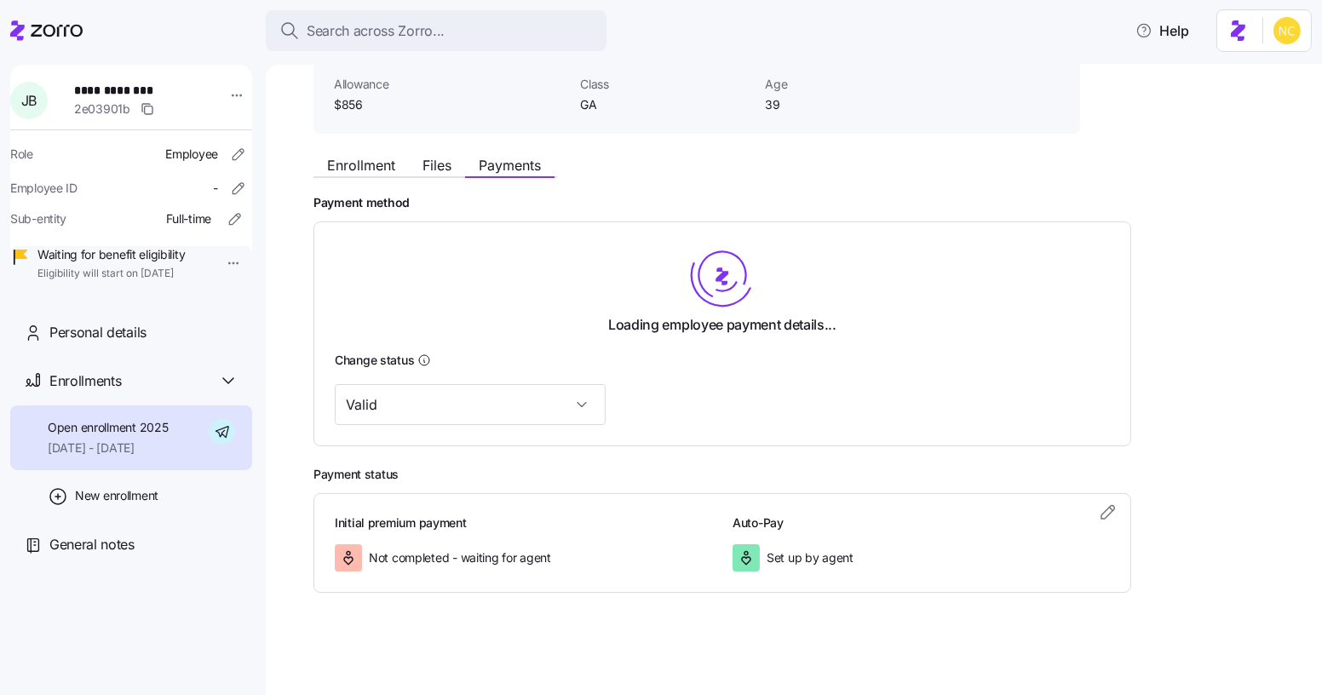
scroll to position [388, 0]
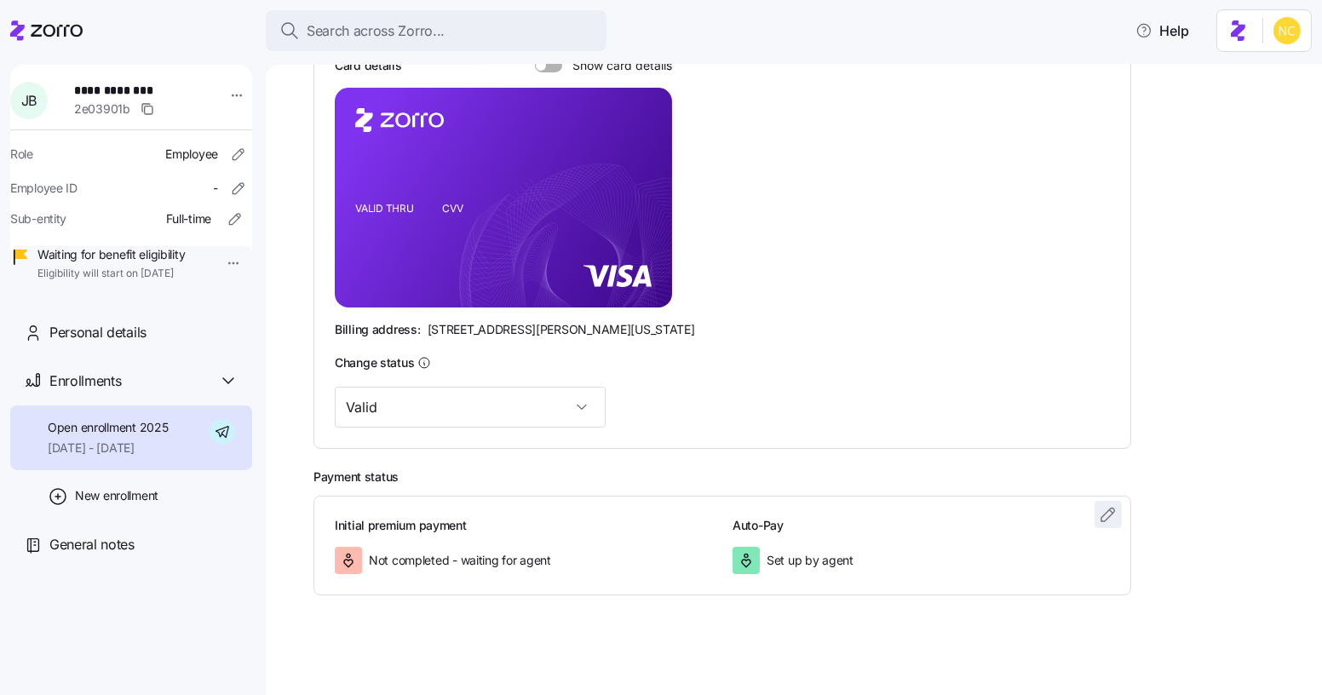
click at [1108, 515] on icon "button" at bounding box center [1108, 514] width 20 height 20
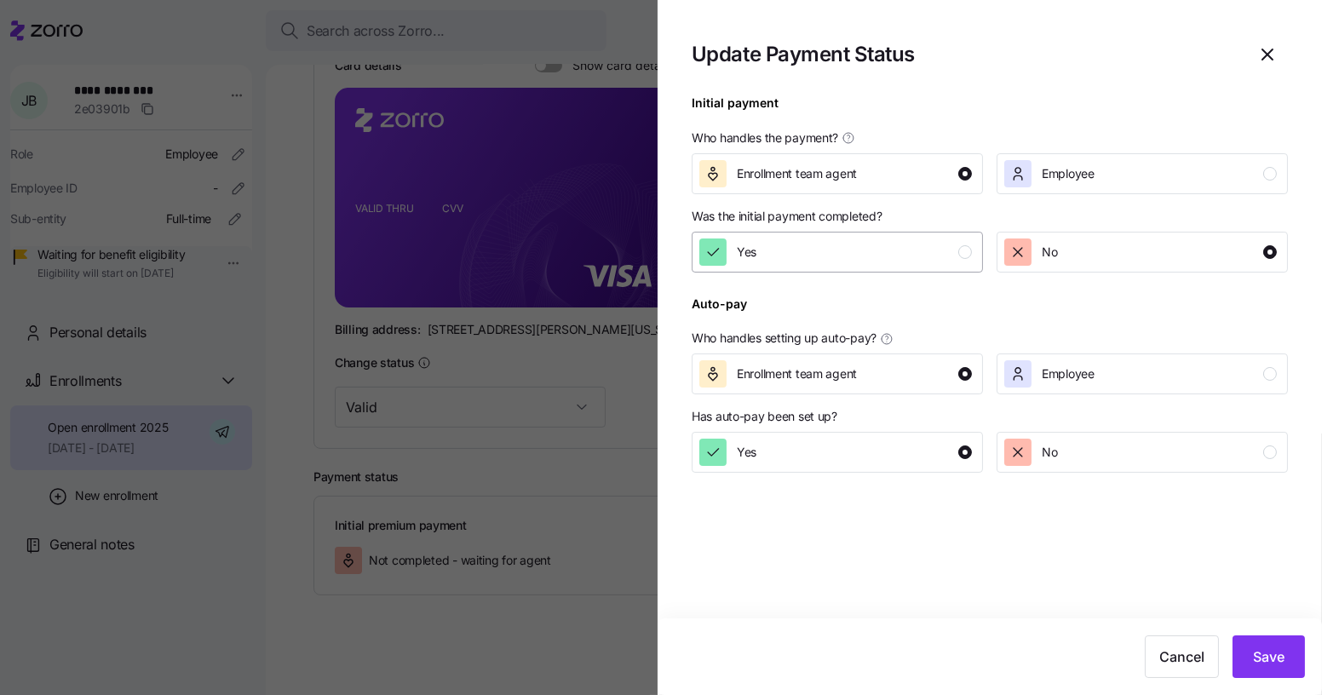
click at [853, 263] on div "Yes" at bounding box center [835, 251] width 273 height 27
click at [1264, 644] on button "Save" at bounding box center [1268, 656] width 72 height 43
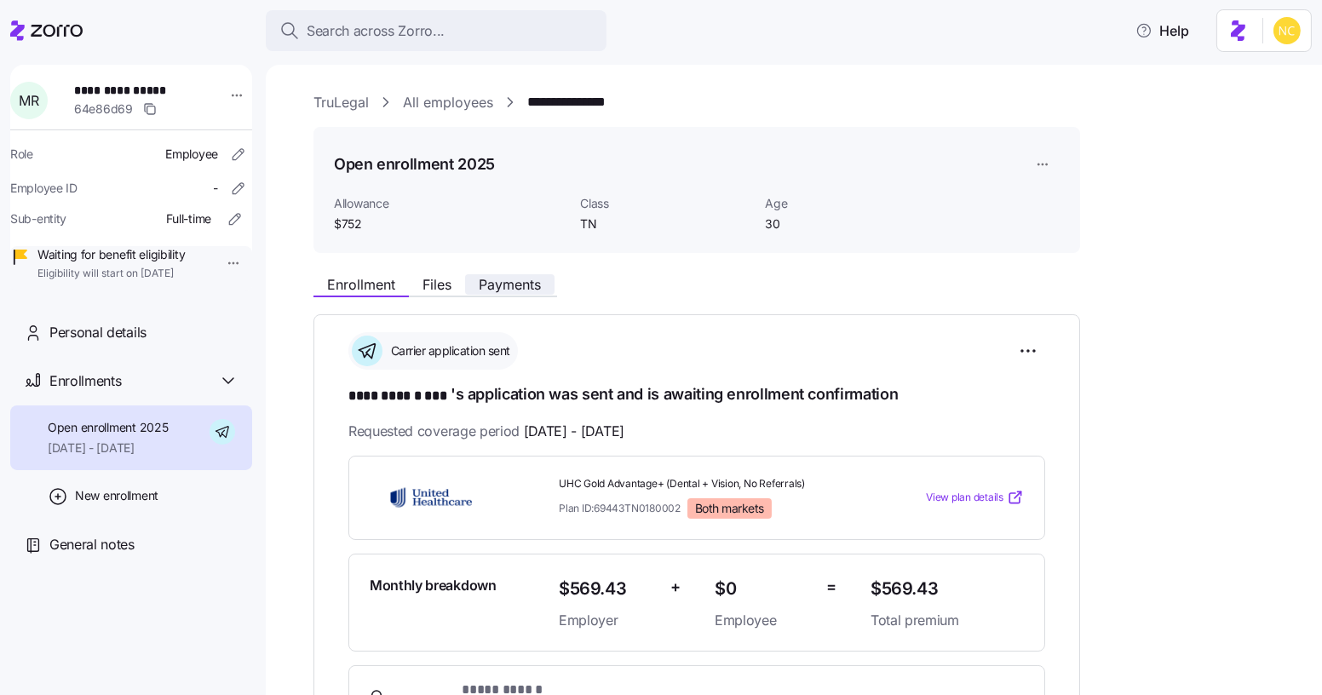
click at [517, 284] on span "Payments" at bounding box center [510, 285] width 62 height 14
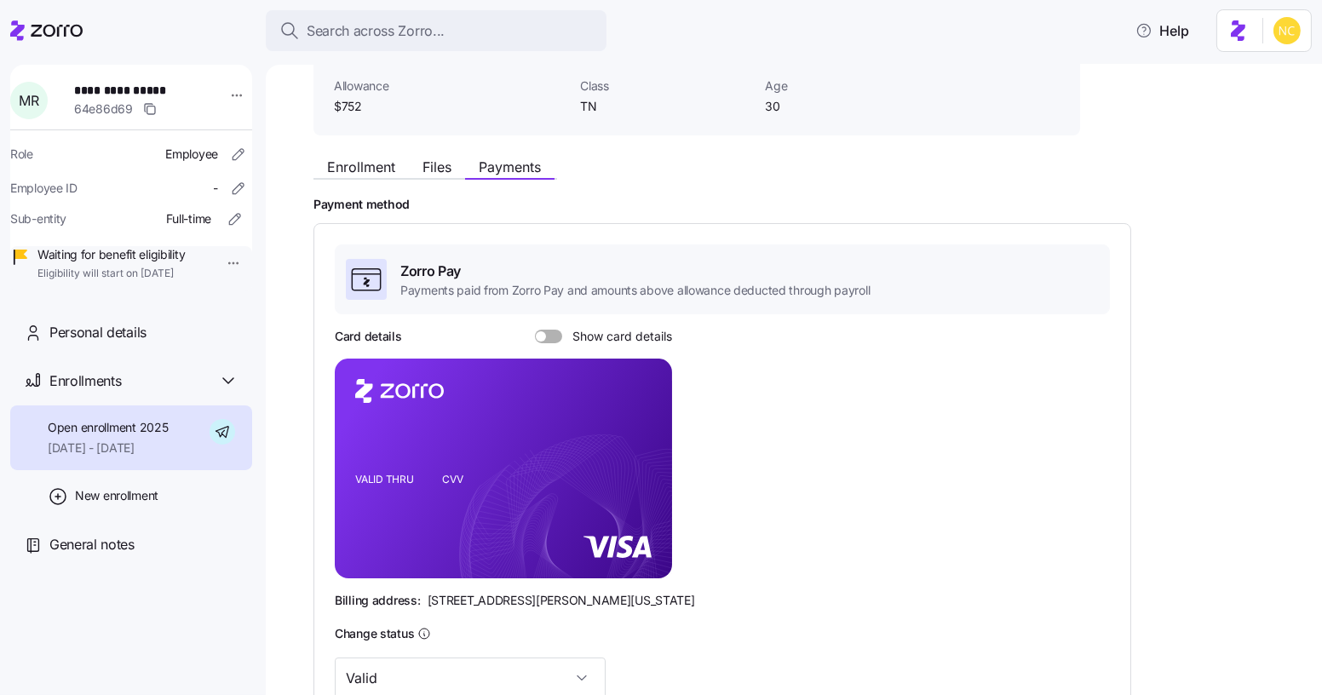
scroll to position [388, 0]
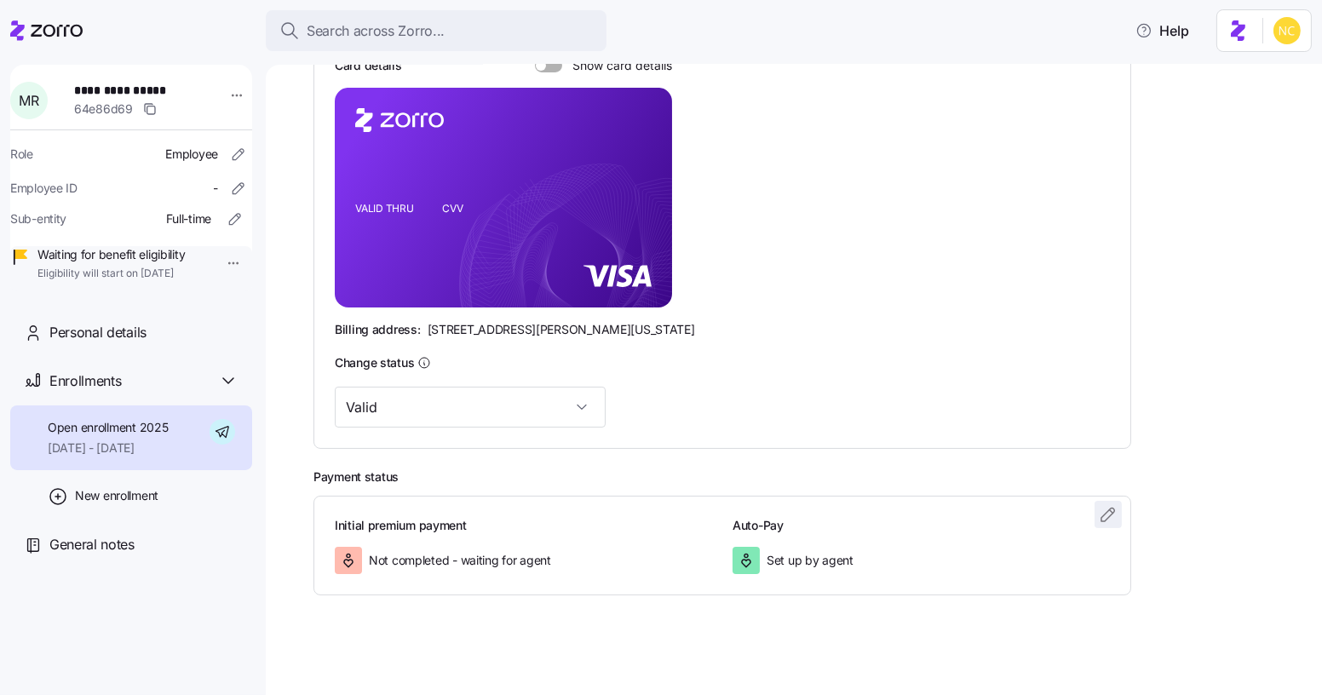
click at [1106, 515] on icon "button" at bounding box center [1108, 514] width 20 height 20
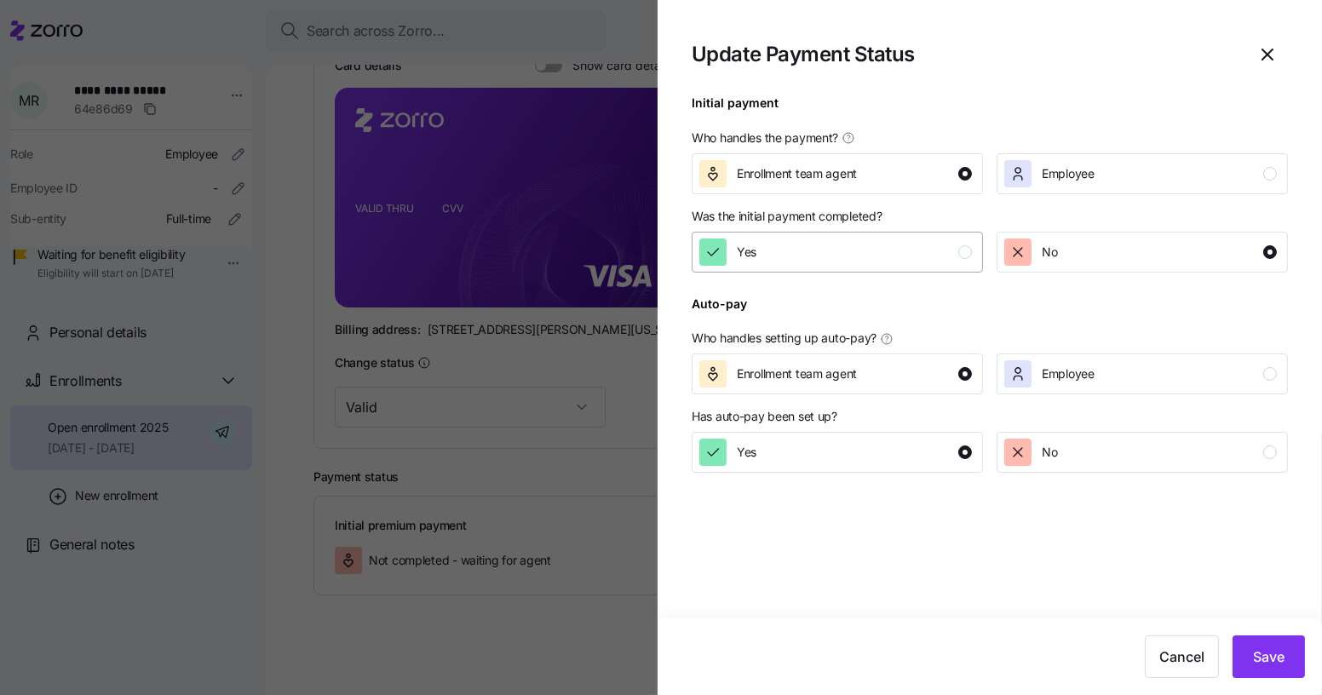
click at [818, 251] on div "Yes" at bounding box center [835, 251] width 273 height 27
click at [1278, 671] on button "Save" at bounding box center [1268, 656] width 72 height 43
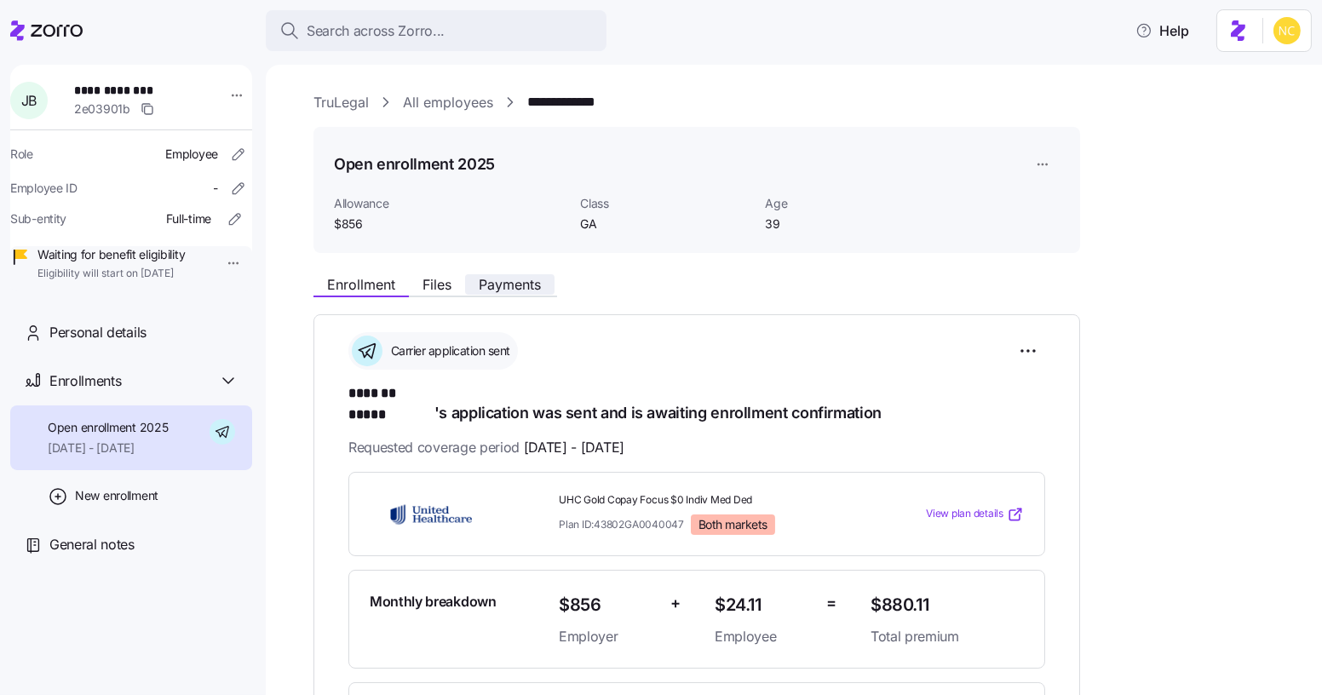
click at [515, 288] on span "Payments" at bounding box center [510, 285] width 62 height 14
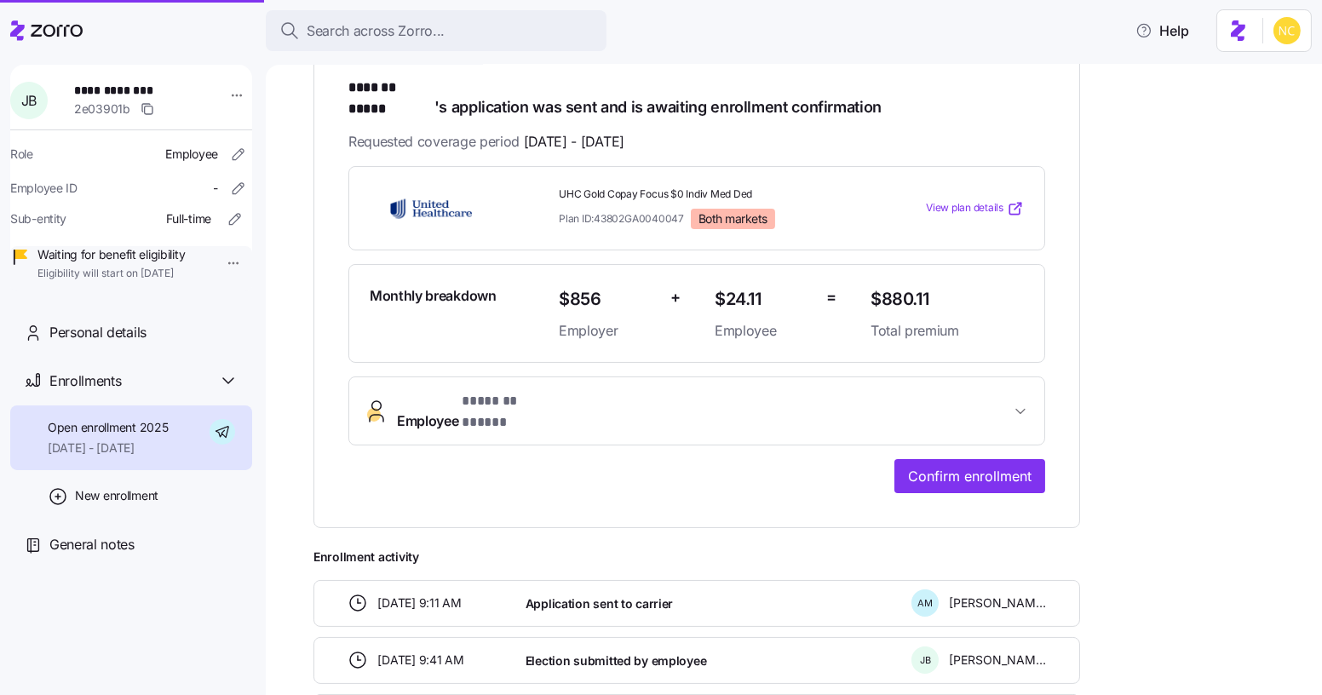
scroll to position [415, 0]
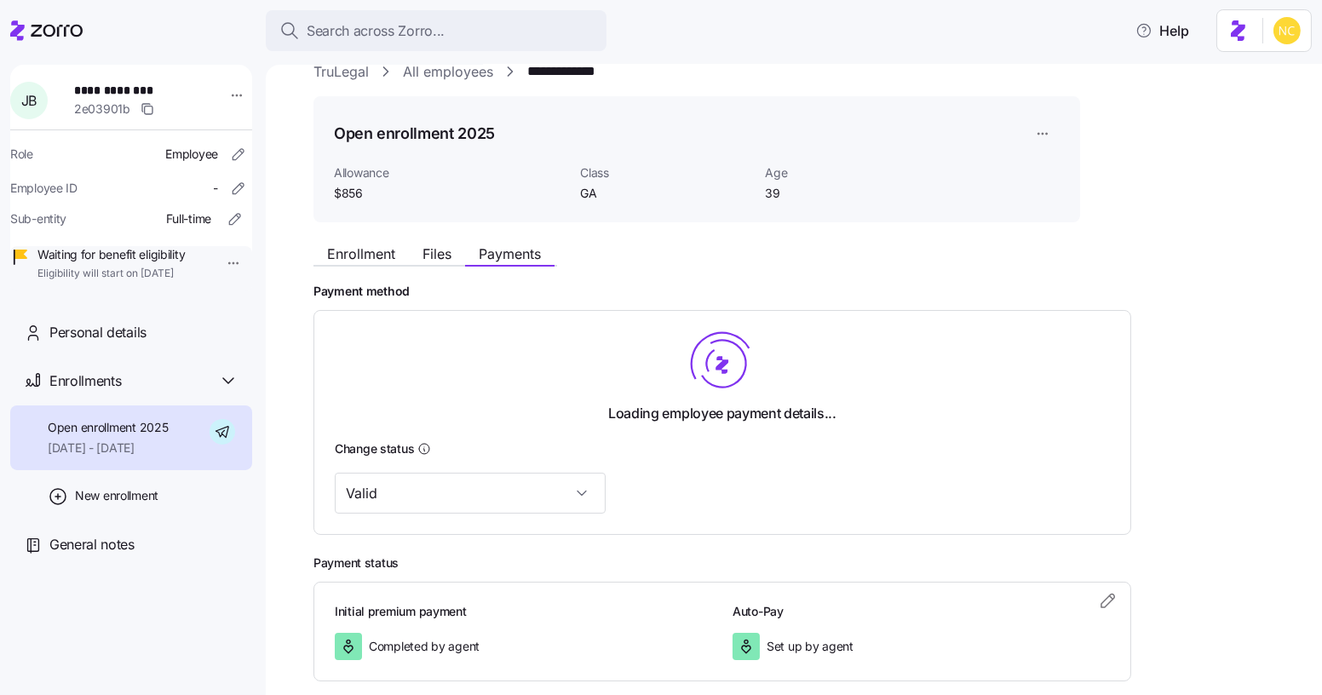
scroll to position [118, 0]
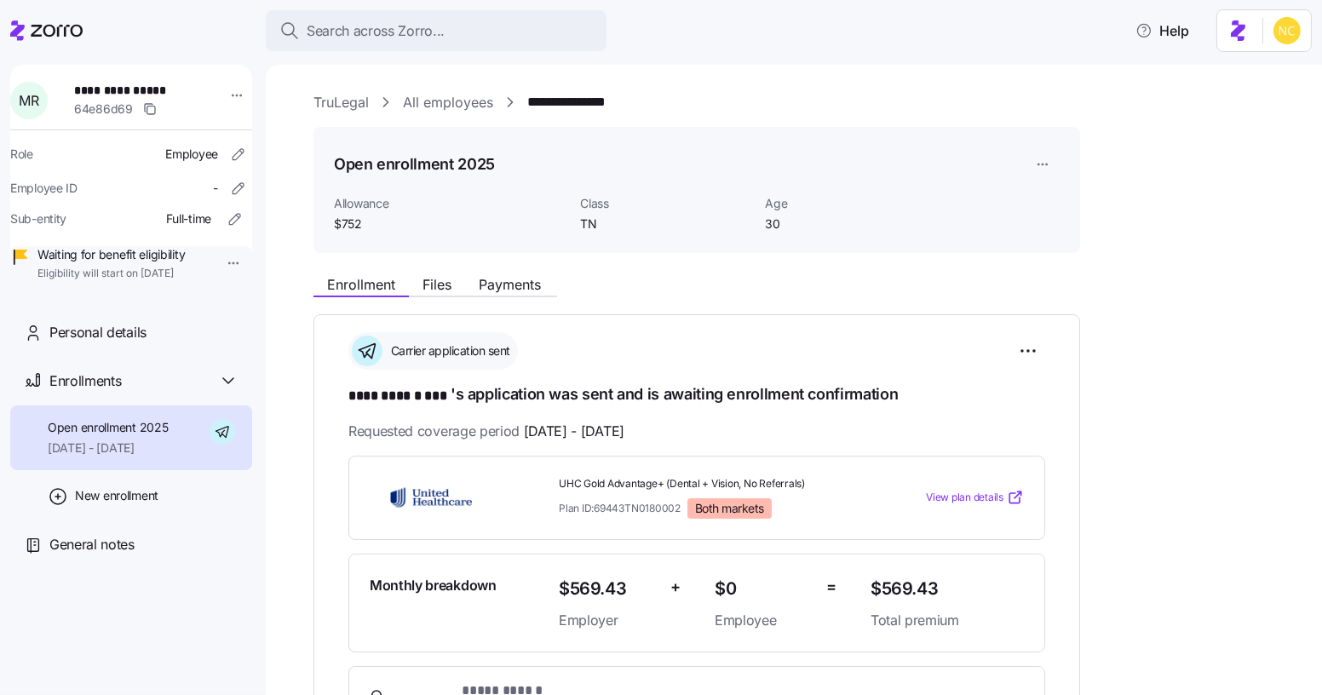
click at [483, 298] on div "**********" at bounding box center [805, 648] width 985 height 763
click at [490, 291] on span "Payments" at bounding box center [510, 285] width 62 height 14
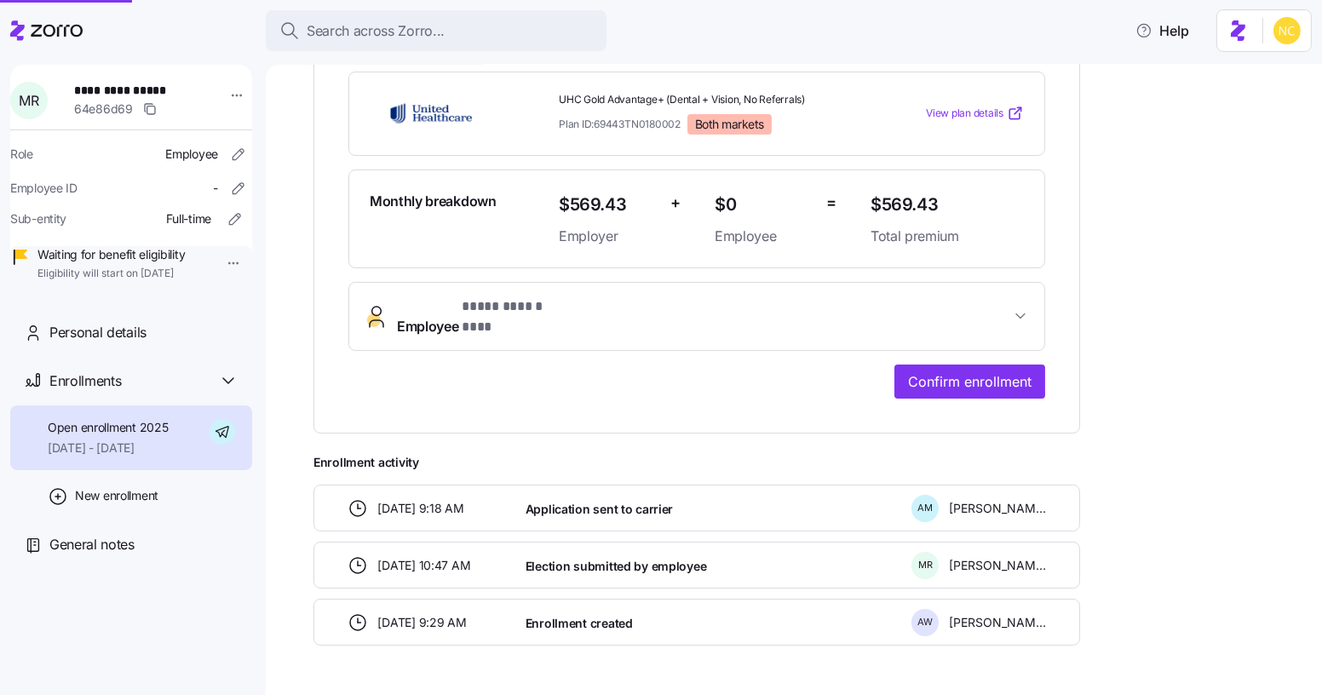
scroll to position [415, 0]
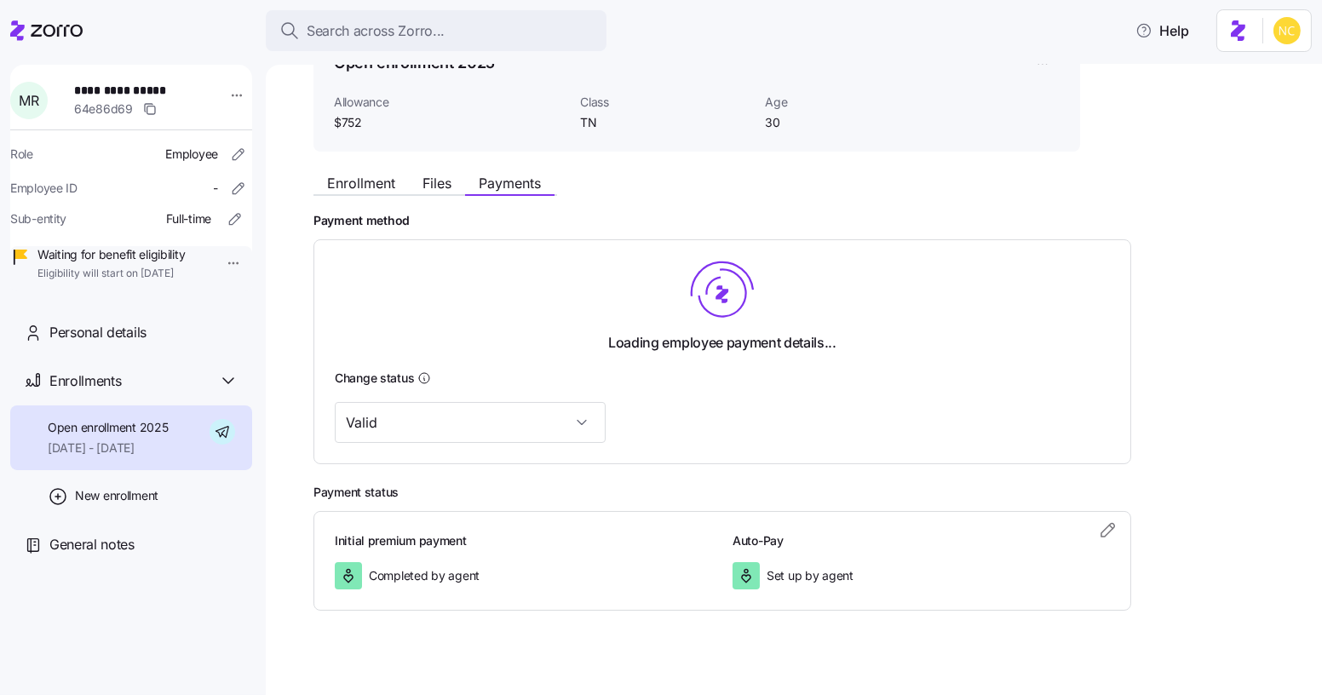
scroll to position [118, 0]
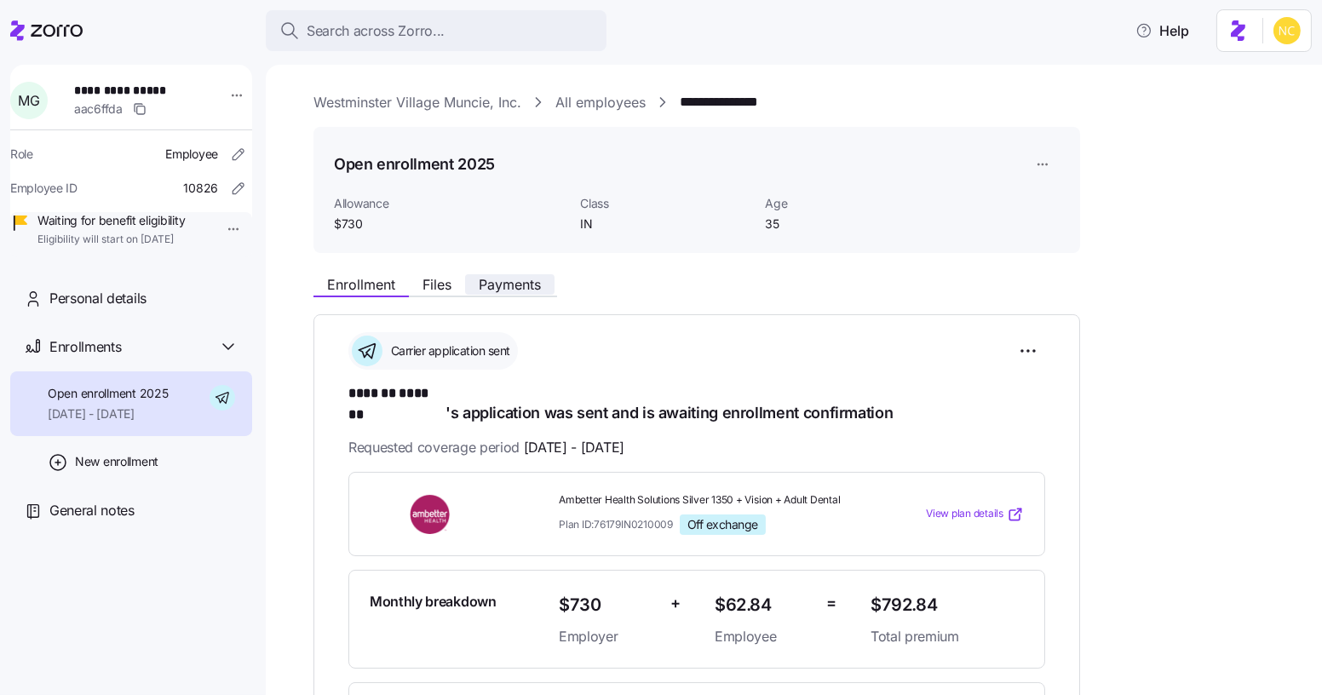
drag, startPoint x: 483, startPoint y: 287, endPoint x: 489, endPoint y: 295, distance: 9.7
click at [483, 287] on span "Payments" at bounding box center [510, 285] width 62 height 14
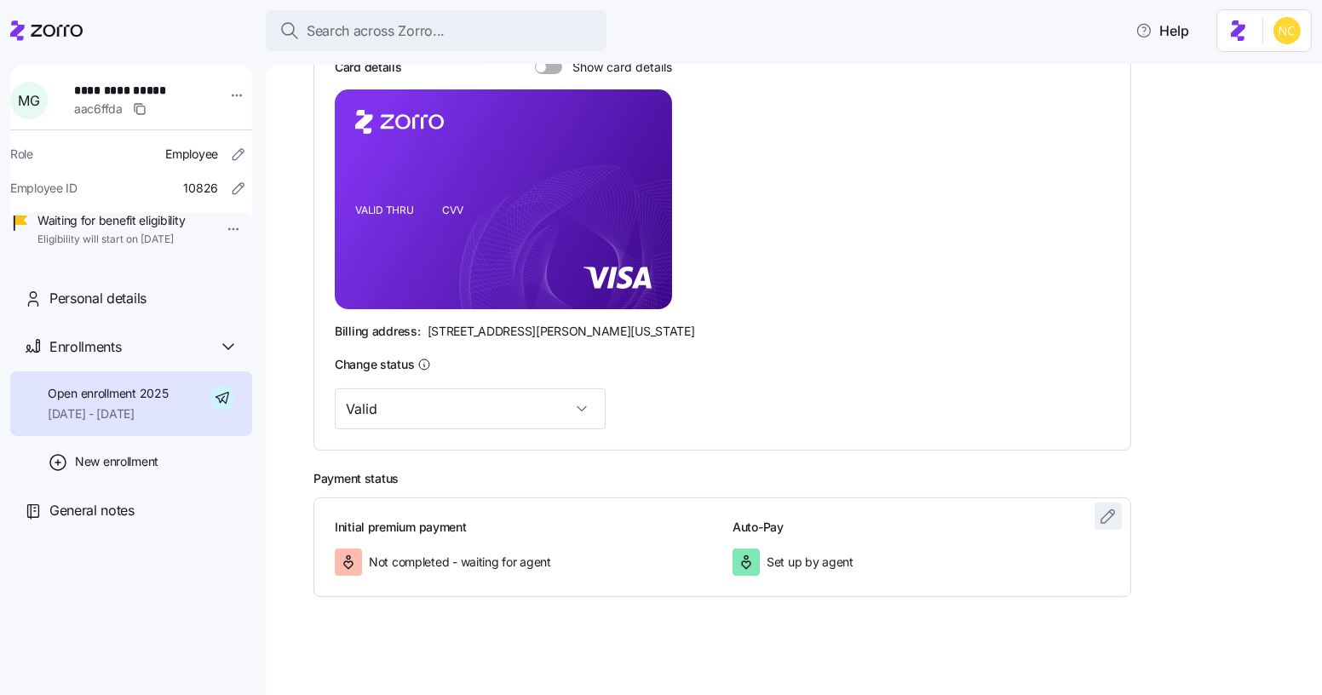
scroll to position [388, 0]
click at [1103, 518] on icon "button" at bounding box center [1108, 514] width 20 height 20
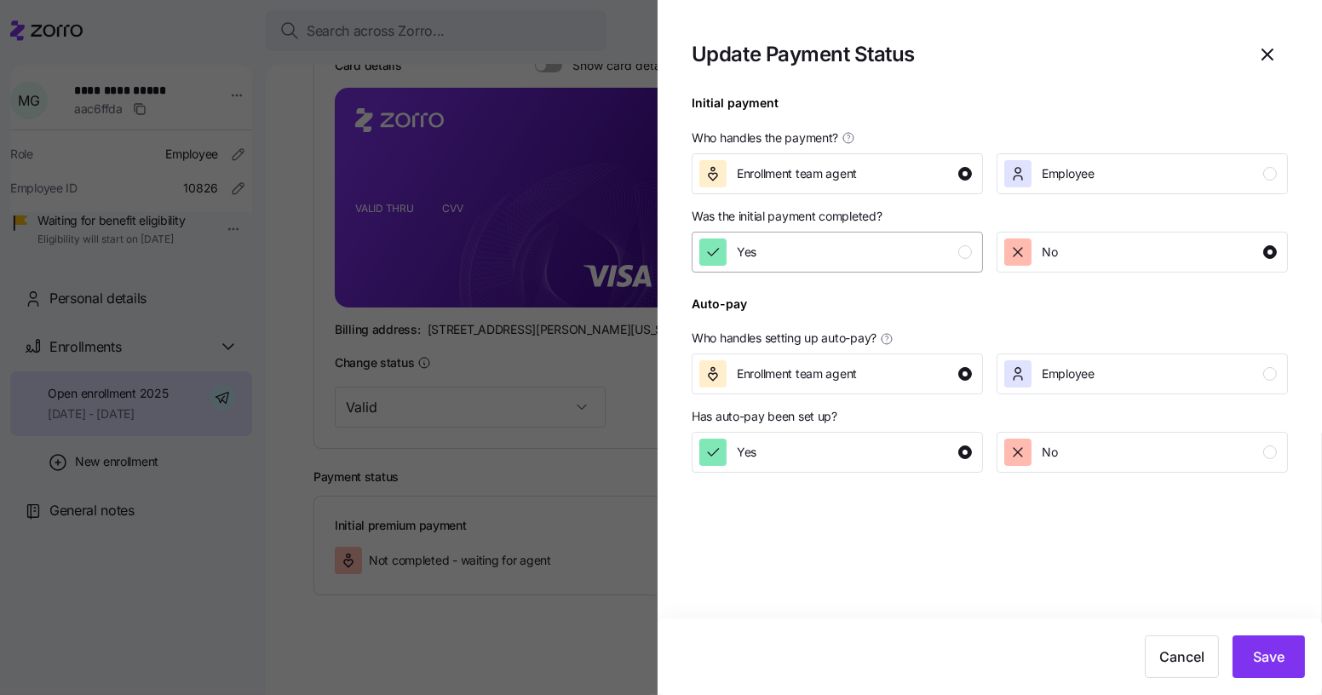
click at [808, 258] on div "Yes" at bounding box center [835, 251] width 273 height 27
click at [1276, 669] on button "Save" at bounding box center [1268, 656] width 72 height 43
